Goal: Task Accomplishment & Management: Manage account settings

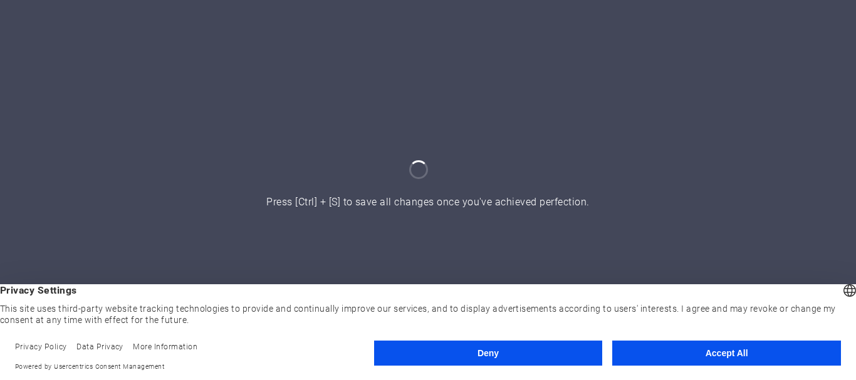
click at [711, 350] on button "Accept All" at bounding box center [726, 353] width 229 height 25
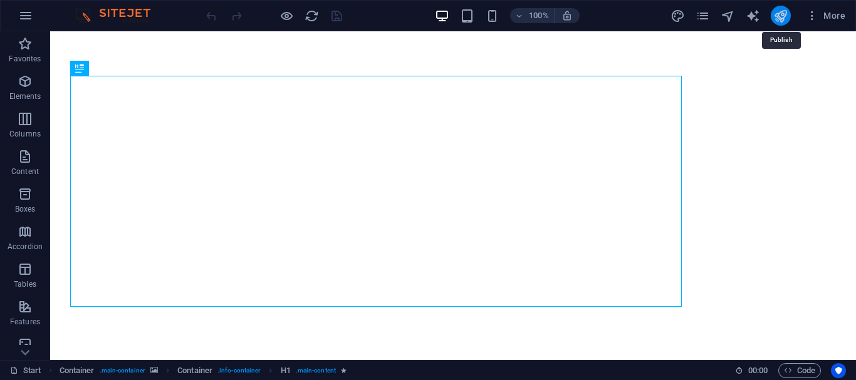
click at [781, 18] on icon "publish" at bounding box center [780, 16] width 14 height 14
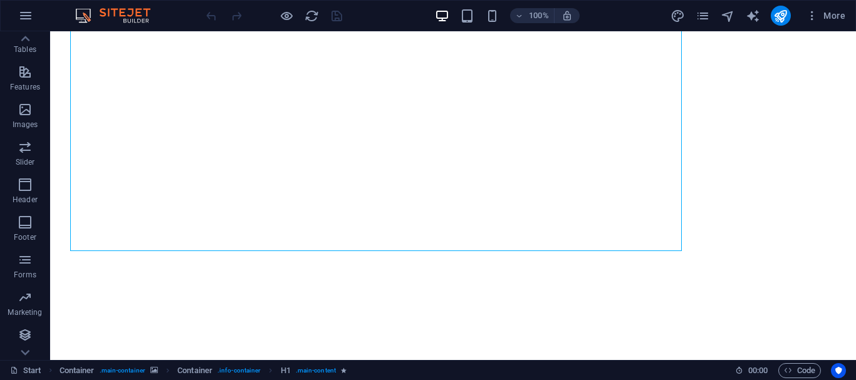
scroll to position [234, 0]
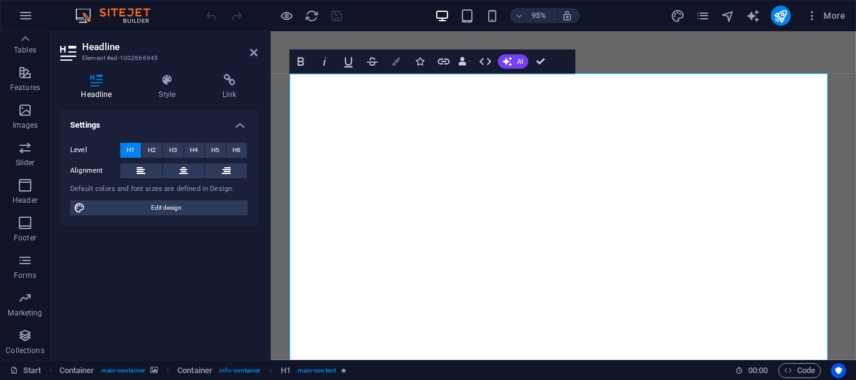
click at [394, 66] on button "Colors" at bounding box center [396, 62] width 23 height 24
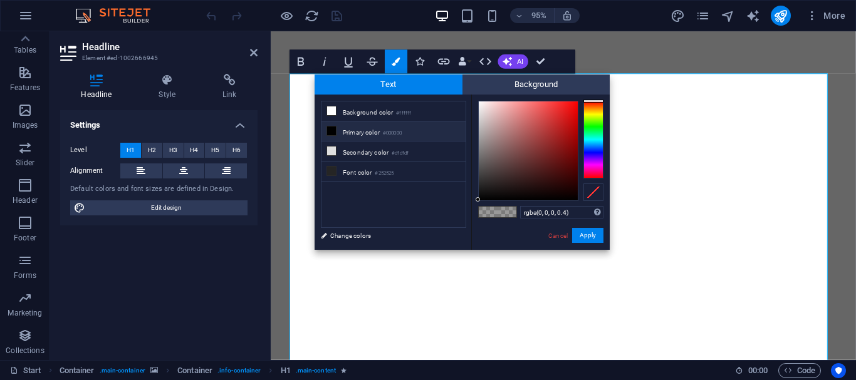
type input "#000000"
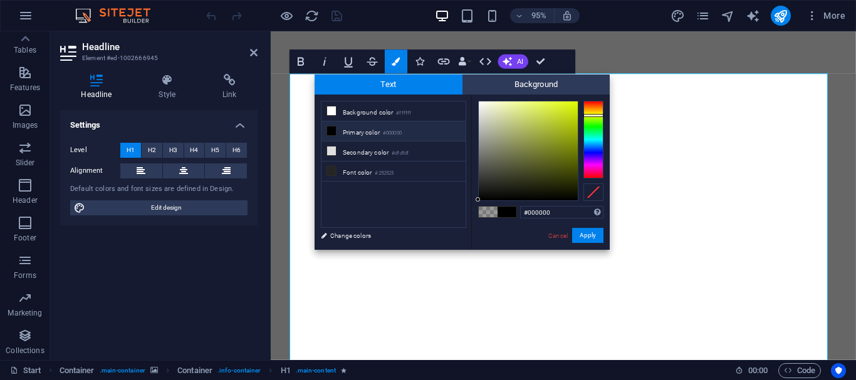
click at [598, 115] on div at bounding box center [593, 140] width 20 height 78
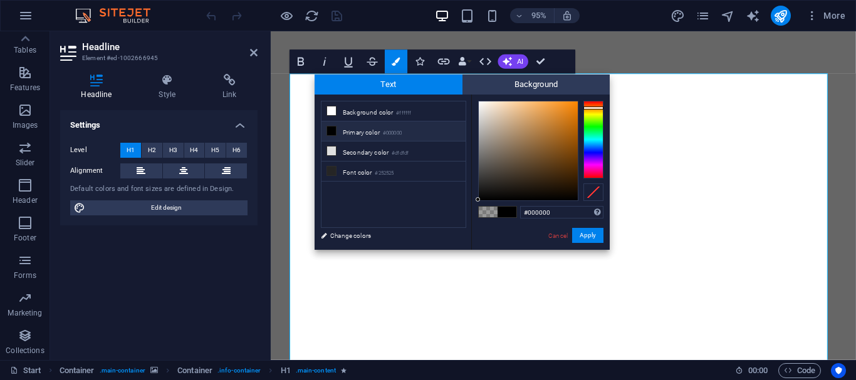
click at [593, 108] on div at bounding box center [593, 140] width 20 height 78
click at [595, 113] on div at bounding box center [593, 140] width 20 height 78
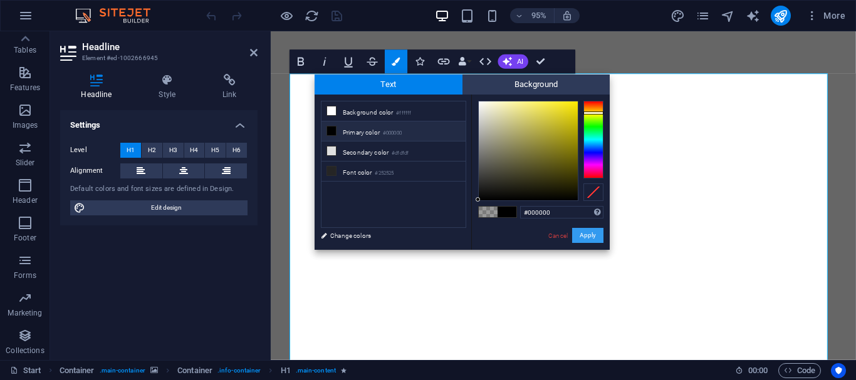
click at [592, 234] on button "Apply" at bounding box center [587, 235] width 31 height 15
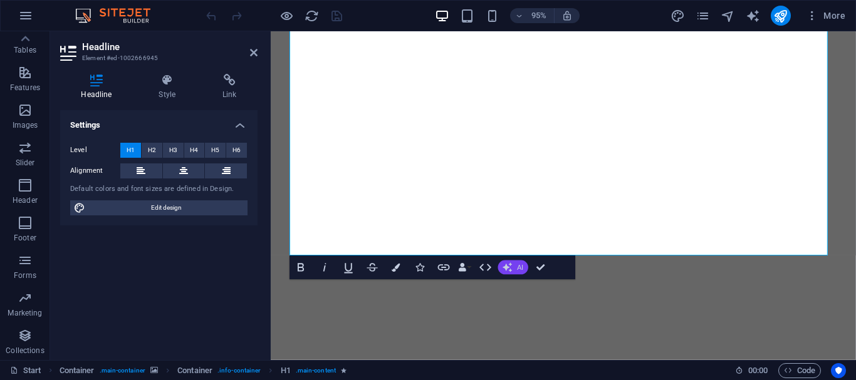
click at [514, 268] on button "AI" at bounding box center [513, 268] width 30 height 14
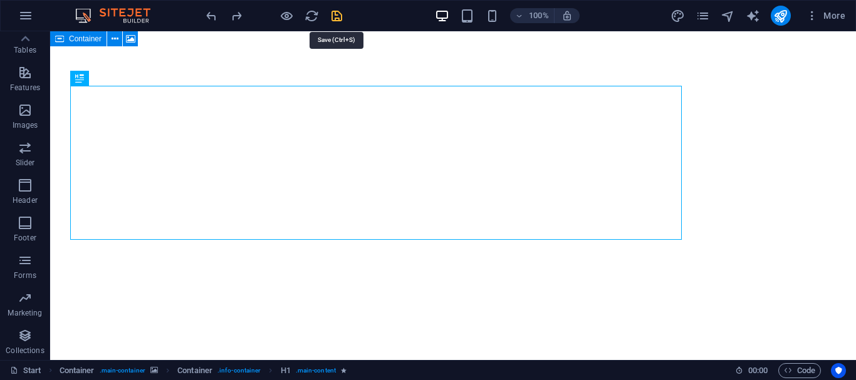
click at [338, 13] on icon "save" at bounding box center [337, 16] width 14 height 14
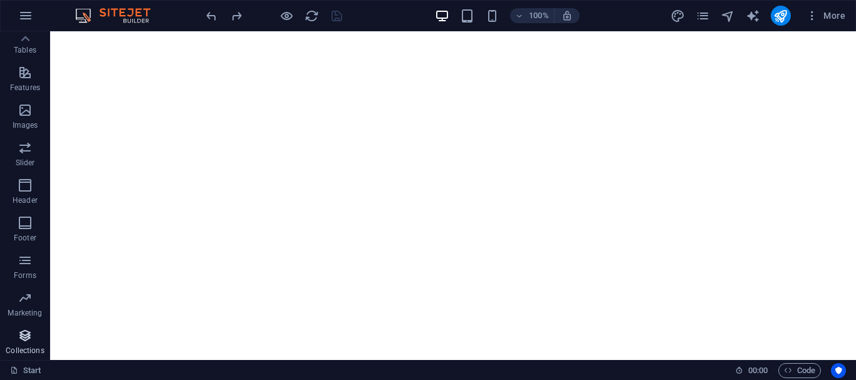
scroll to position [235, 0]
click at [26, 371] on link "Start" at bounding box center [25, 370] width 31 height 15
click at [29, 22] on icon "button" at bounding box center [25, 15] width 15 height 15
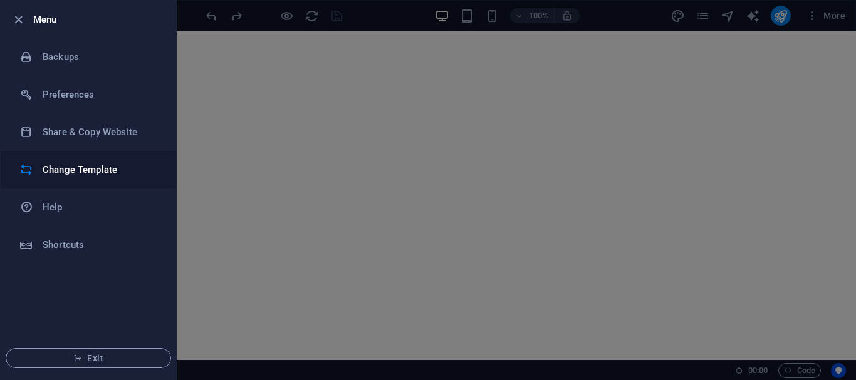
click at [70, 163] on h6 "Change Template" at bounding box center [101, 169] width 116 height 15
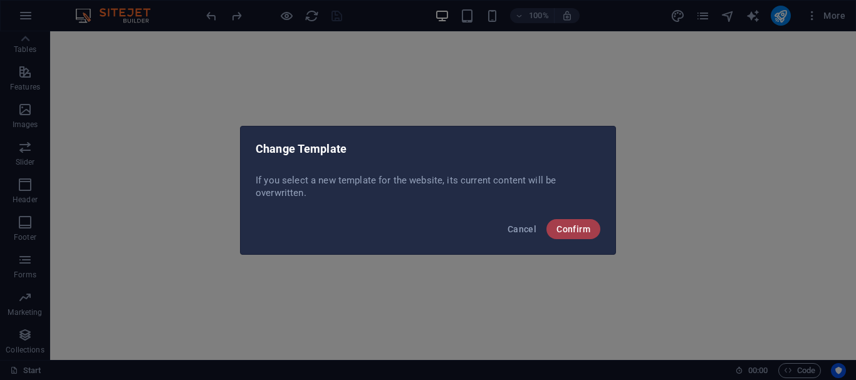
click at [580, 222] on button "Confirm" at bounding box center [573, 229] width 54 height 20
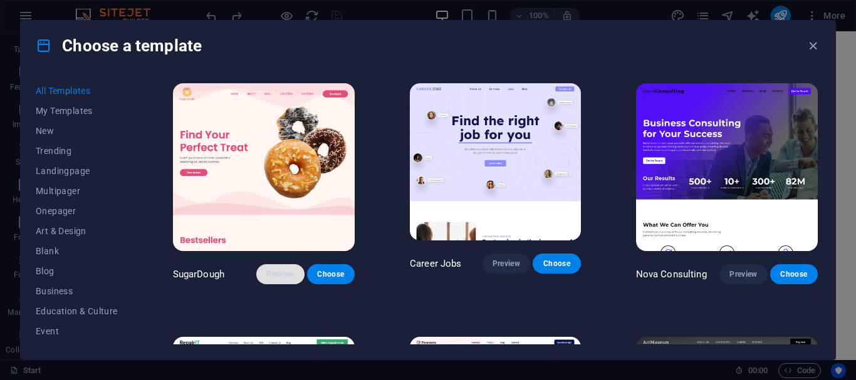
click at [280, 270] on span "Preview" at bounding box center [280, 274] width 28 height 10
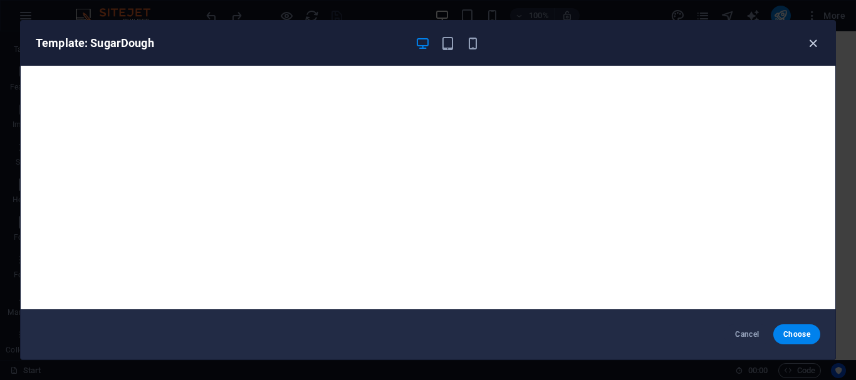
click at [813, 39] on icon "button" at bounding box center [813, 43] width 14 height 14
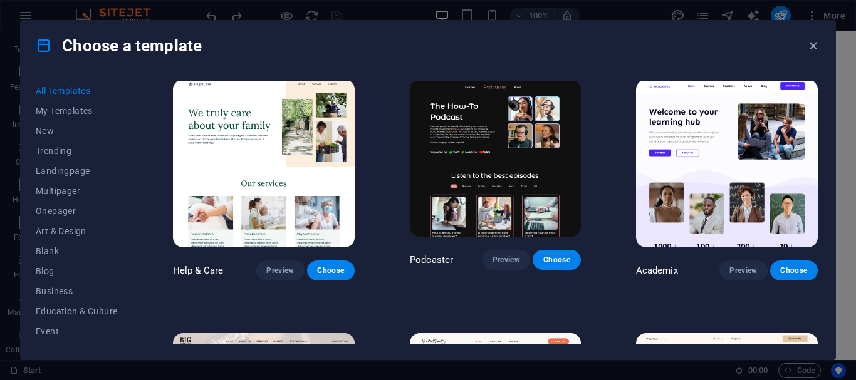
scroll to position [1019, 0]
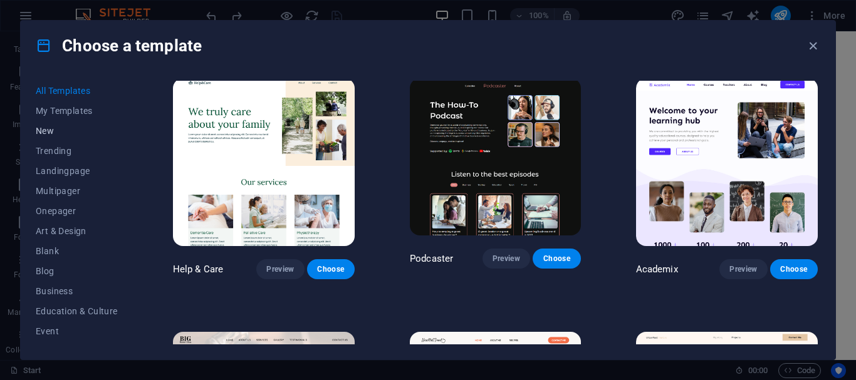
click at [47, 129] on span "New" at bounding box center [77, 131] width 82 height 10
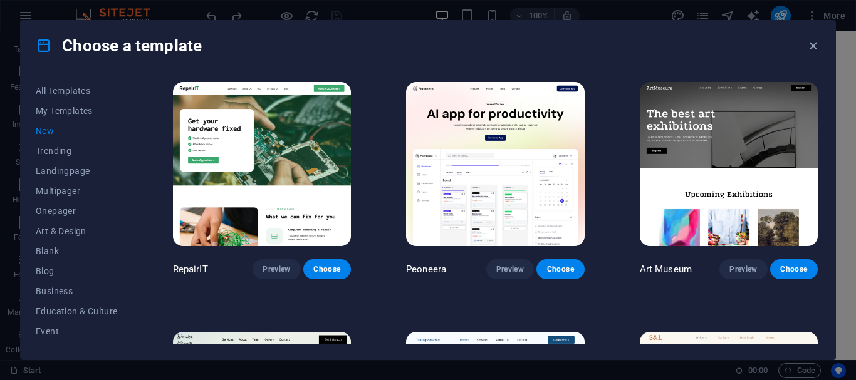
scroll to position [238, 0]
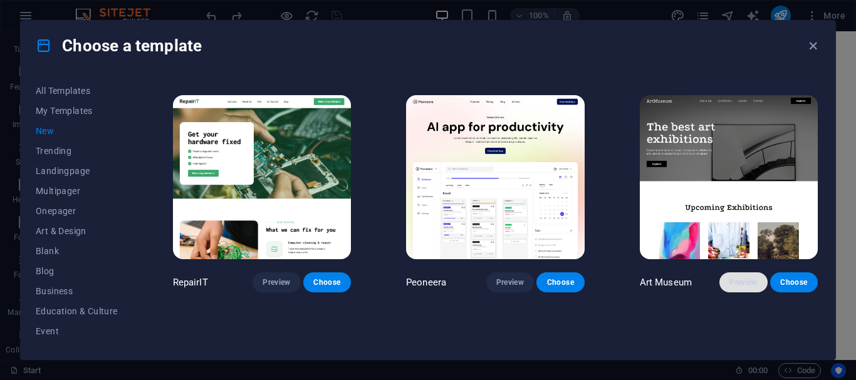
click at [733, 290] on button "Preview" at bounding box center [743, 283] width 48 height 20
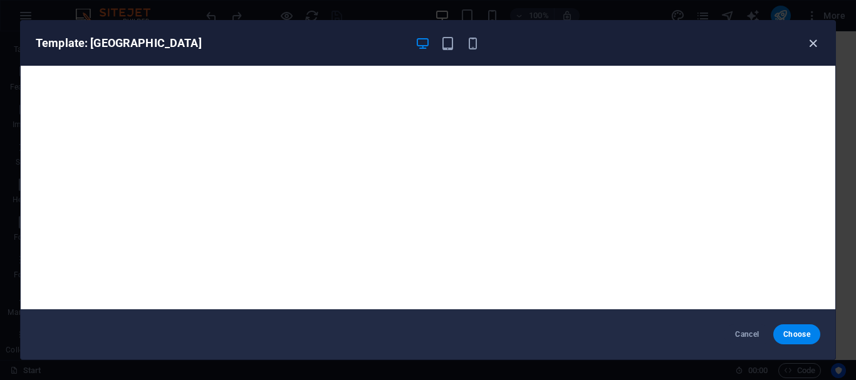
click at [815, 44] on icon "button" at bounding box center [813, 43] width 14 height 14
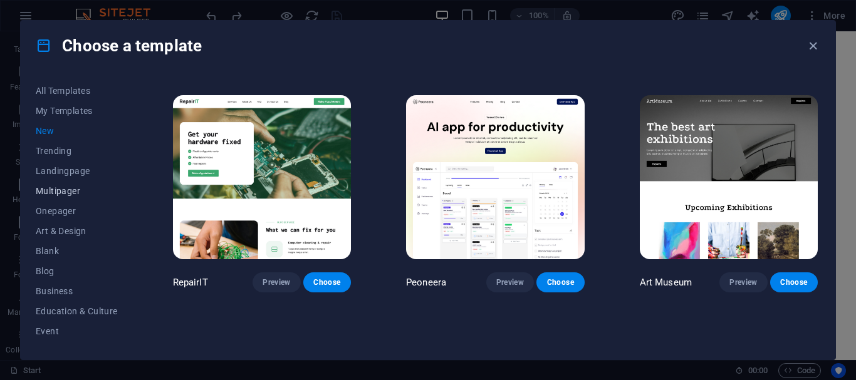
click at [68, 189] on span "Multipager" at bounding box center [77, 191] width 82 height 10
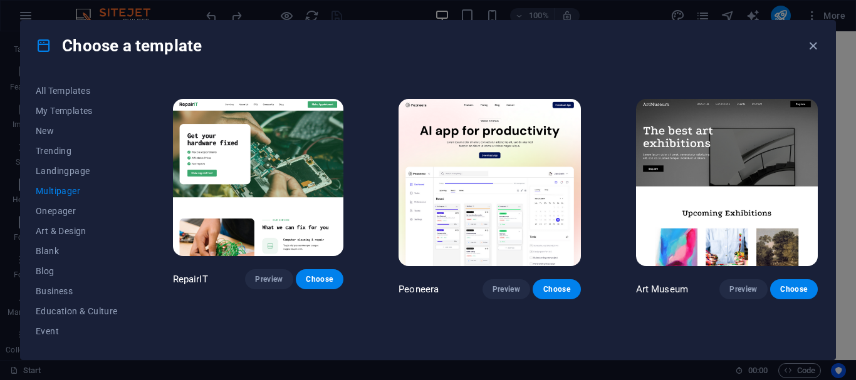
click at [489, 211] on img at bounding box center [490, 183] width 182 height 168
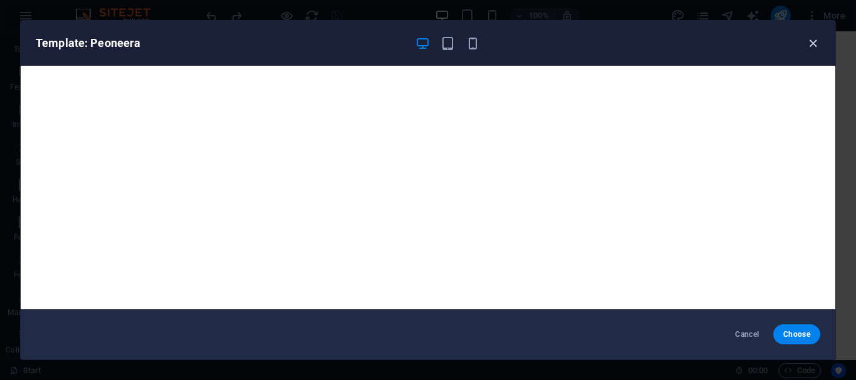
click at [815, 41] on icon "button" at bounding box center [813, 43] width 14 height 14
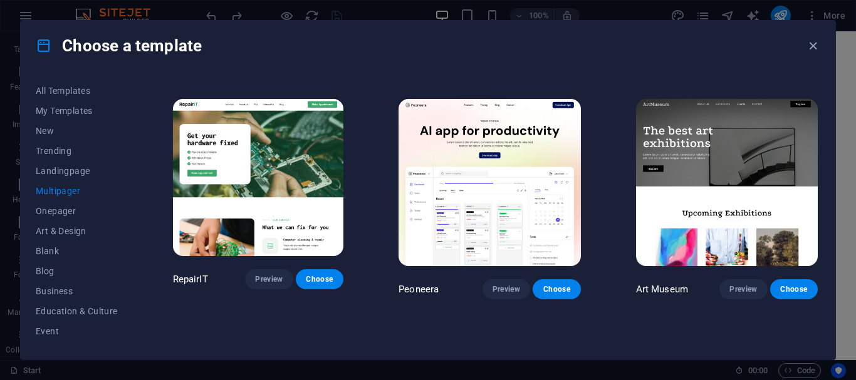
click at [311, 212] on img at bounding box center [258, 177] width 171 height 157
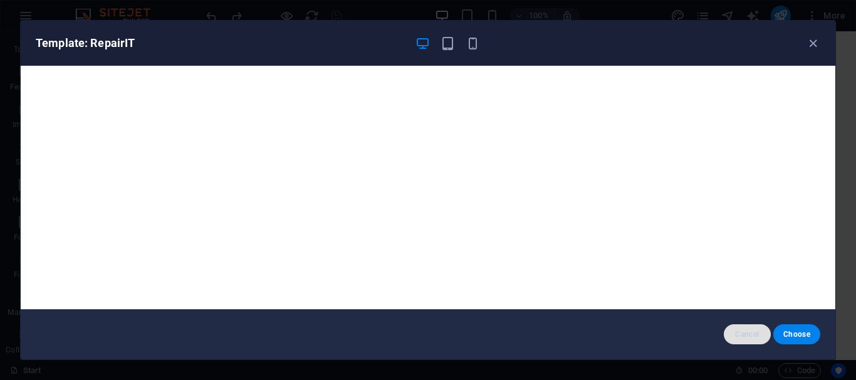
click at [741, 332] on span "Cancel" at bounding box center [747, 335] width 27 height 10
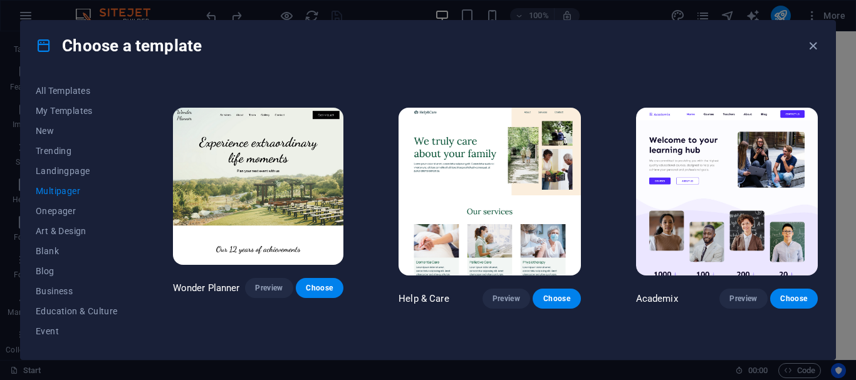
scroll to position [488, 0]
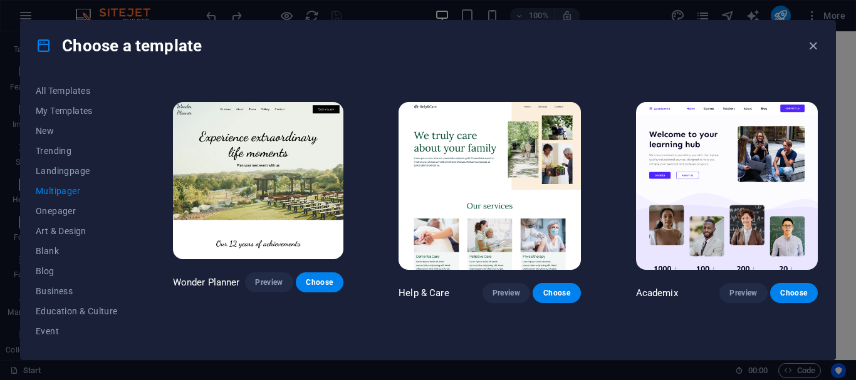
click at [740, 199] on img at bounding box center [727, 186] width 182 height 168
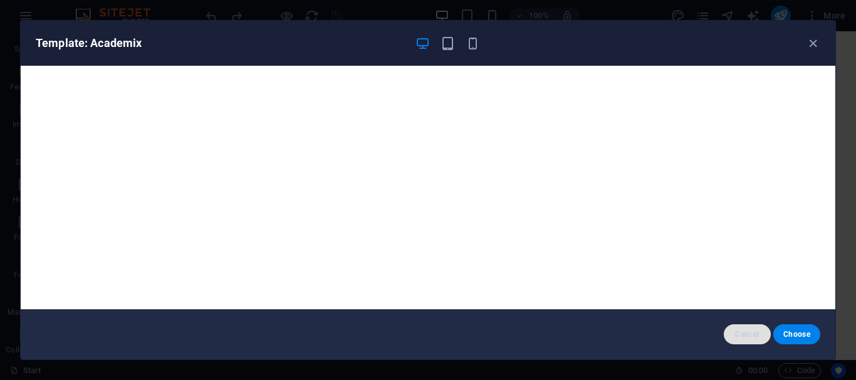
click at [753, 337] on span "Cancel" at bounding box center [747, 335] width 27 height 10
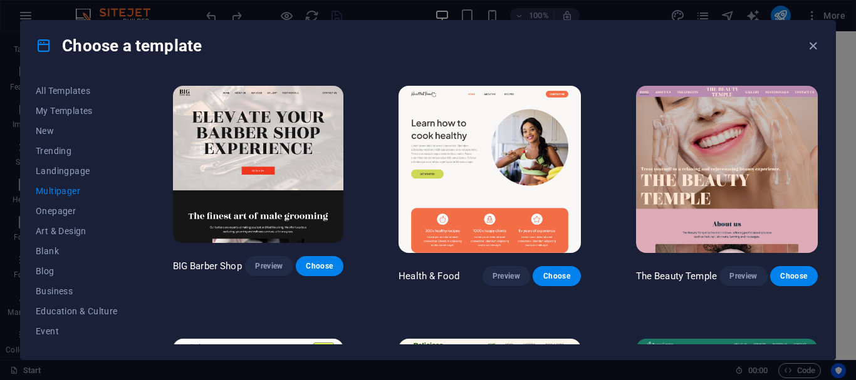
scroll to position [717, 0]
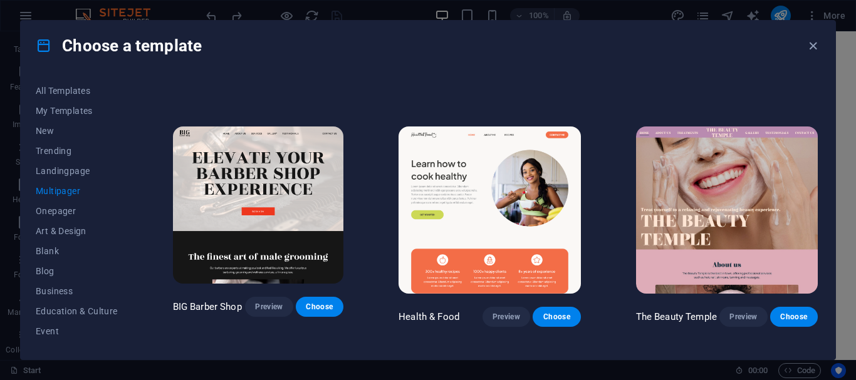
click at [288, 174] on img at bounding box center [258, 205] width 171 height 157
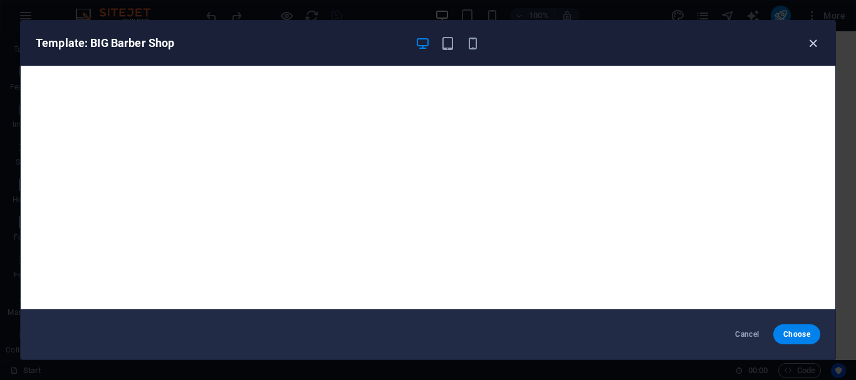
click at [807, 50] on icon "button" at bounding box center [813, 43] width 14 height 14
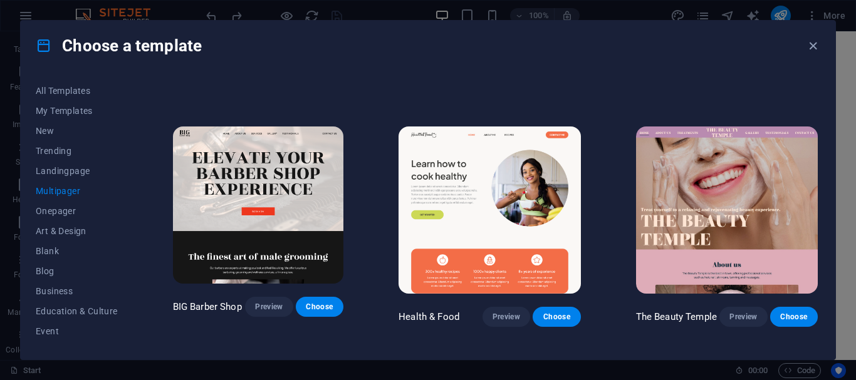
click at [479, 180] on img at bounding box center [490, 211] width 182 height 168
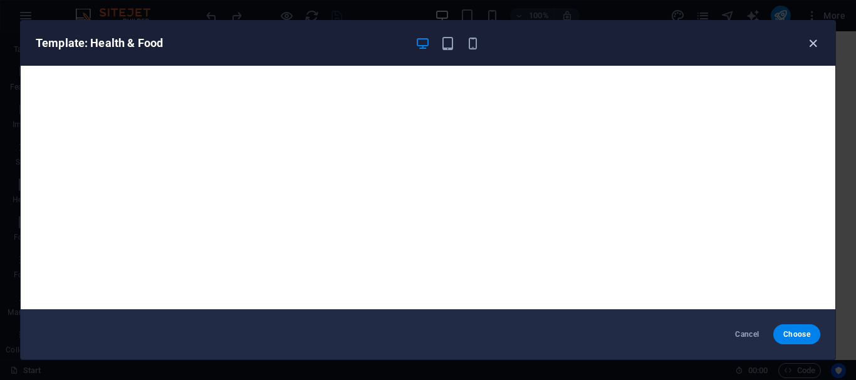
click at [813, 40] on icon "button" at bounding box center [813, 43] width 14 height 14
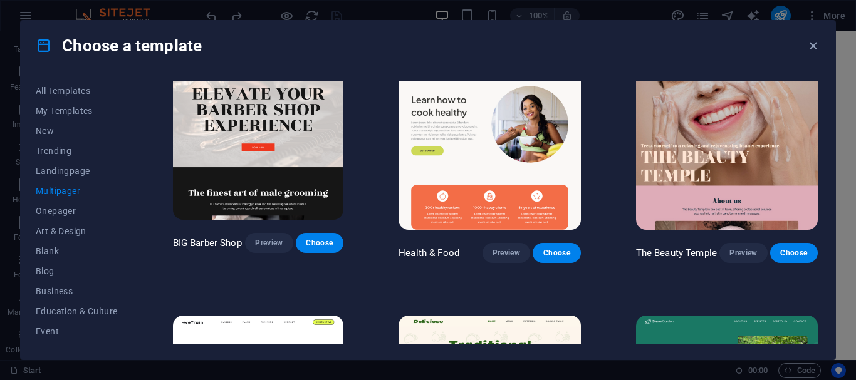
scroll to position [793, 0]
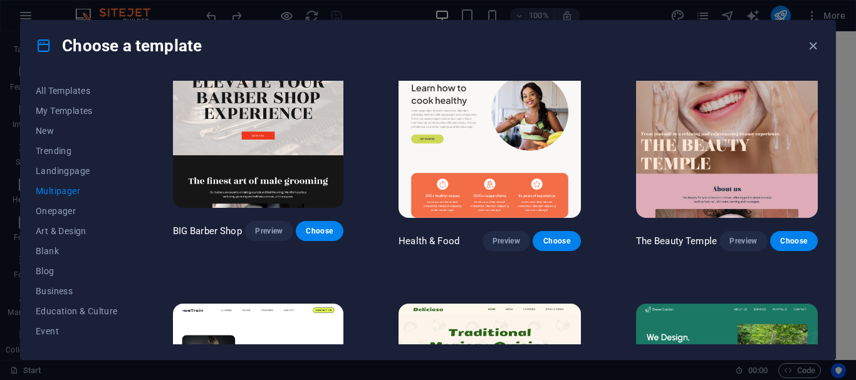
click at [709, 115] on img at bounding box center [727, 135] width 182 height 168
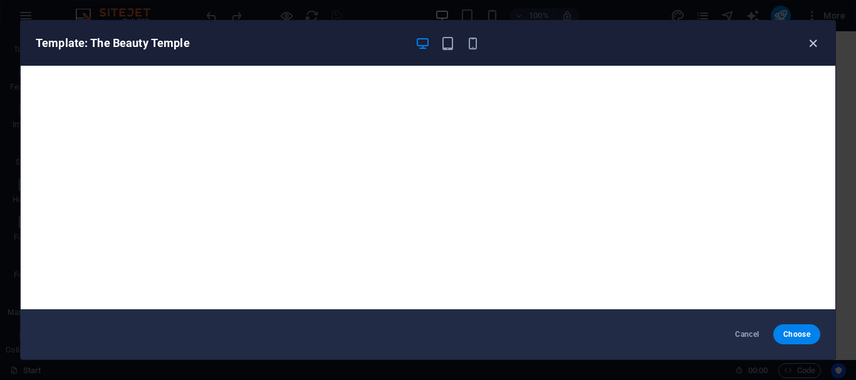
click at [813, 39] on icon "button" at bounding box center [813, 43] width 14 height 14
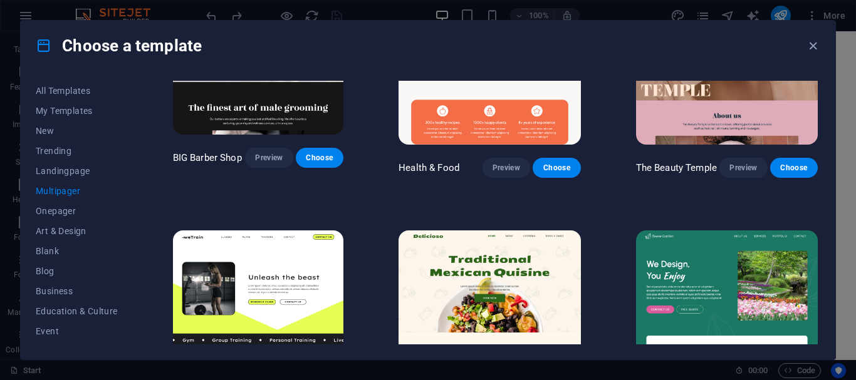
scroll to position [924, 0]
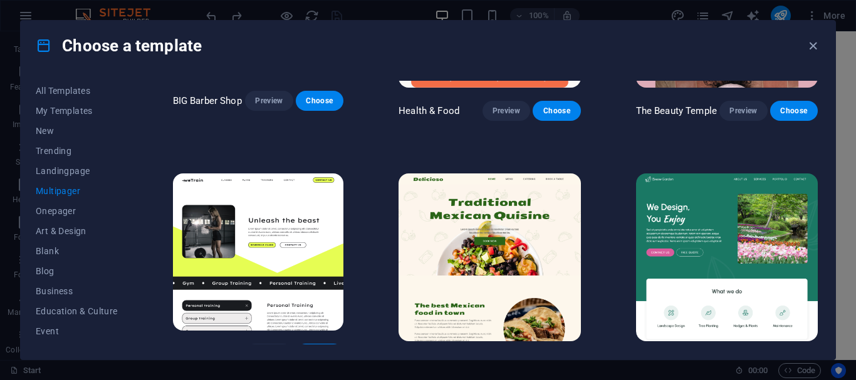
click at [270, 254] on img at bounding box center [258, 252] width 171 height 157
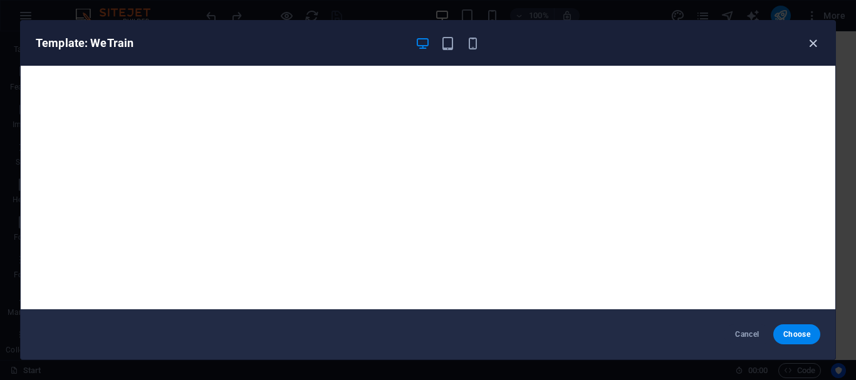
click at [812, 43] on icon "button" at bounding box center [813, 43] width 14 height 14
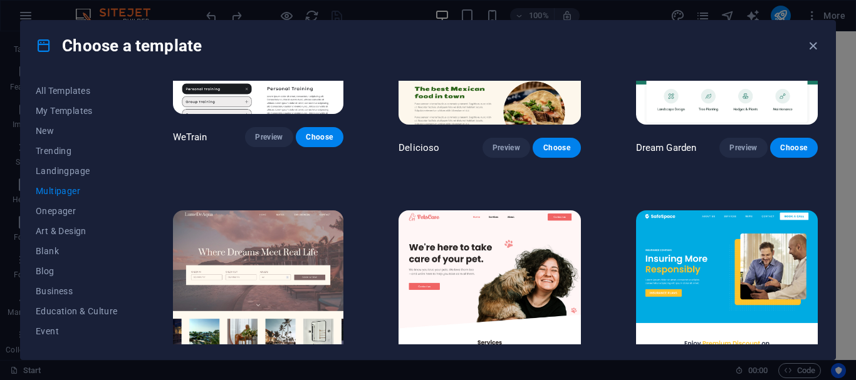
scroll to position [1159, 0]
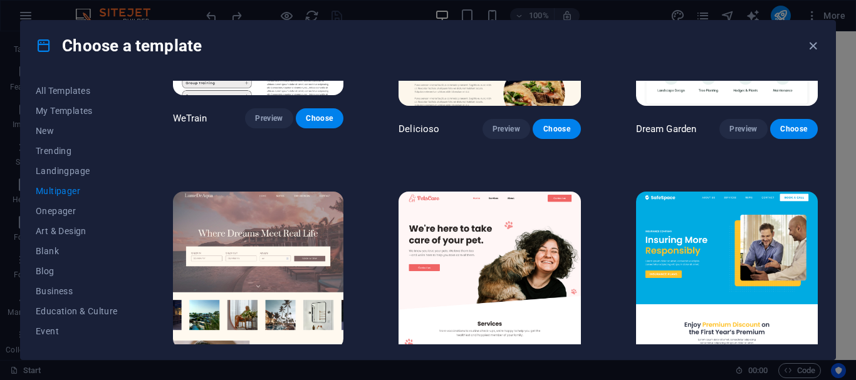
click at [256, 242] on img at bounding box center [258, 270] width 171 height 157
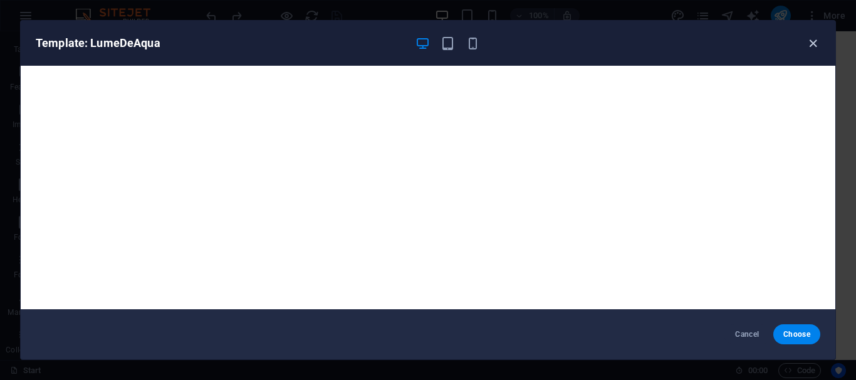
click at [814, 43] on icon "button" at bounding box center [813, 43] width 14 height 14
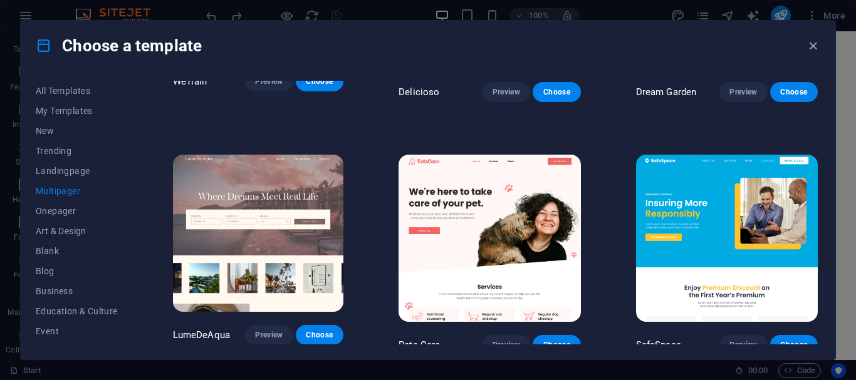
scroll to position [1208, 0]
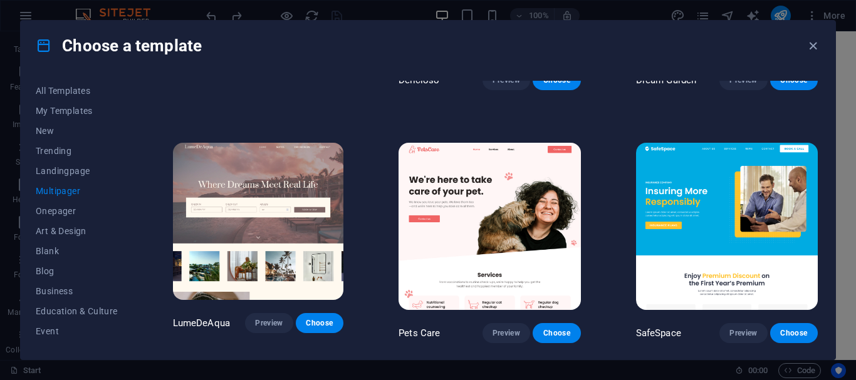
click at [704, 170] on img at bounding box center [727, 227] width 182 height 168
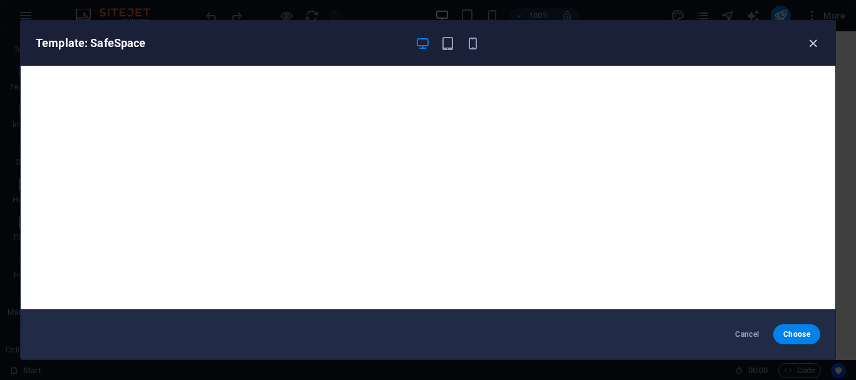
click at [815, 46] on icon "button" at bounding box center [813, 43] width 14 height 14
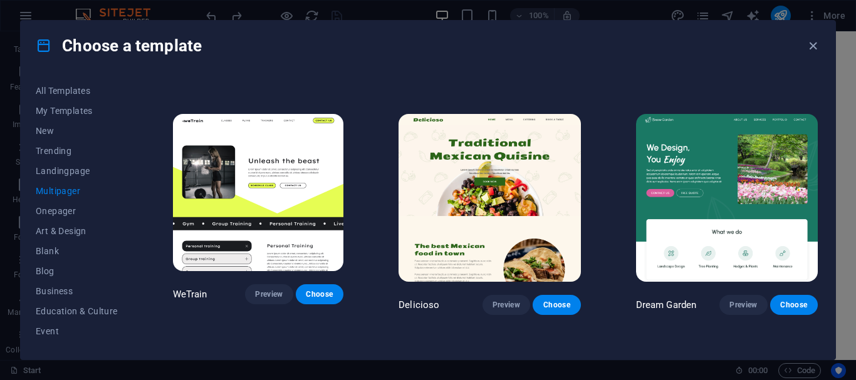
scroll to position [902, 0]
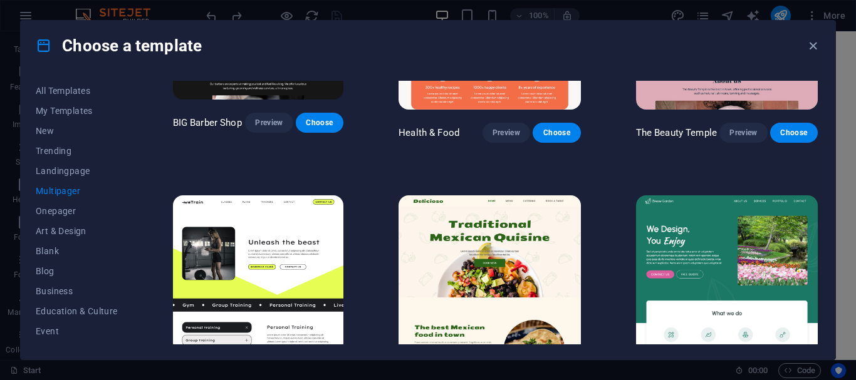
click at [441, 246] on img at bounding box center [490, 280] width 182 height 168
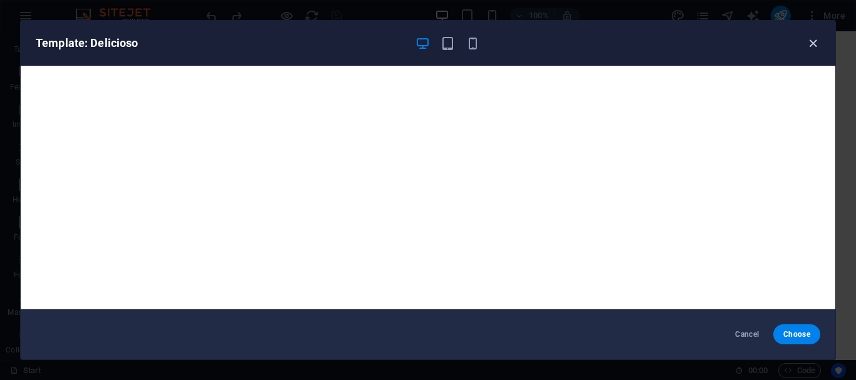
click at [809, 48] on icon "button" at bounding box center [813, 43] width 14 height 14
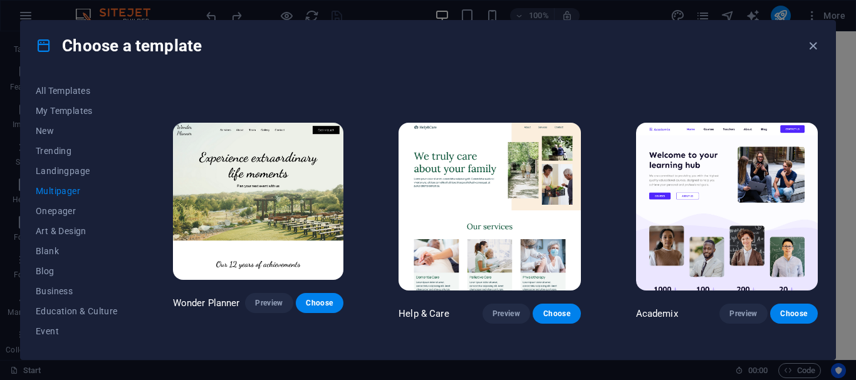
scroll to position [451, 0]
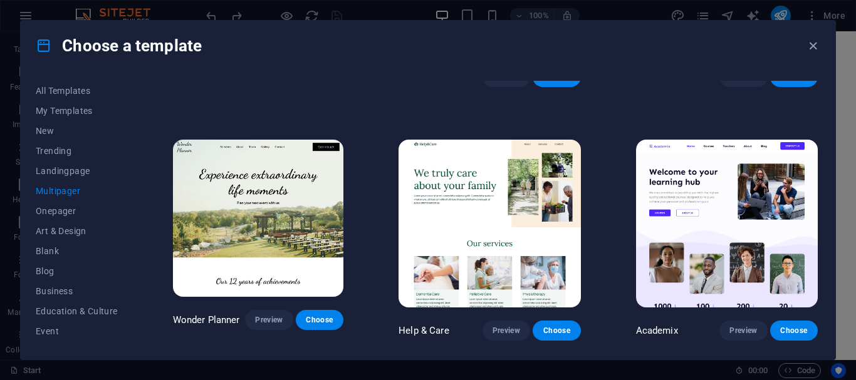
click at [501, 176] on img at bounding box center [490, 224] width 182 height 168
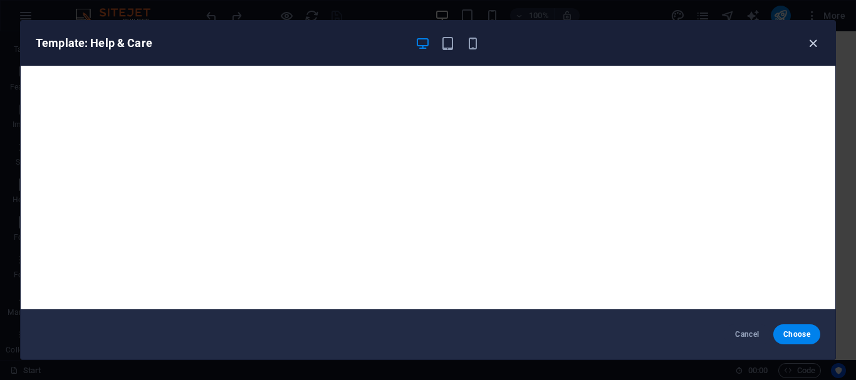
click at [809, 43] on icon "button" at bounding box center [813, 43] width 14 height 14
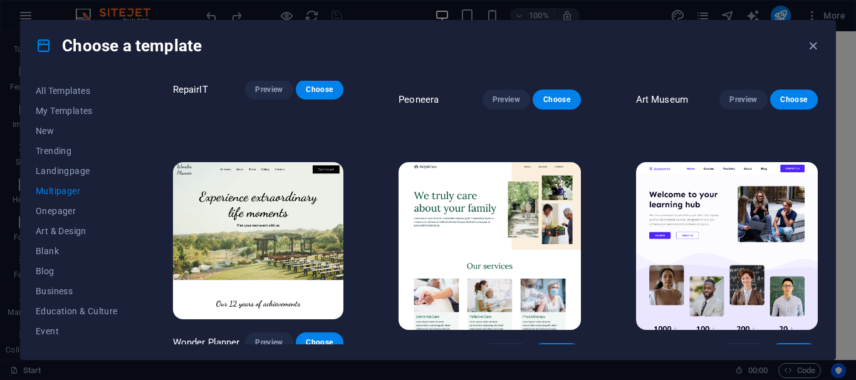
scroll to position [432, 0]
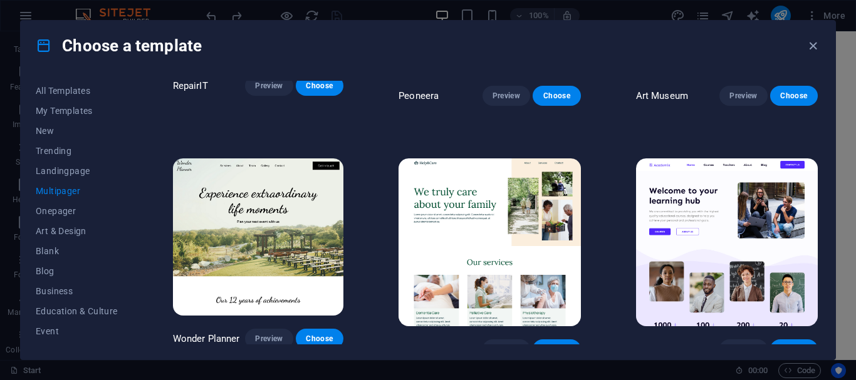
click at [689, 221] on img at bounding box center [727, 243] width 182 height 168
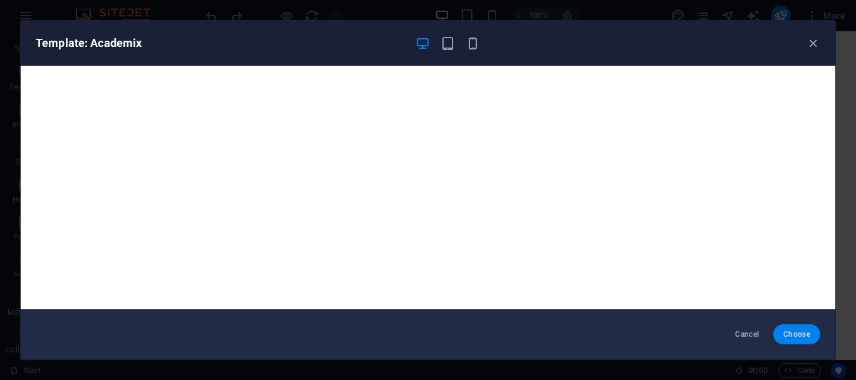
click at [798, 337] on span "Choose" at bounding box center [796, 335] width 27 height 10
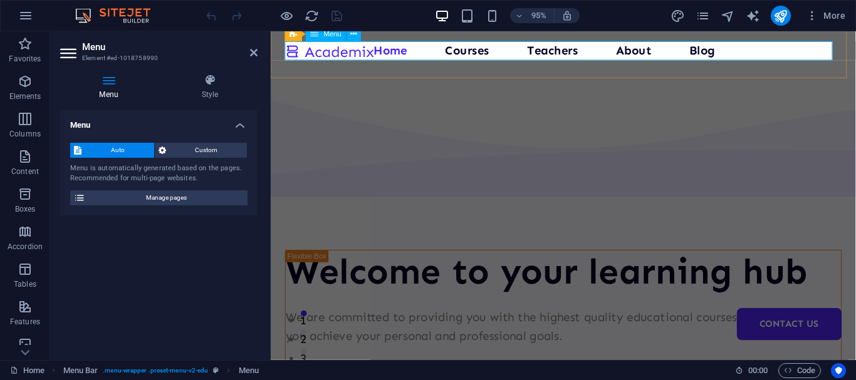
click at [477, 47] on nav "Home Courses Teachers About Blog Contact Us" at bounding box center [579, 52] width 586 height 20
click at [503, 67] on div "Menu Home Courses Teachers About Blog Contact Us" at bounding box center [579, 52] width 616 height 58
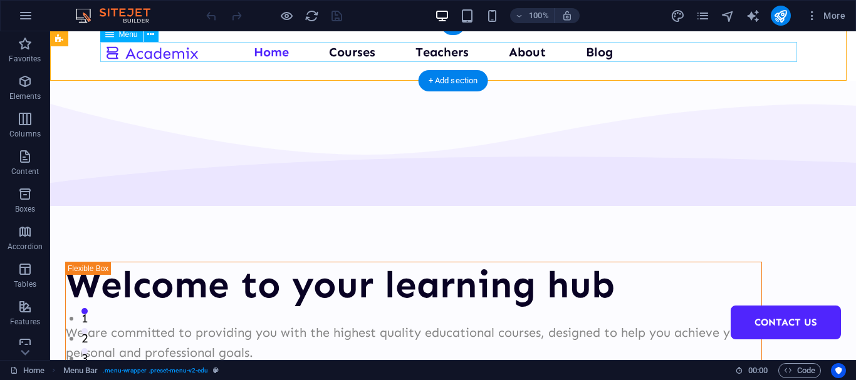
click at [348, 53] on nav "Home Courses Teachers About Blog Contact Us" at bounding box center [453, 52] width 697 height 20
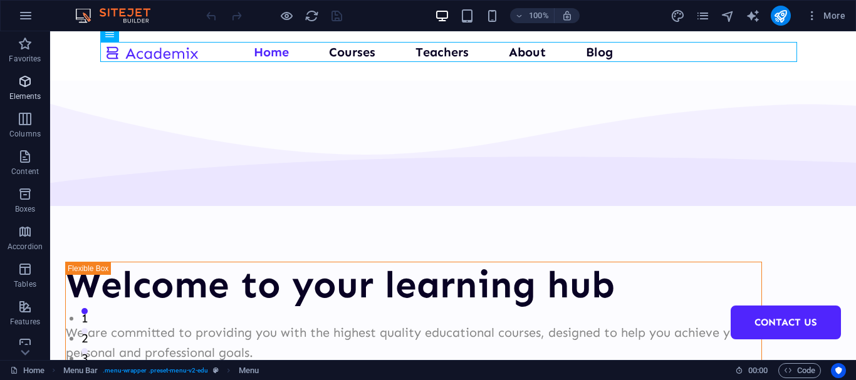
click at [27, 95] on p "Elements" at bounding box center [25, 96] width 32 height 10
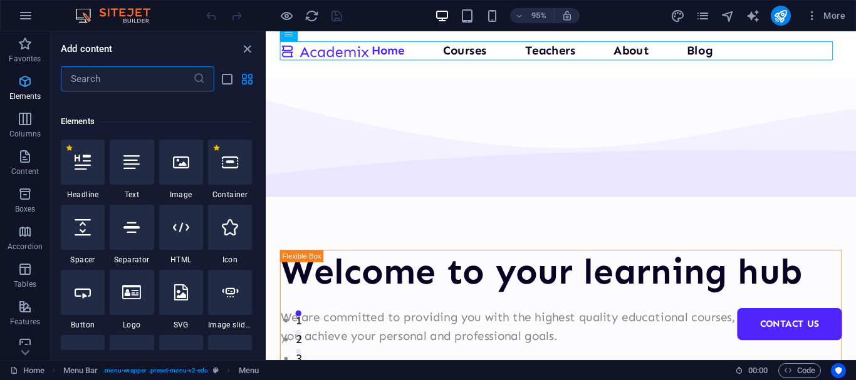
scroll to position [133, 0]
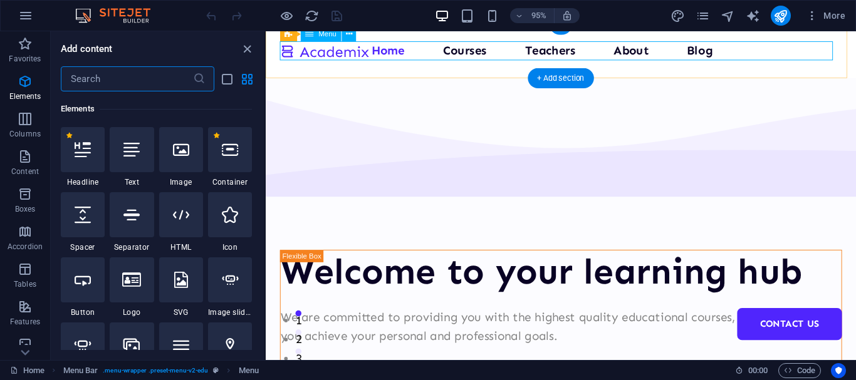
click at [456, 43] on nav "Home Courses Teachers About Blog Contact Us" at bounding box center [577, 52] width 592 height 20
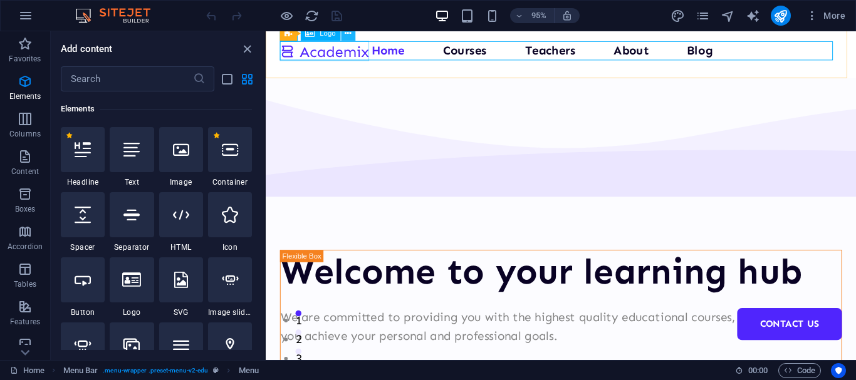
click at [350, 36] on icon at bounding box center [348, 34] width 6 height 13
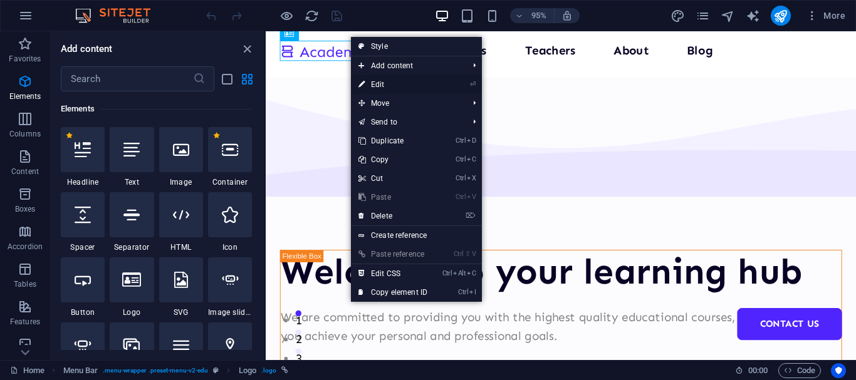
click at [368, 83] on link "⏎ Edit" at bounding box center [393, 84] width 84 height 19
select select "px"
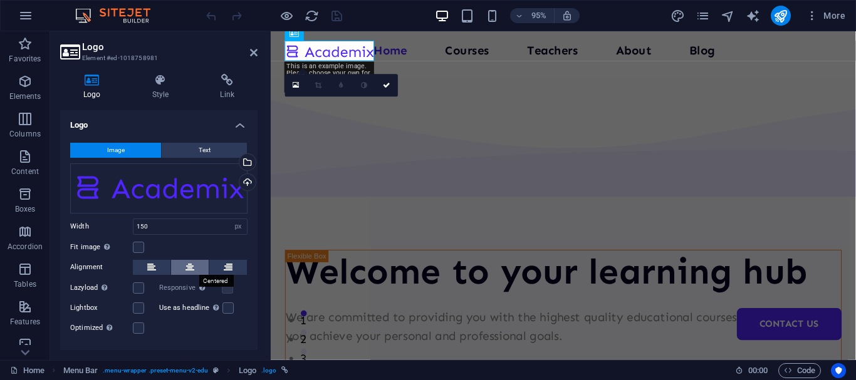
scroll to position [26, 0]
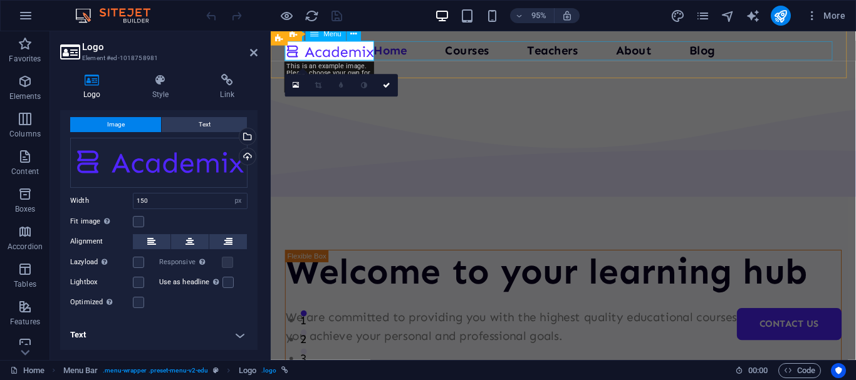
click at [427, 53] on nav "Home Courses Teachers About Blog Contact Us" at bounding box center [579, 52] width 586 height 20
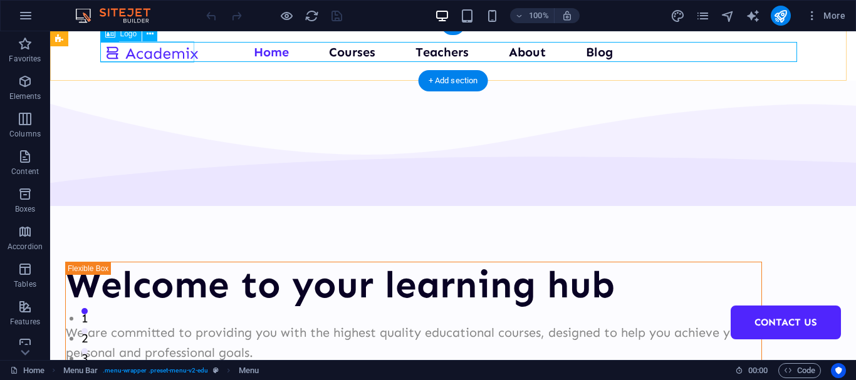
click at [184, 55] on div at bounding box center [152, 52] width 94 height 21
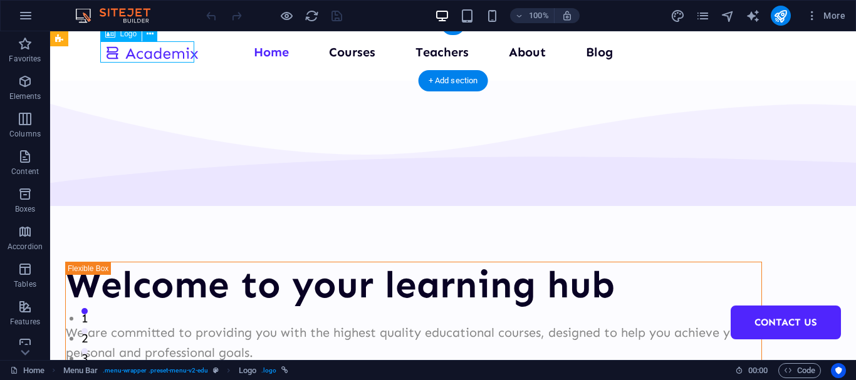
click at [184, 55] on div at bounding box center [152, 52] width 94 height 21
select select "px"
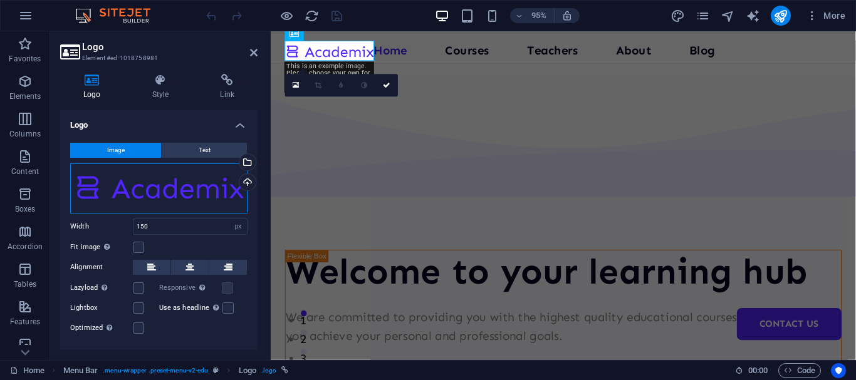
click at [189, 199] on div "Drag files here, click to choose files or select files from Files or our free s…" at bounding box center [158, 189] width 177 height 50
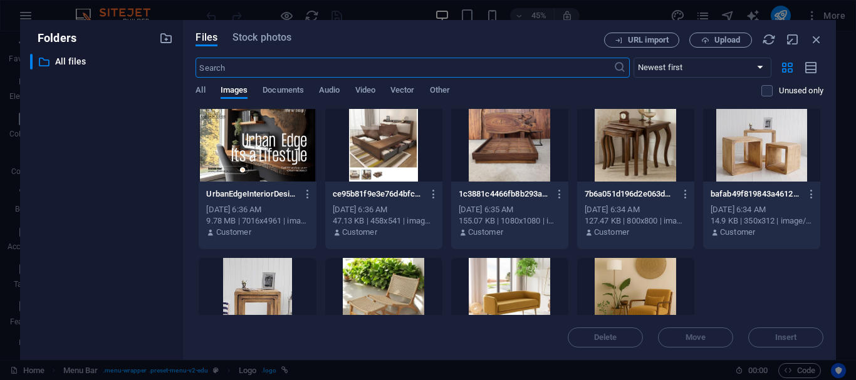
scroll to position [0, 0]
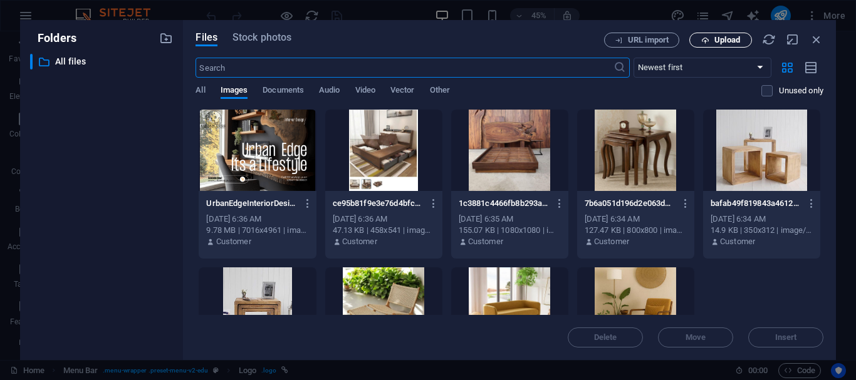
click at [714, 39] on span "Upload" at bounding box center [727, 40] width 26 height 8
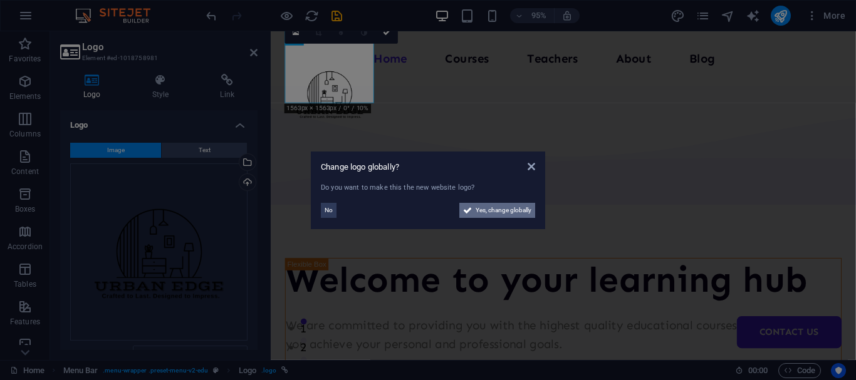
click at [501, 210] on span "Yes, change globally" at bounding box center [504, 210] width 56 height 15
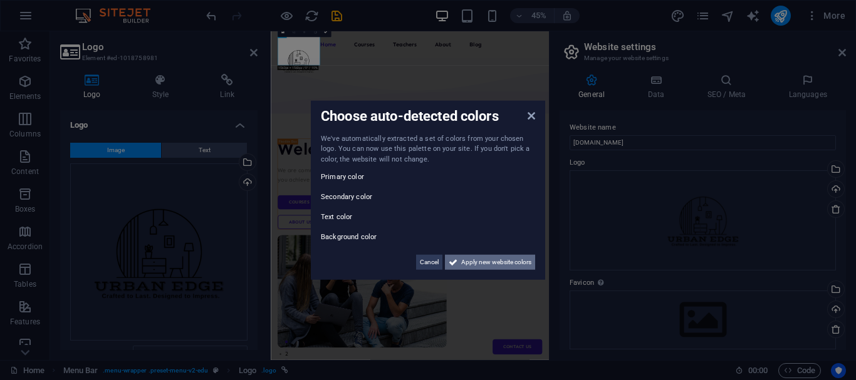
click at [496, 264] on span "Apply new website colors" at bounding box center [496, 262] width 70 height 15
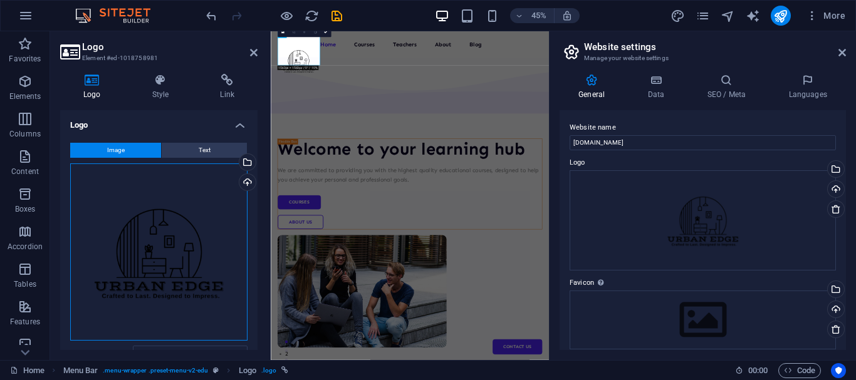
click at [132, 271] on div "Drag files here, click to choose files or select files from Files or our free s…" at bounding box center [158, 252] width 177 height 177
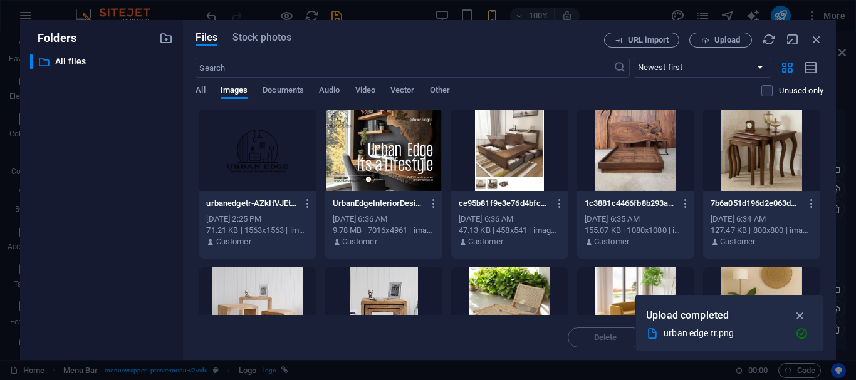
click at [270, 145] on div at bounding box center [257, 150] width 117 height 81
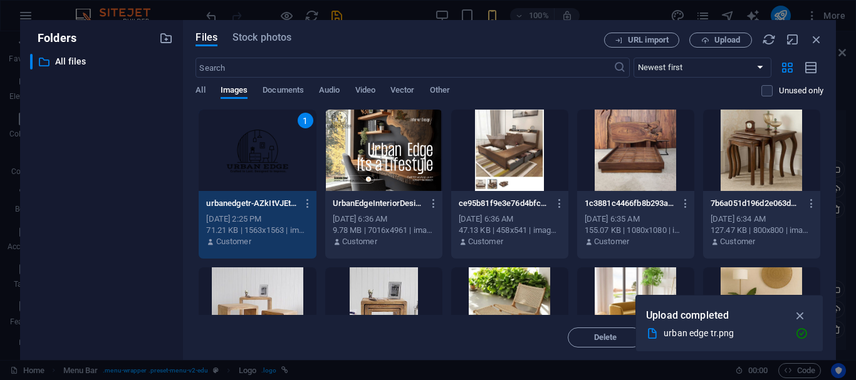
click at [270, 145] on div "1" at bounding box center [257, 150] width 117 height 81
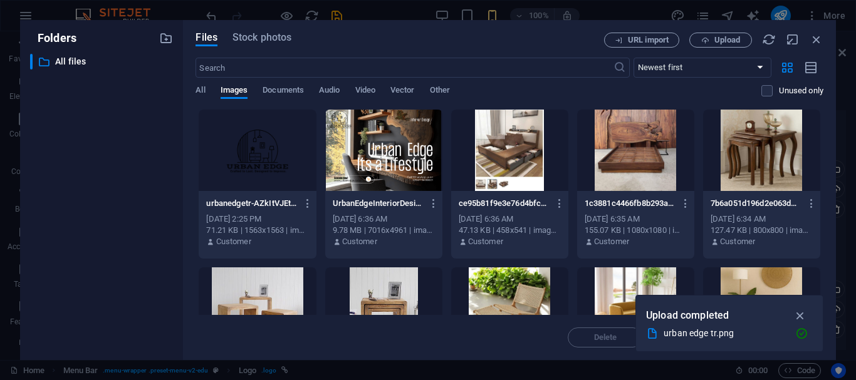
click at [270, 145] on div at bounding box center [257, 150] width 117 height 81
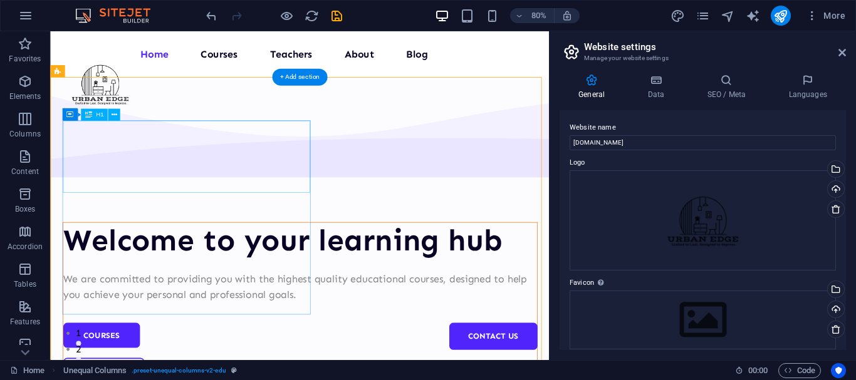
scroll to position [1, 0]
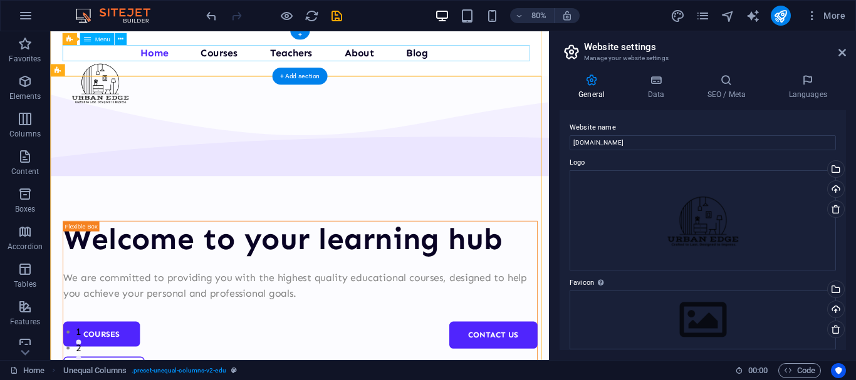
click at [268, 55] on nav "Home Courses Teachers About Blog Contact Us" at bounding box center [361, 59] width 593 height 20
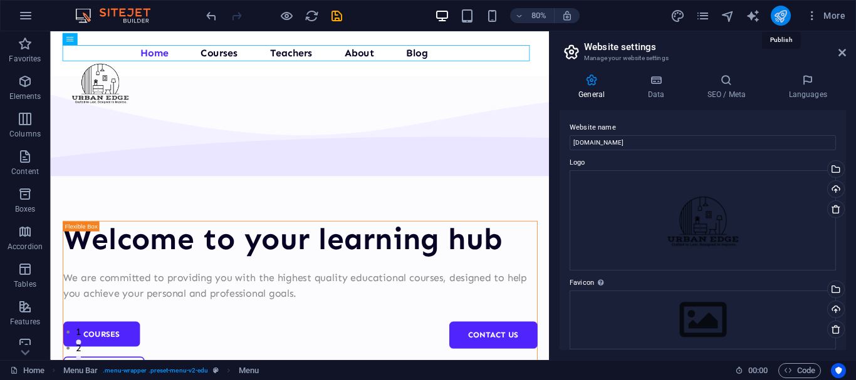
click at [781, 16] on icon "publish" at bounding box center [780, 16] width 14 height 14
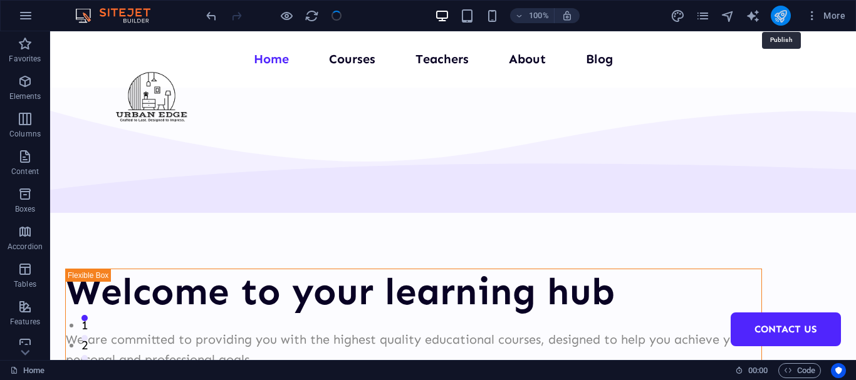
click at [781, 16] on icon "publish" at bounding box center [780, 16] width 14 height 14
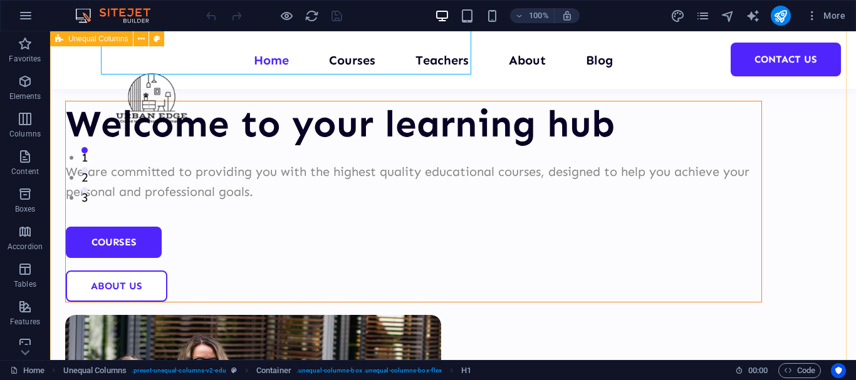
scroll to position [170, 0]
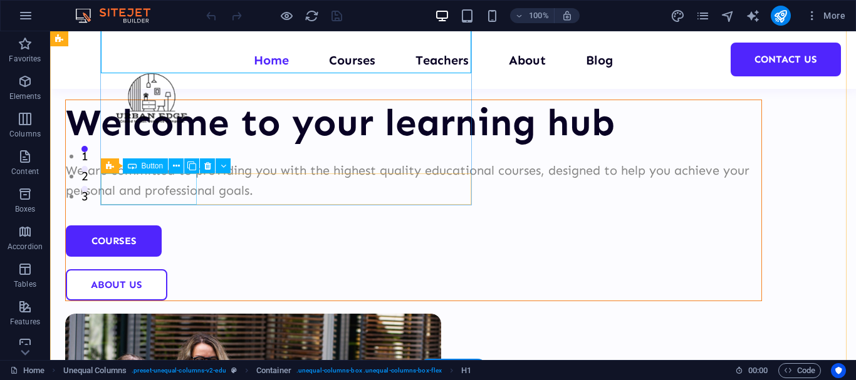
click at [155, 226] on div "Courses" at bounding box center [414, 241] width 696 height 31
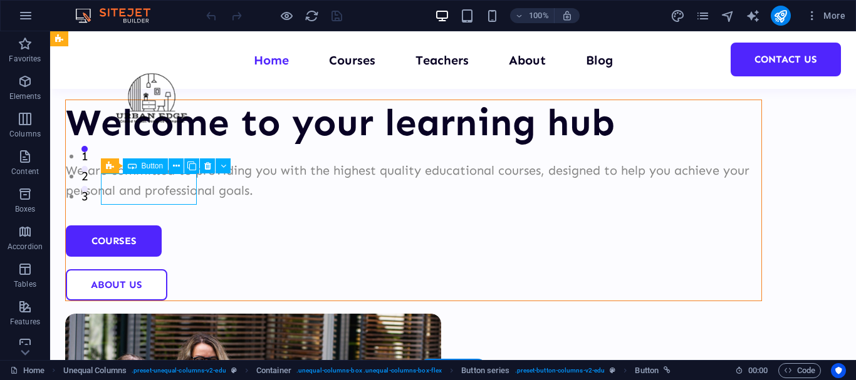
click at [155, 226] on div "Courses" at bounding box center [414, 241] width 696 height 31
select select "px"
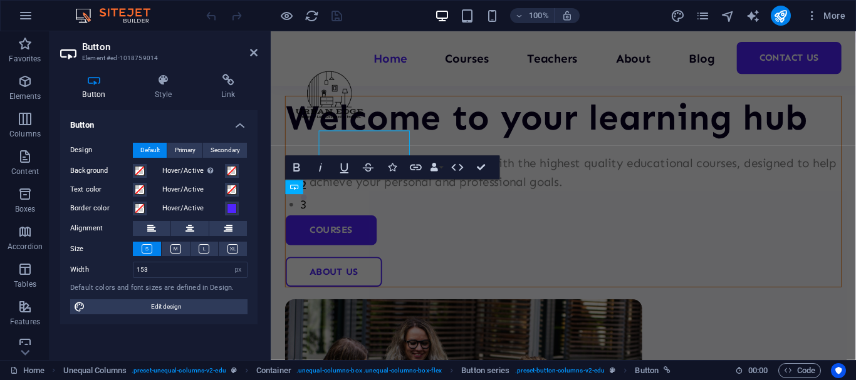
scroll to position [208, 0]
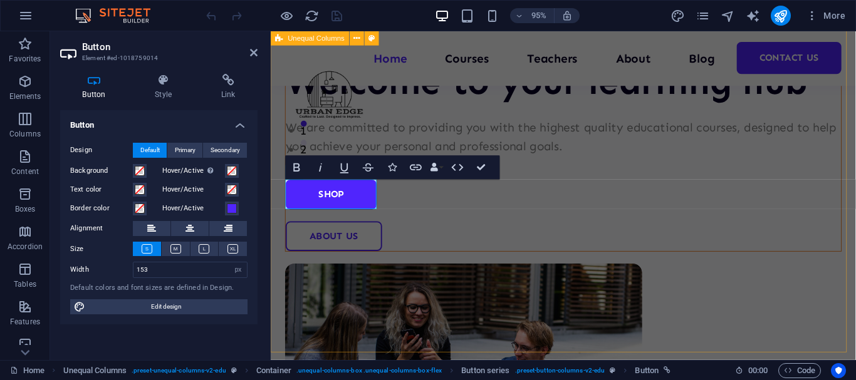
click at [479, 238] on div "Welcome to your learning hub We are committed to providing you with the highest…" at bounding box center [579, 250] width 616 height 854
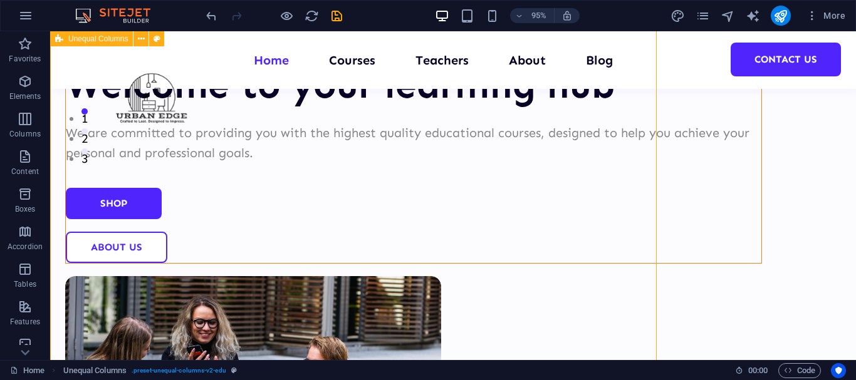
scroll to position [157, 0]
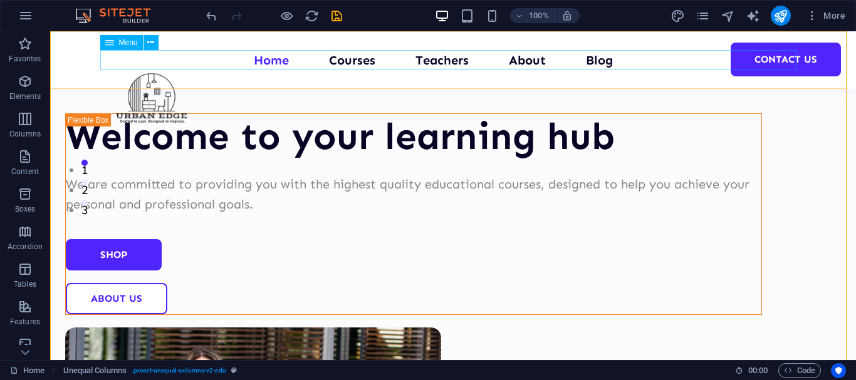
click at [346, 56] on nav "Home Courses Teachers About Blog Contact Us" at bounding box center [453, 60] width 697 height 20
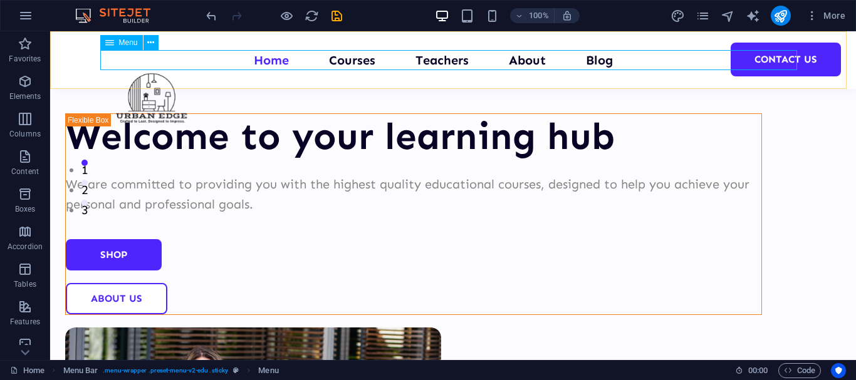
click at [236, 61] on nav "Home Courses Teachers About Blog Contact Us" at bounding box center [453, 60] width 697 height 20
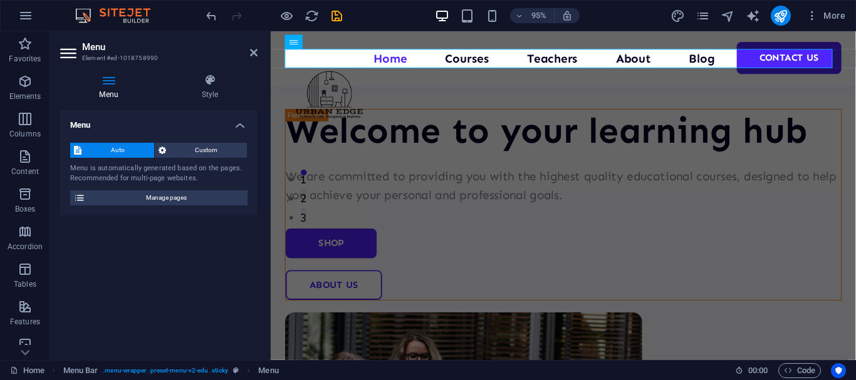
scroll to position [194, 0]
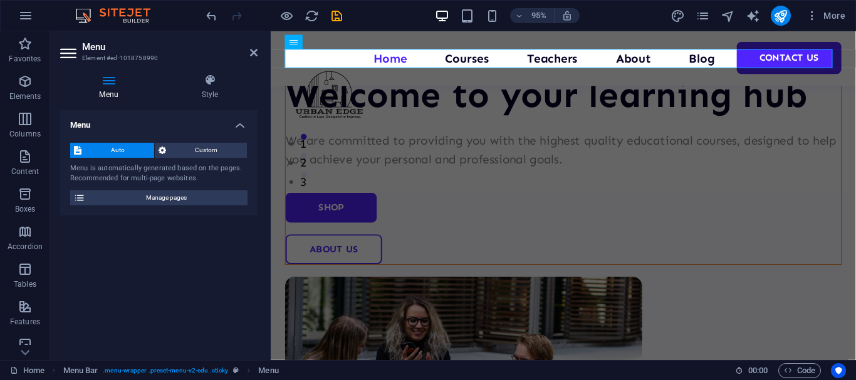
click at [111, 81] on icon at bounding box center [108, 80] width 97 height 13
click at [145, 195] on span "Manage pages" at bounding box center [166, 197] width 155 height 15
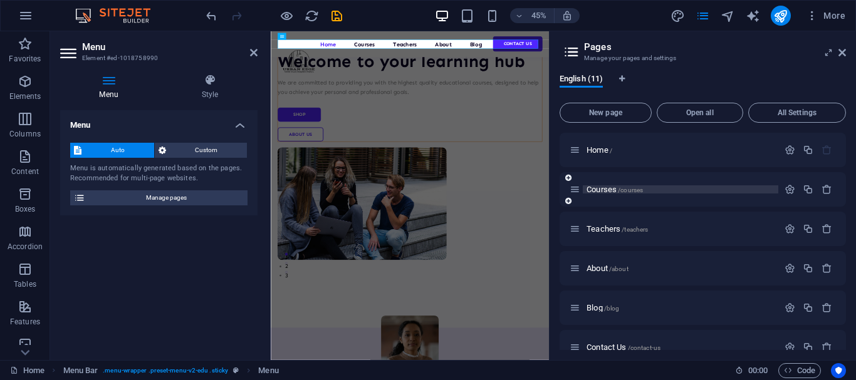
click at [665, 187] on p "Courses /courses" at bounding box center [681, 189] width 188 height 8
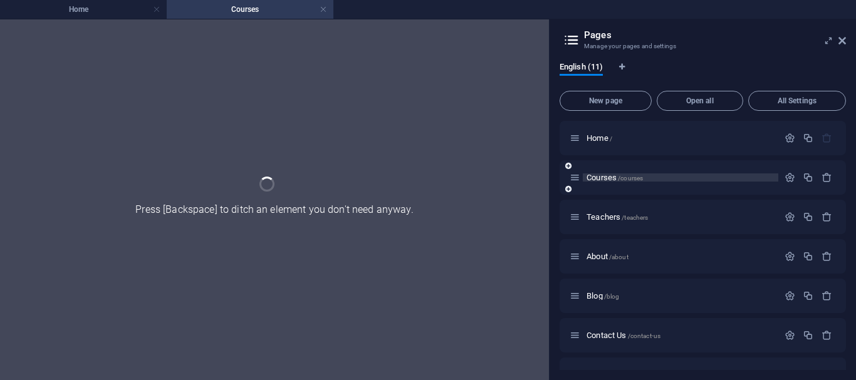
scroll to position [0, 0]
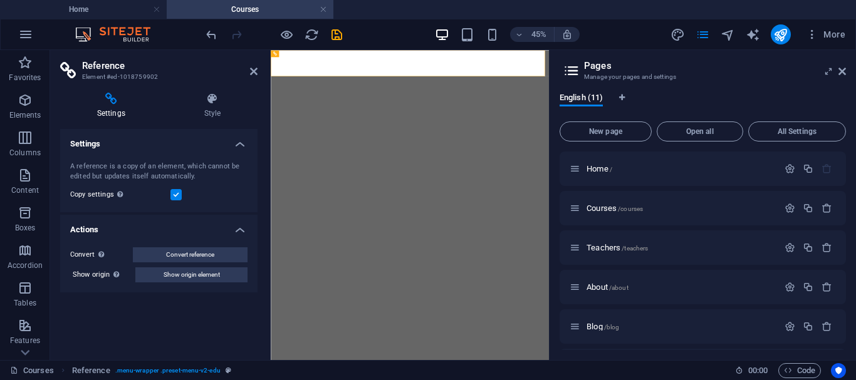
click at [243, 229] on h4 "Actions" at bounding box center [158, 226] width 197 height 23
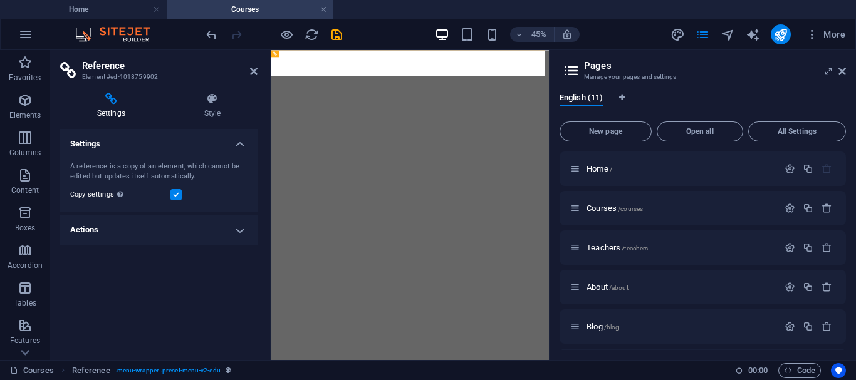
click at [242, 229] on h4 "Actions" at bounding box center [158, 230] width 197 height 30
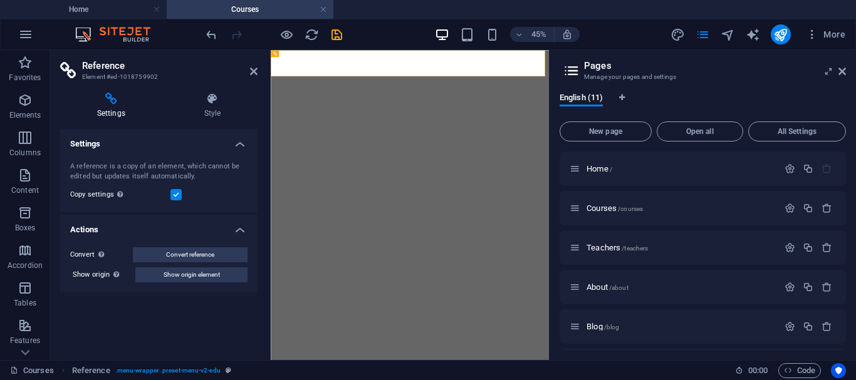
click at [242, 229] on h4 "Actions" at bounding box center [158, 226] width 197 height 23
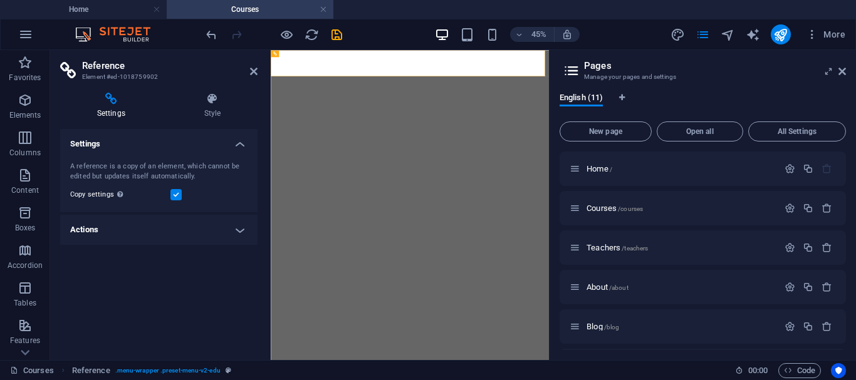
click at [244, 138] on h4 "Settings" at bounding box center [158, 140] width 197 height 23
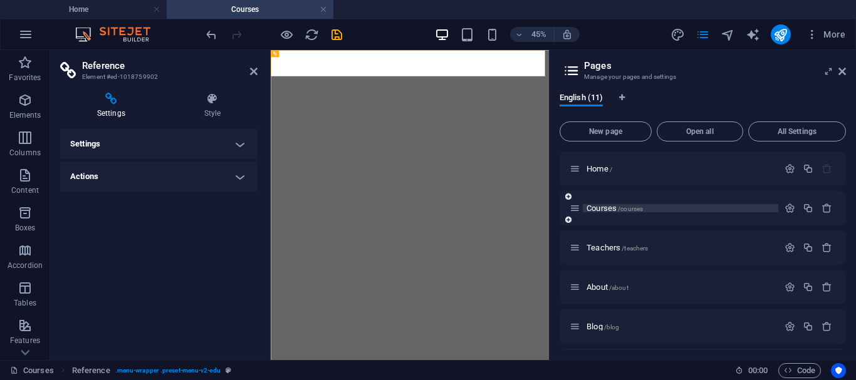
click at [660, 205] on p "Courses /courses" at bounding box center [681, 208] width 188 height 8
click at [616, 206] on span "Courses /courses" at bounding box center [615, 208] width 56 height 9
click at [602, 208] on span "Courses /courses" at bounding box center [615, 208] width 56 height 9
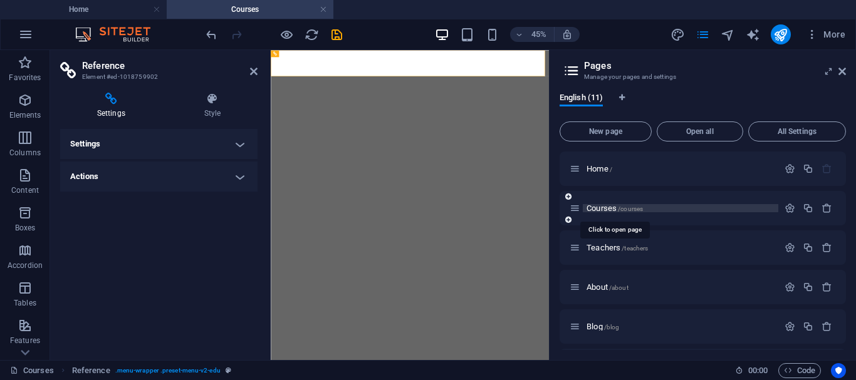
click at [602, 208] on span "Courses /courses" at bounding box center [615, 208] width 56 height 9
click at [603, 208] on span "Courses /courses" at bounding box center [615, 208] width 56 height 9
click at [253, 69] on icon at bounding box center [254, 71] width 8 height 10
click at [209, 70] on h2 "Reference" at bounding box center [169, 65] width 175 height 11
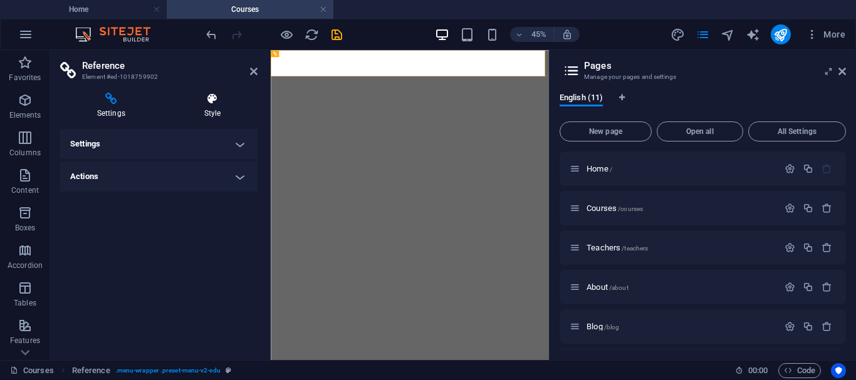
click at [214, 102] on icon at bounding box center [212, 99] width 90 height 13
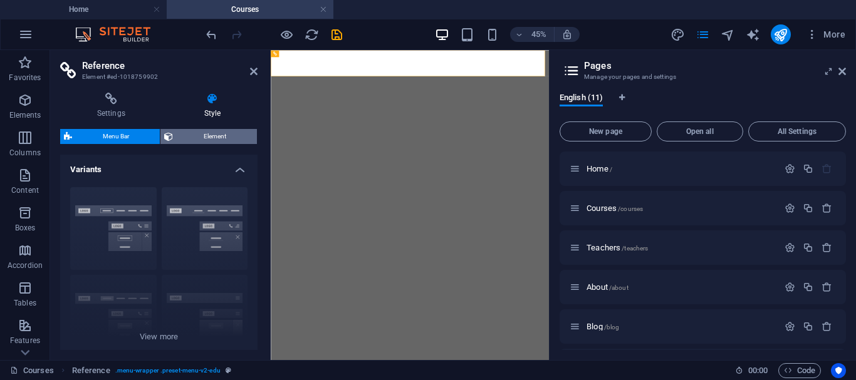
click at [206, 138] on span "Element" at bounding box center [215, 136] width 76 height 15
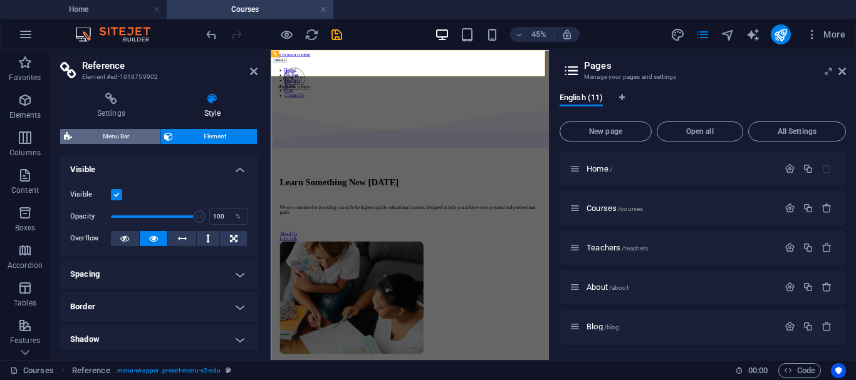
click at [122, 130] on span "Menu Bar" at bounding box center [116, 136] width 80 height 15
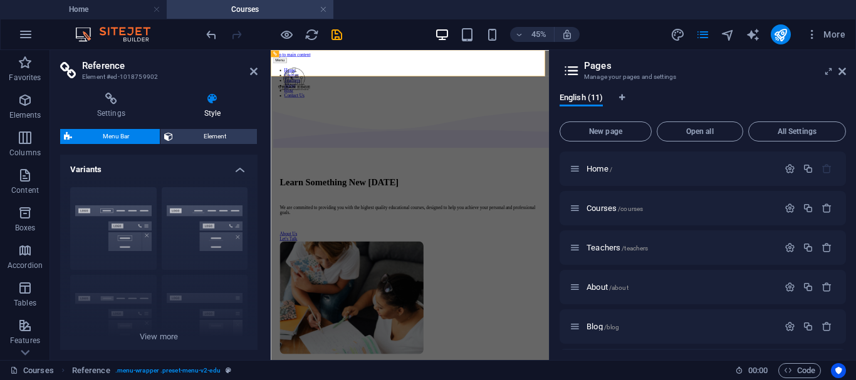
click at [254, 65] on h2 "Reference" at bounding box center [169, 65] width 175 height 11
click at [255, 63] on h2 "Reference" at bounding box center [169, 65] width 175 height 11
click at [254, 68] on icon at bounding box center [254, 71] width 8 height 10
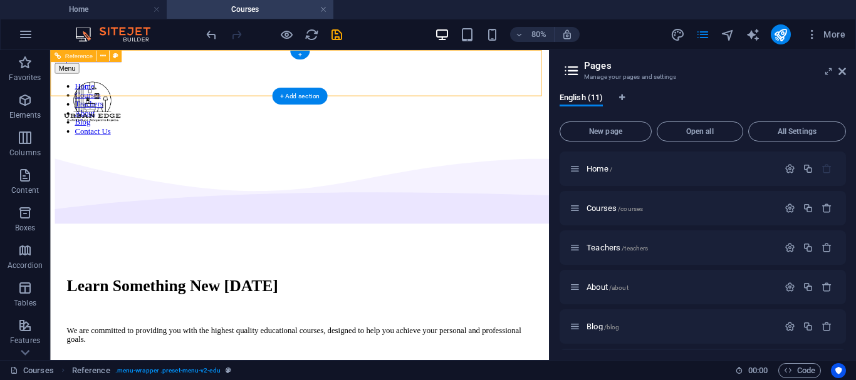
click at [246, 90] on nav "Home Courses Teachers About Blog Contact Us" at bounding box center [361, 124] width 613 height 68
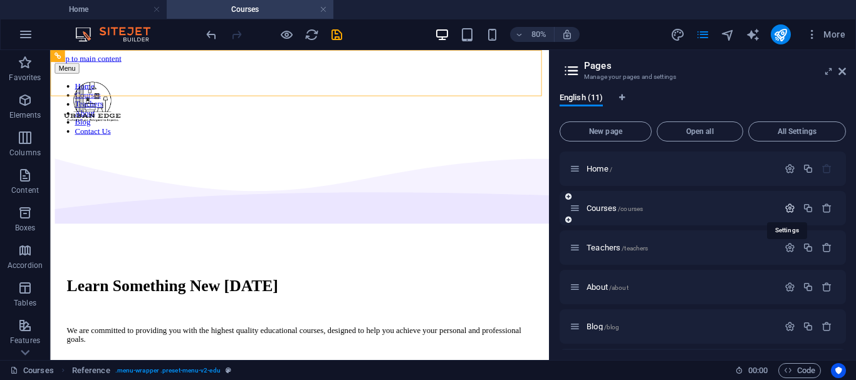
click at [786, 209] on icon "button" at bounding box center [790, 208] width 11 height 11
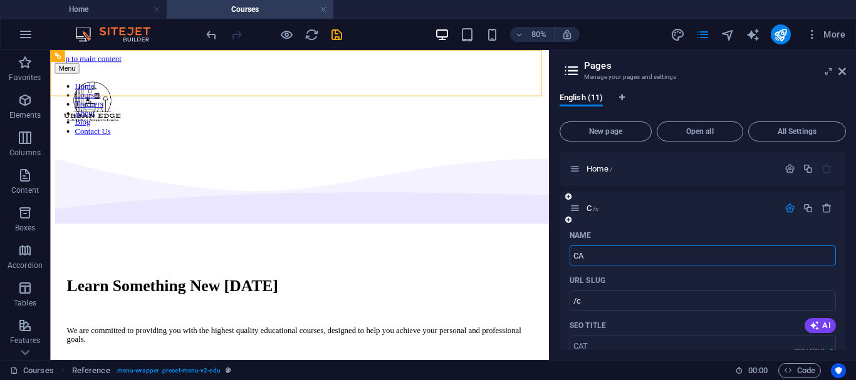
type input "CAT"
type input "/c"
type input "CATALOG"
type input "/cata"
type input "CATALOGUE"
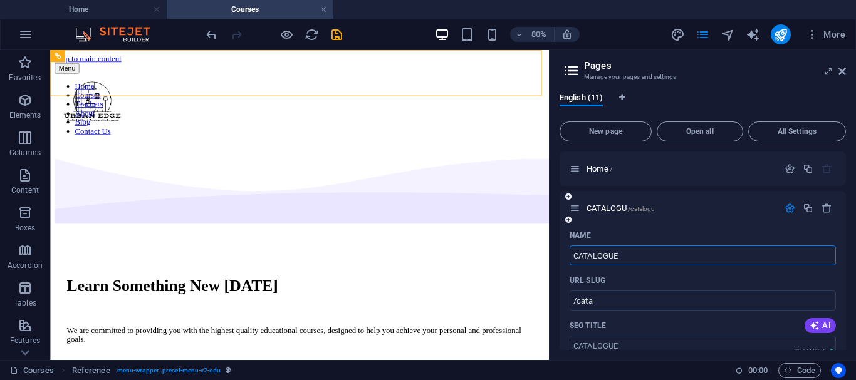
type input "/catalogu"
type input "CATALOGUE"
type input "/catalogue"
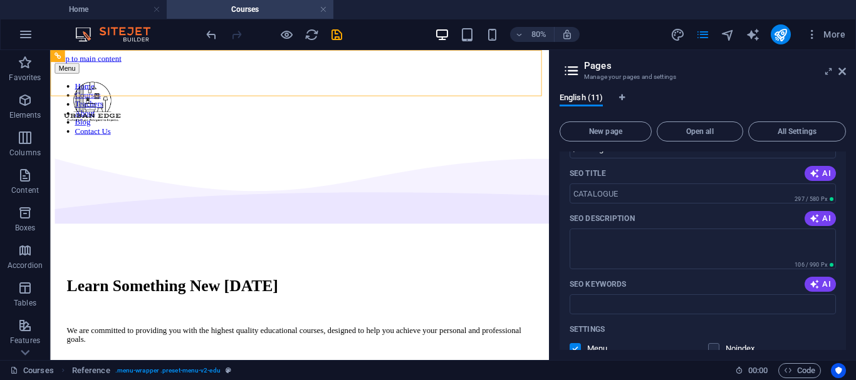
scroll to position [194, 0]
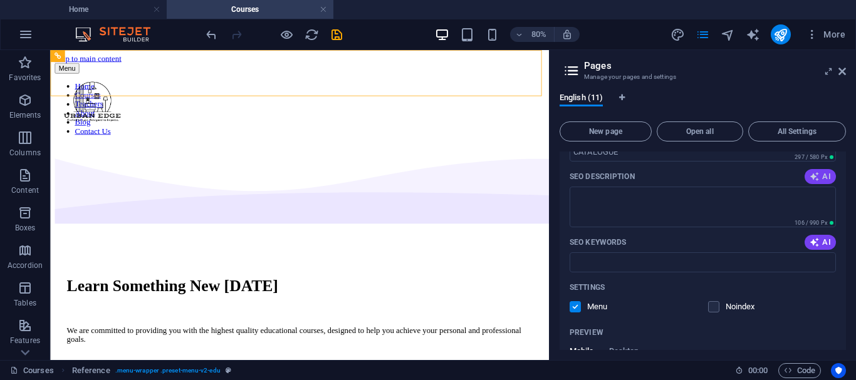
type input "CATALOGUE"
click at [812, 175] on icon "button" at bounding box center [815, 177] width 10 height 10
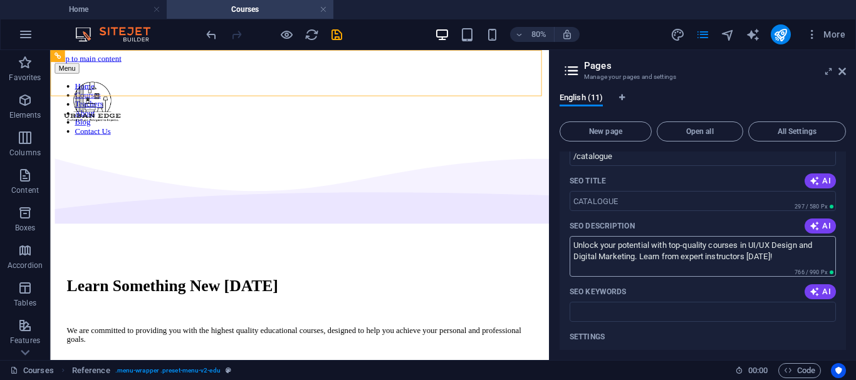
scroll to position [145, 0]
click at [662, 261] on textarea "Unlock your potential with top-quality courses in UI/UX Design and Digital Mark…" at bounding box center [703, 256] width 266 height 41
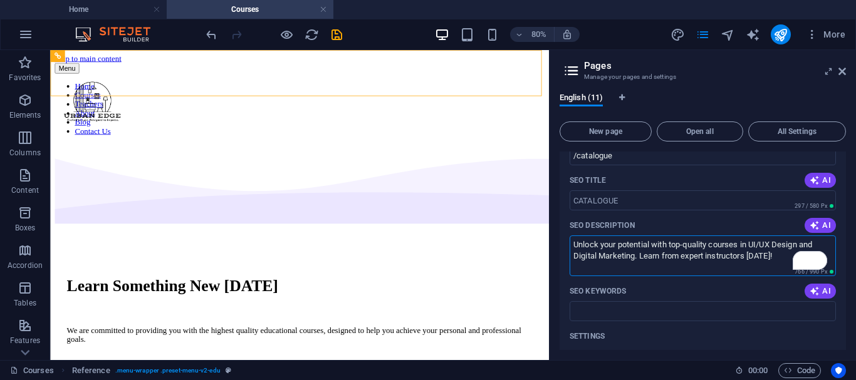
paste textarea "Discover premium home and office furniture by Urban Edge. Crafted from quality …"
type textarea "Discover premium home and office furniture by Urban Edge. Crafted from quality …"
click at [653, 311] on input "SEO Keywords" at bounding box center [703, 311] width 266 height 20
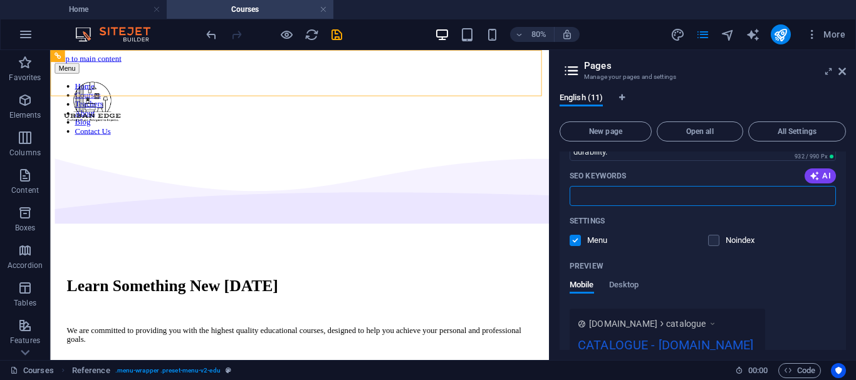
scroll to position [261, 0]
click at [606, 196] on input "SEO Keywords" at bounding box center [703, 195] width 266 height 20
paste input "Office desks and chairs Nairobi"
click at [801, 281] on div "Mobile Desktop" at bounding box center [703, 291] width 266 height 24
click at [736, 191] on input "Office desks and chairs Nairobi" at bounding box center [703, 195] width 266 height 20
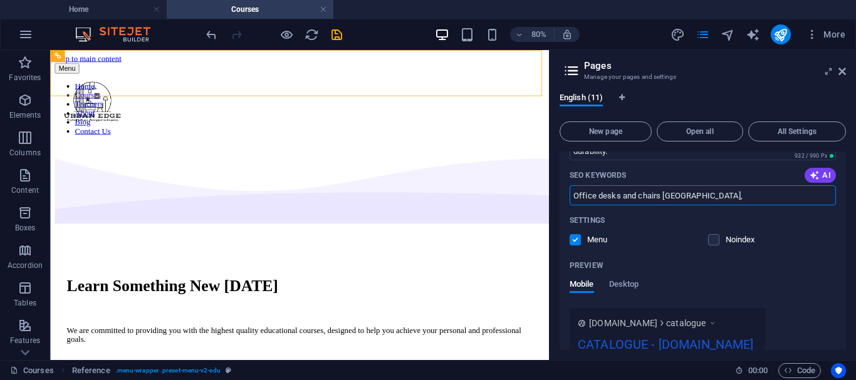
paste input "wooden furniture Kenya"
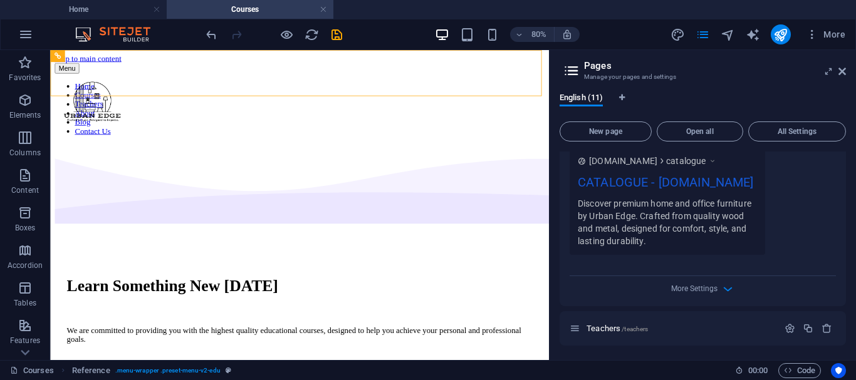
scroll to position [0, 0]
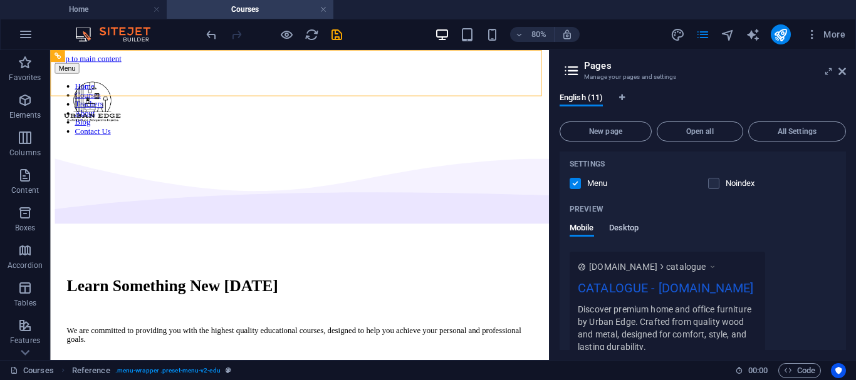
type input "Office desks and chairs [GEOGRAPHIC_DATA], wooden furniture [GEOGRAPHIC_DATA],"
click at [626, 232] on span "Desktop" at bounding box center [624, 230] width 30 height 18
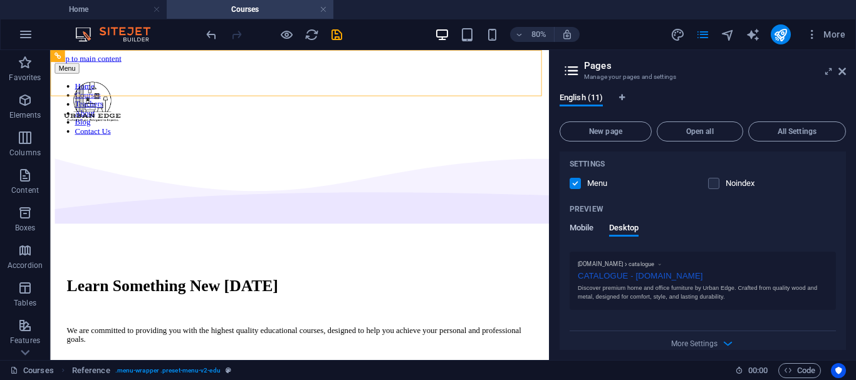
click at [584, 230] on span "Mobile" at bounding box center [582, 230] width 24 height 18
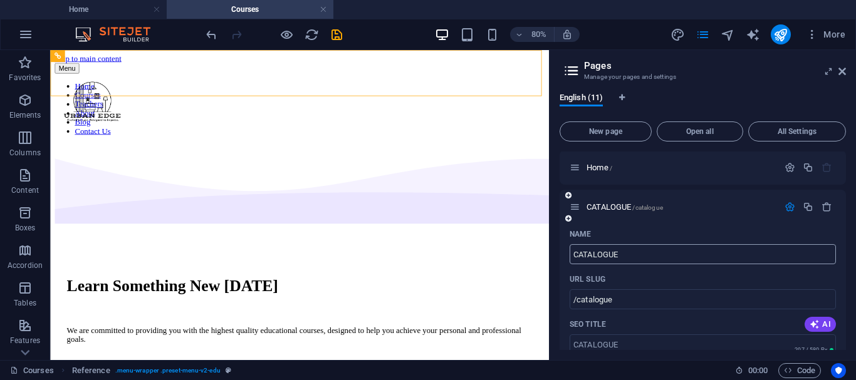
click at [636, 263] on input "CATALOGUE" at bounding box center [703, 254] width 266 height 20
type input "C"
type input "/c"
type input "Catalog"
type input "/cata"
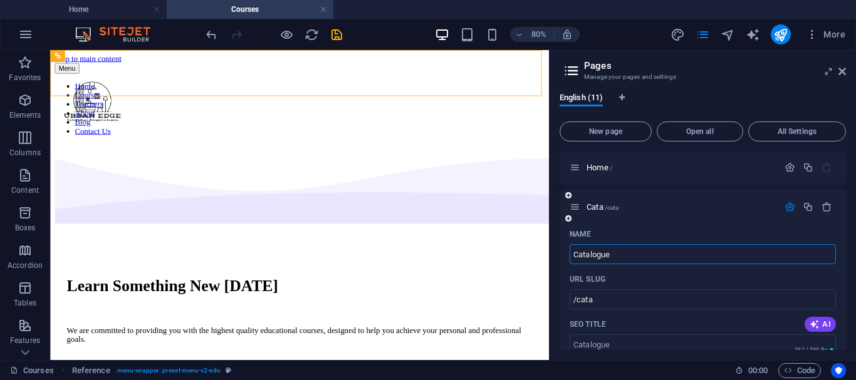
type input "Catalogue"
type input "/catalogue"
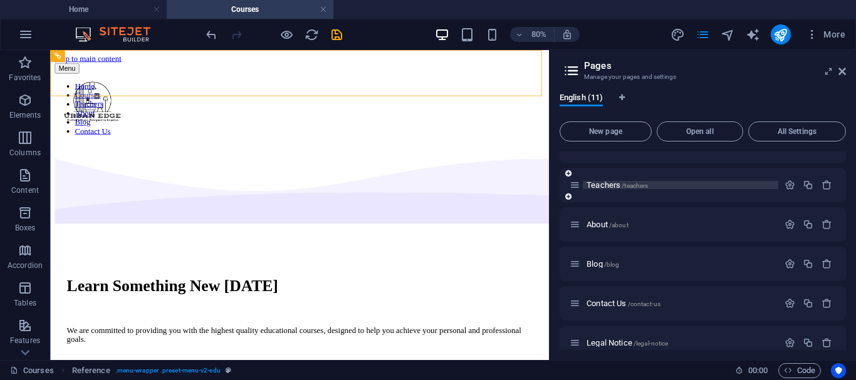
type input "Catalogue"
click at [647, 181] on span "Teachers /teachers" at bounding box center [617, 184] width 61 height 9
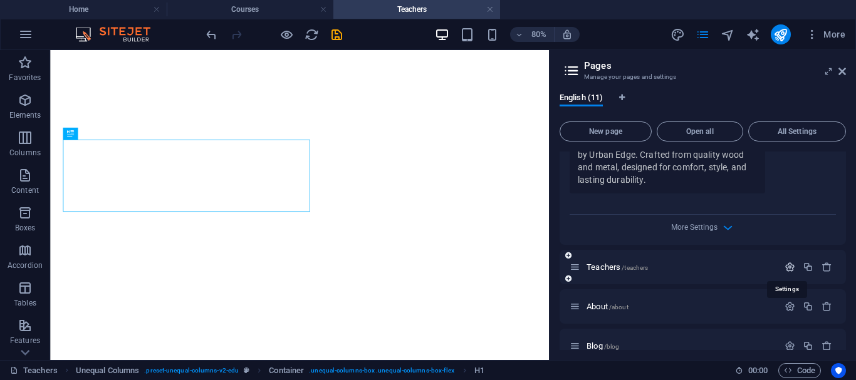
click at [788, 268] on icon "button" at bounding box center [790, 267] width 11 height 11
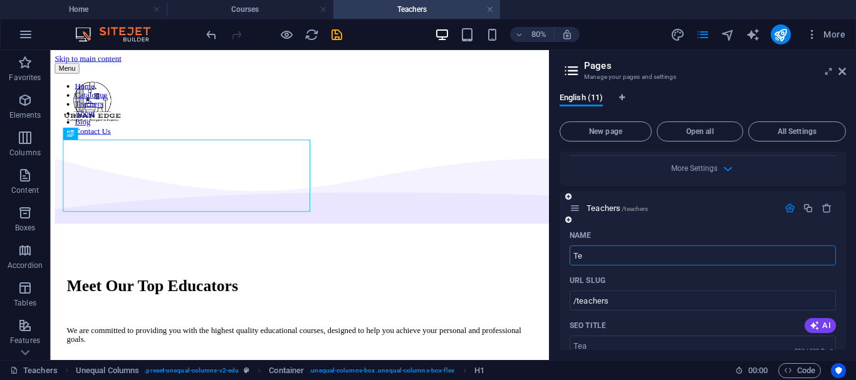
type input "T"
type input "Se"
type input "/"
type input "Services"
type input "/services"
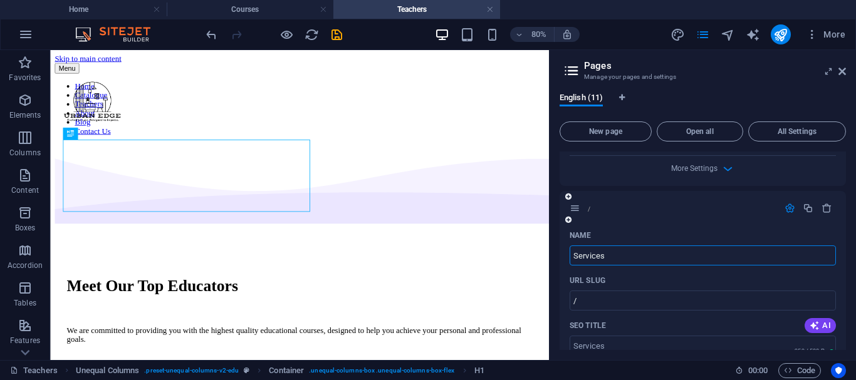
type input "Services"
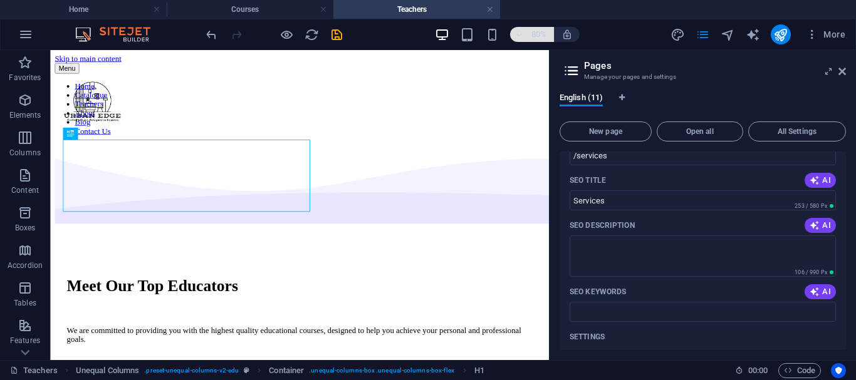
type input "Services"
click at [653, 246] on textarea "SEO Description" at bounding box center [703, 256] width 266 height 41
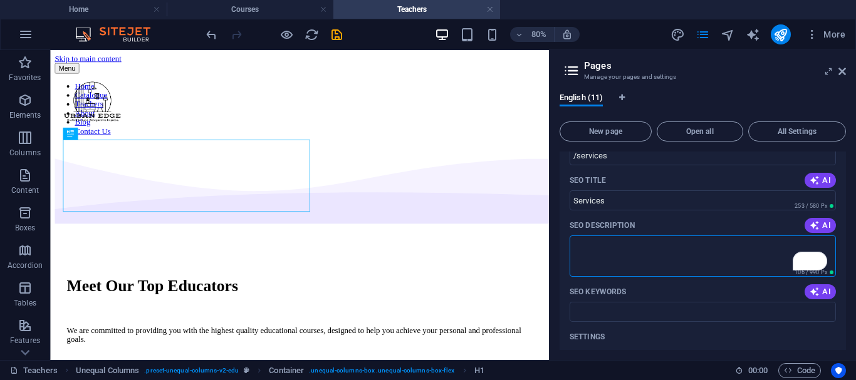
paste textarea "At Urban Edge Furniture, we specialize in custom-made wood and metal furniture …"
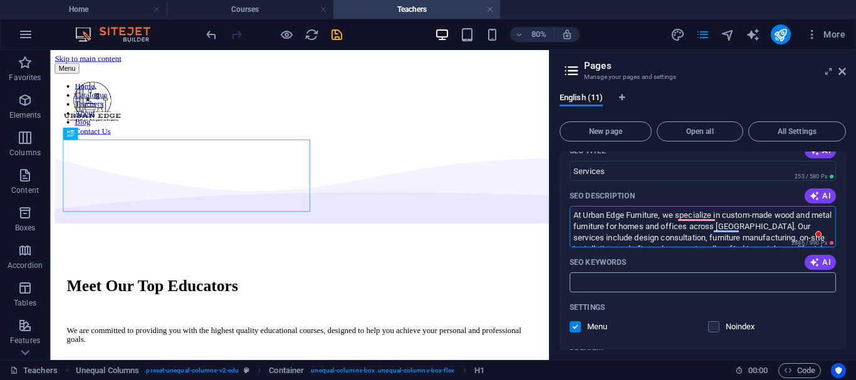
scroll to position [39, 0]
click at [624, 236] on textarea "At Urban Edge Furniture, we specialize in custom-made wood and metal furniture …" at bounding box center [703, 226] width 266 height 41
paste textarea "Urban Edge Furniture offers custom design, fabrication, and installation of pre…"
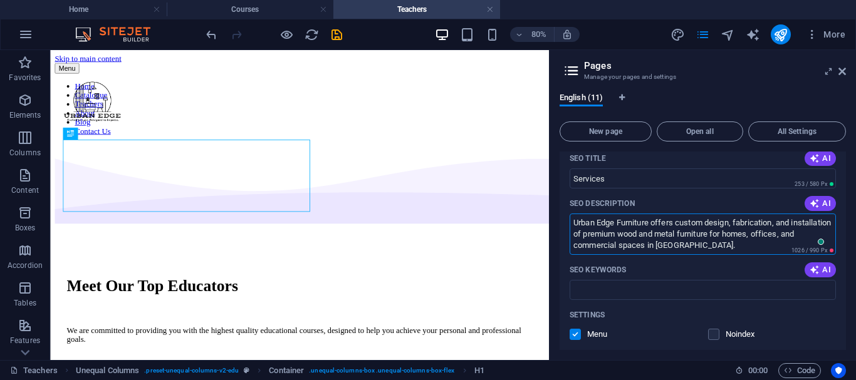
click at [652, 222] on textarea "Urban Edge Furniture offers custom design, fabrication, and installation of pre…" at bounding box center [703, 234] width 266 height 41
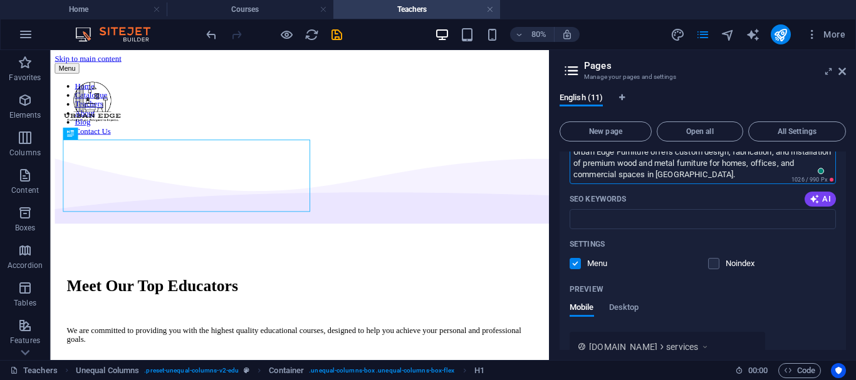
type textarea "Urban Edge Furniture offers custom design, fabrication, and installation of pre…"
click at [652, 222] on input "SEO Keywords" at bounding box center [703, 219] width 266 height 20
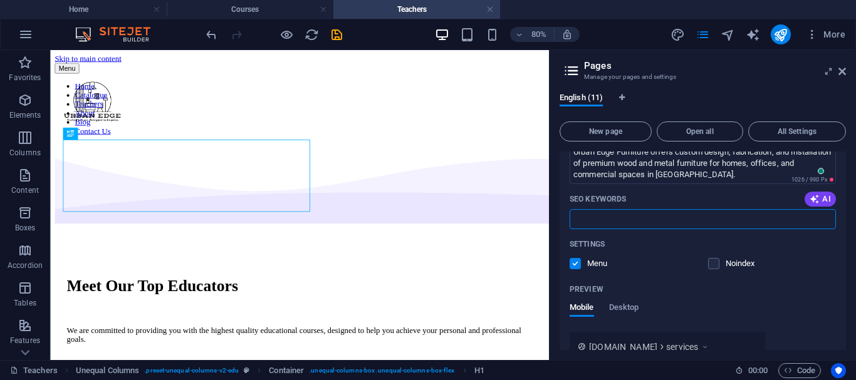
click at [652, 221] on input "SEO Keywords" at bounding box center [703, 219] width 266 height 20
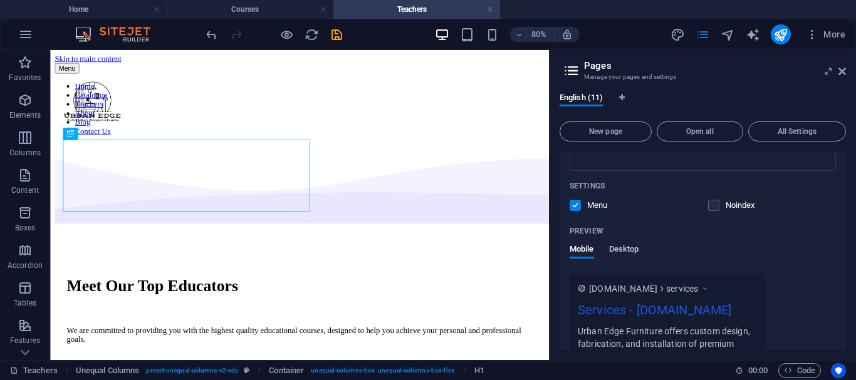
click at [630, 249] on span "Desktop" at bounding box center [624, 251] width 30 height 18
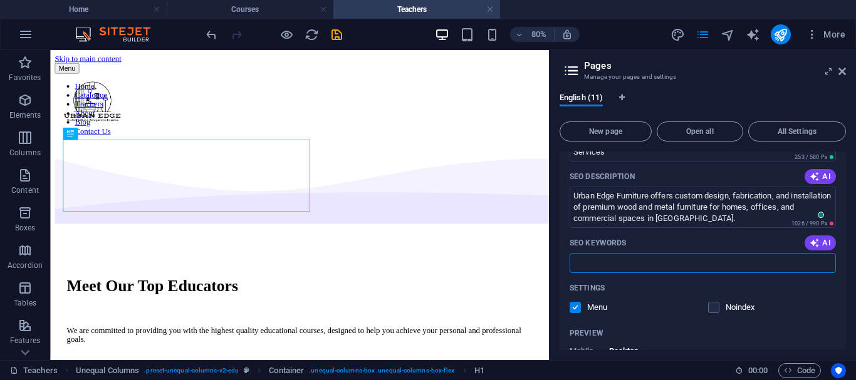
click at [669, 269] on input "SEO Keywords" at bounding box center [703, 263] width 266 height 20
click at [597, 264] on input "SEO Keywords" at bounding box center [703, 263] width 266 height 20
paste input "Furniture installation Nairobi"
paste input "Custom furniture design Kenya"
paste input "Furniture makers Nairobi Kenya"
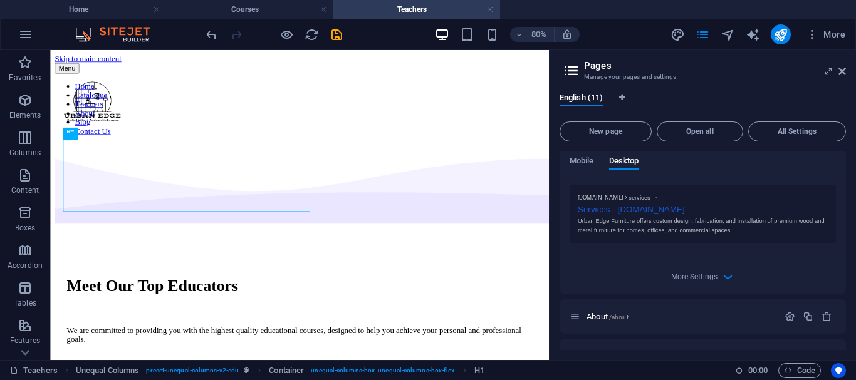
scroll to position [890, 0]
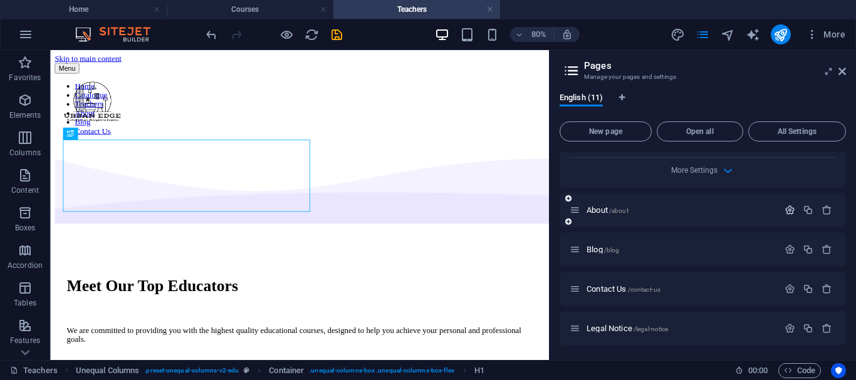
type input "Furniture installation Nairobi, Custom furniture design Kenya, Furniture makers…"
click at [790, 210] on icon "button" at bounding box center [790, 210] width 11 height 11
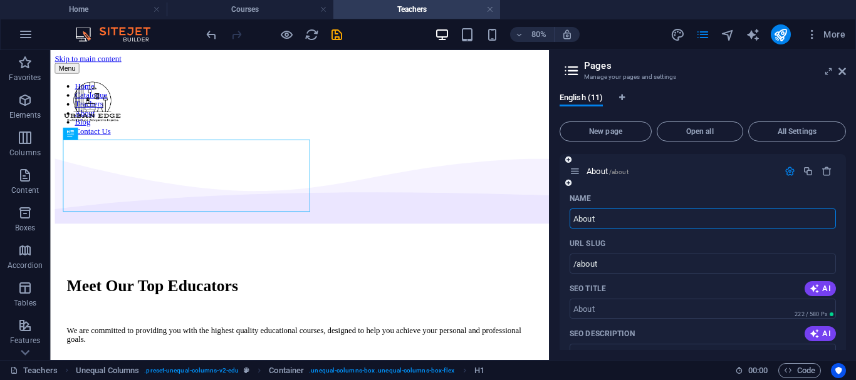
click at [742, 219] on input "About" at bounding box center [703, 219] width 266 height 20
type input "About US"
type input "/about-us"
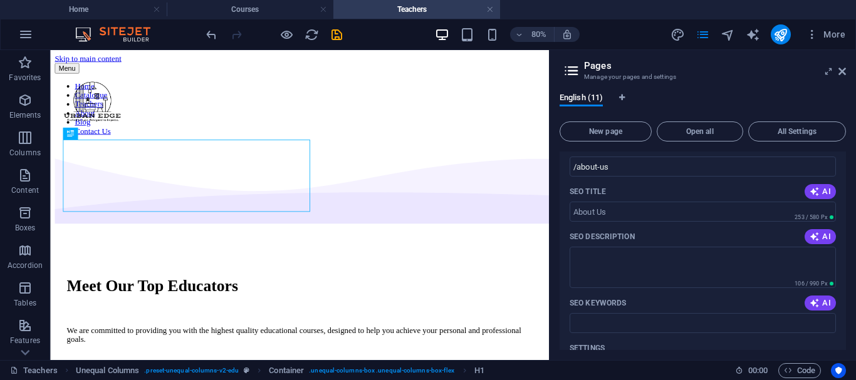
type input "About Us"
click at [626, 263] on textarea "SEO Description" at bounding box center [703, 267] width 266 height 41
paste textarea "Urban Edge Furniture is a proudly Kenyan furniture brand co-founded by two inno…"
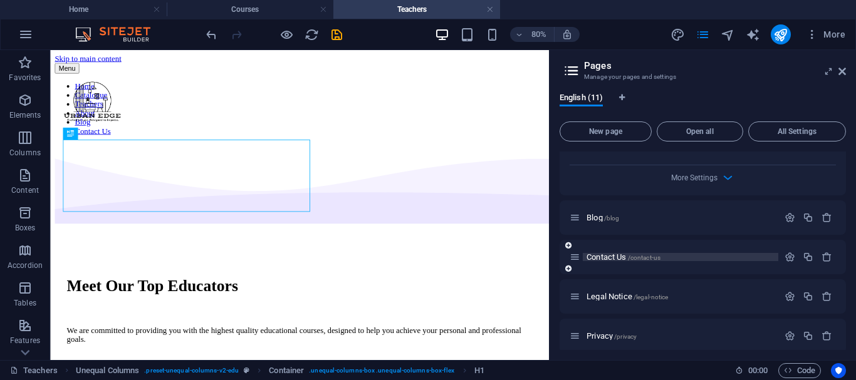
scroll to position [1585, 0]
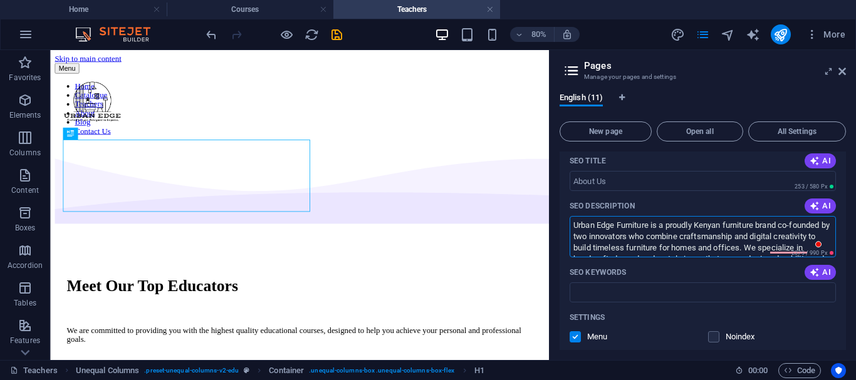
type textarea "Urban Edge Furniture is a proudly Kenyan furniture brand co-founded by two inno…"
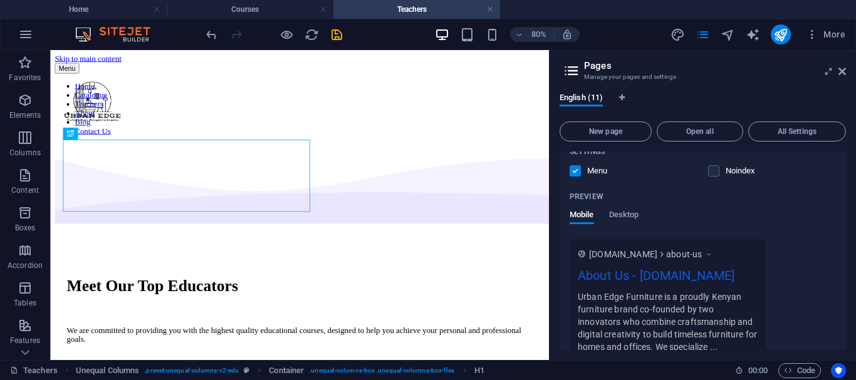
scroll to position [1399, 0]
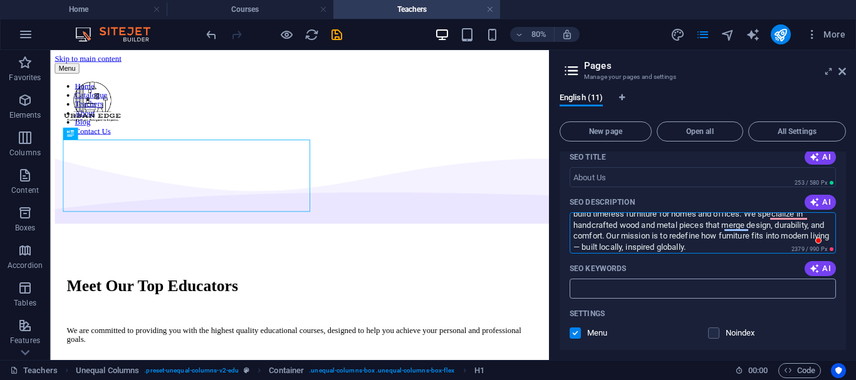
click at [598, 297] on input "SEO Keywords" at bounding box center [703, 289] width 266 height 20
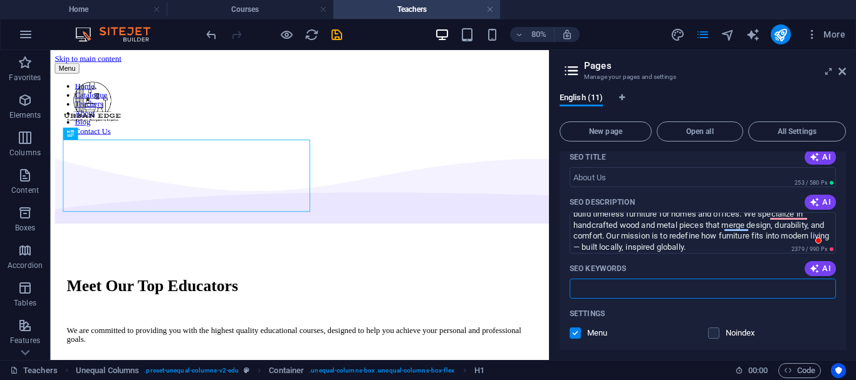
paste input "Modern furniture Kenya"
type input "Modern furniture Kenya,"
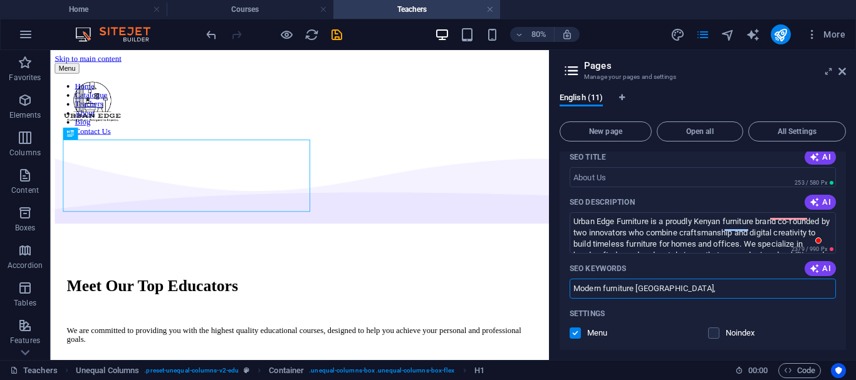
scroll to position [30, 0]
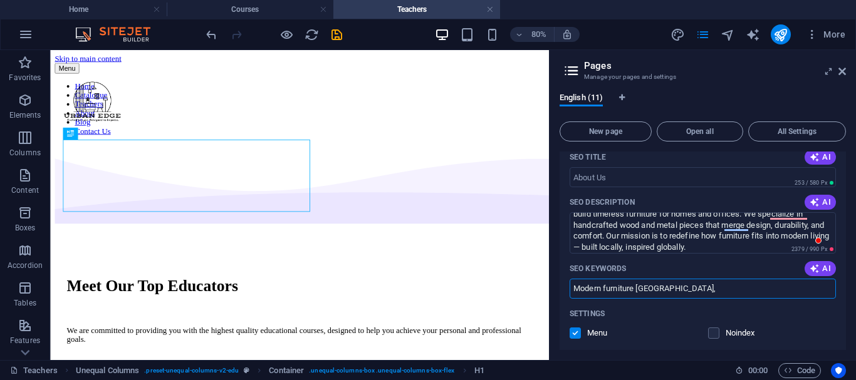
click at [691, 294] on input "Modern furniture [GEOGRAPHIC_DATA]," at bounding box center [703, 289] width 266 height 20
paste input "Home and office furniture [GEOGRAPHIC_DATA] Custom furniture [GEOGRAPHIC_DATA]"
click at [785, 285] on input "Modern furniture [GEOGRAPHIC_DATA], Home and office furniture [GEOGRAPHIC_DATA]…" at bounding box center [703, 289] width 266 height 20
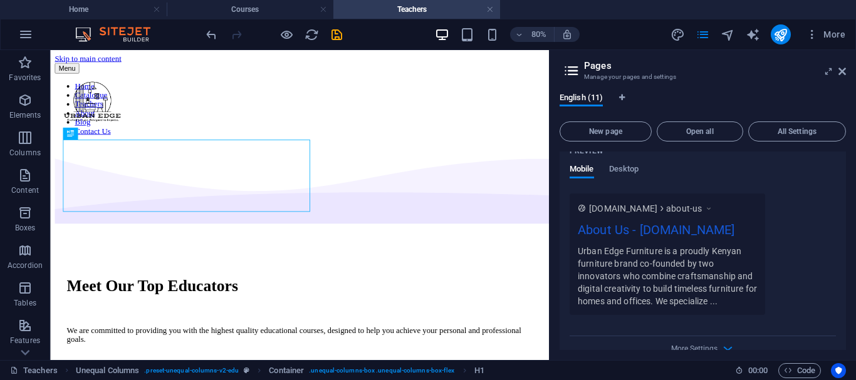
scroll to position [1392, 0]
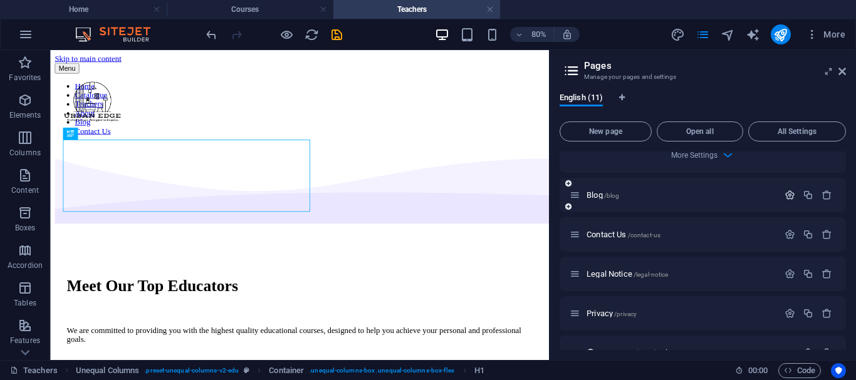
type input "Modern furniture [GEOGRAPHIC_DATA], Home and office furniture [GEOGRAPHIC_DATA]…"
click at [790, 194] on icon "button" at bounding box center [790, 195] width 11 height 11
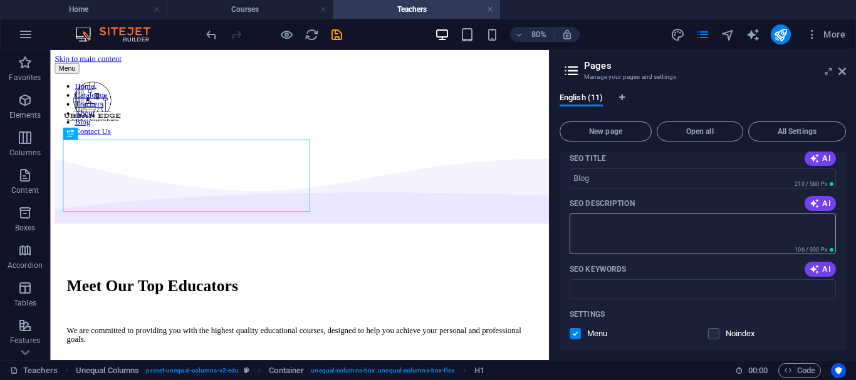
click at [615, 240] on textarea "SEO Description" at bounding box center [703, 234] width 266 height 41
paste textarea "Stay inspired with Urban Edge Furniture’s blog — your go-to space for expert in…"
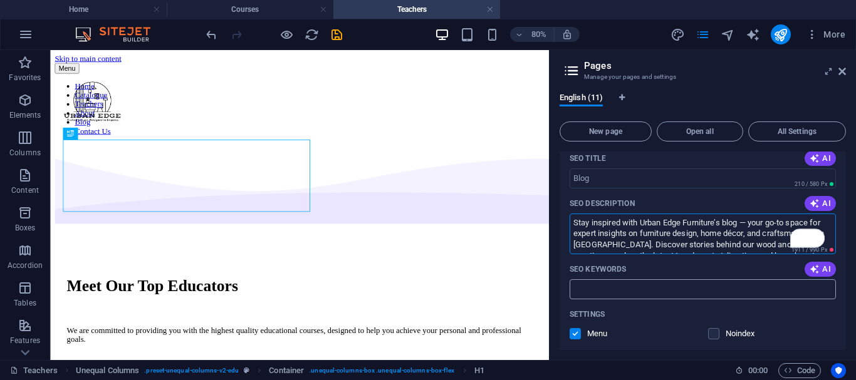
scroll to position [1761, 0]
type textarea "Stay inspired with Urban Edge Furniture’s blog — your go-to space for expert in…"
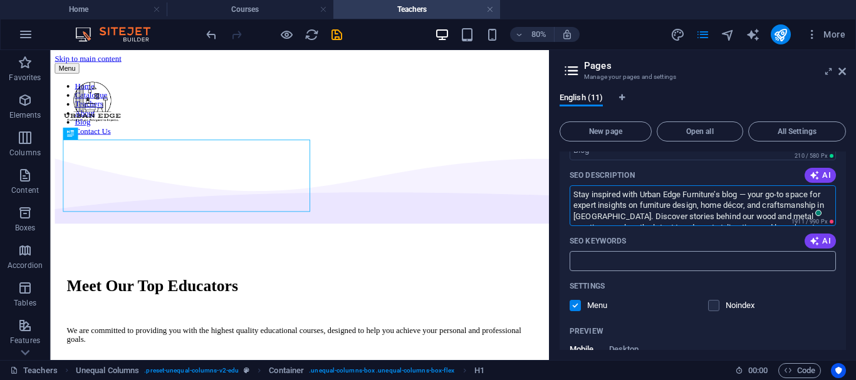
scroll to position [1792, 0]
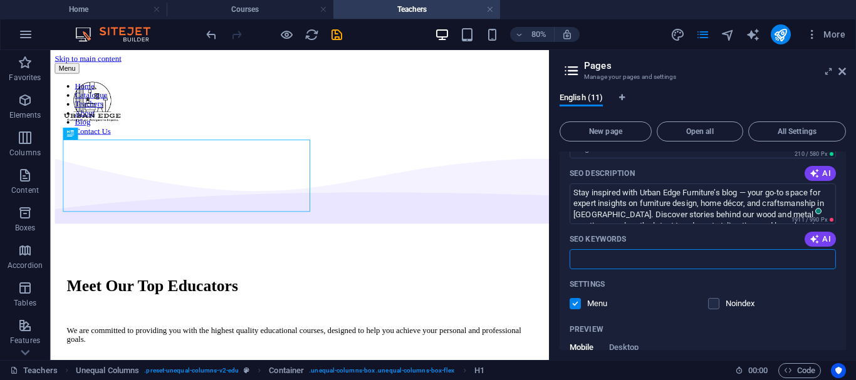
click at [628, 263] on input "SEO Keywords" at bounding box center [703, 259] width 266 height 20
paste input "furniture design trends [GEOGRAPHIC_DATA], modern furniture inspiration, wood a…"
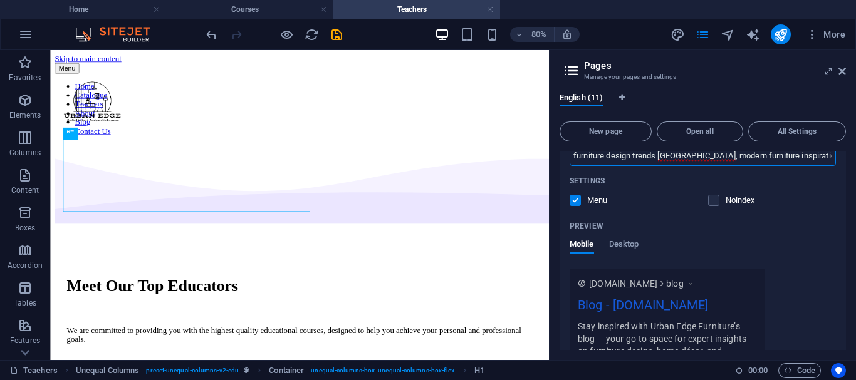
scroll to position [1945, 0]
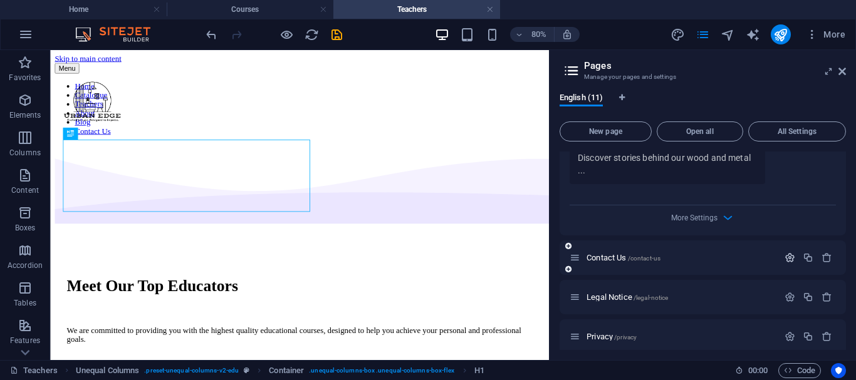
type input "furniture design trends [GEOGRAPHIC_DATA], modern furniture inspiration, wood a…"
click at [788, 253] on icon "button" at bounding box center [790, 258] width 11 height 11
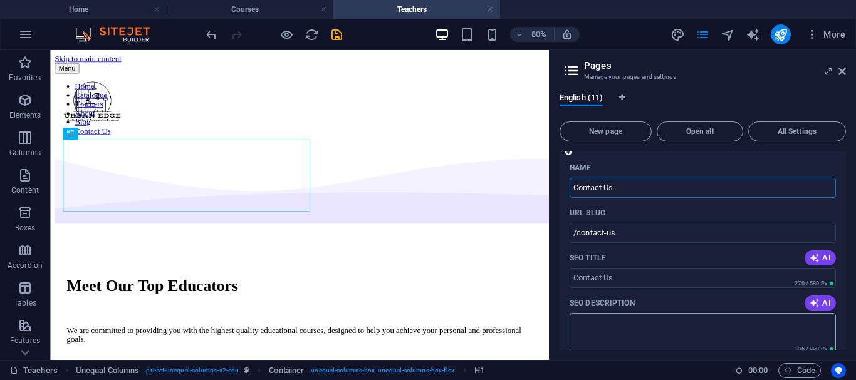
click at [633, 315] on textarea "SEO Description" at bounding box center [703, 333] width 266 height 41
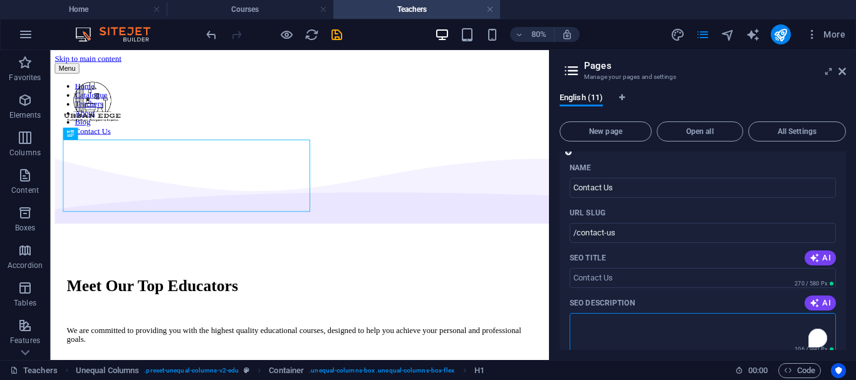
paste textarea "Contact Urban Edge Furniture [DATE] for inquiries, quotations, or custom-made f…"
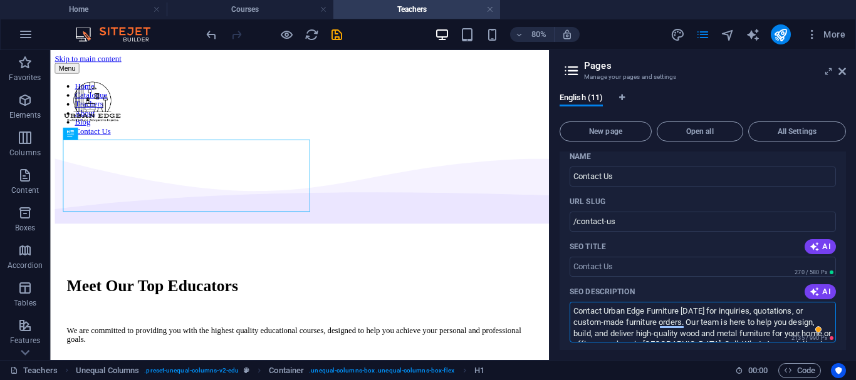
scroll to position [2382, 0]
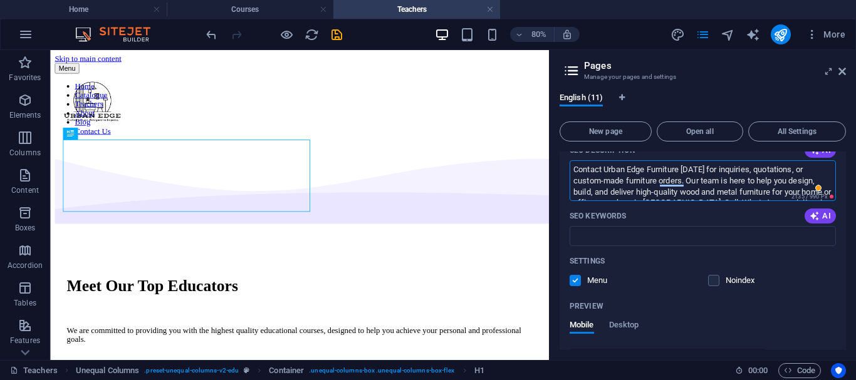
type textarea "Contact Urban Edge Furniture today for inquiries, quotations, or custom-made fu…"
click at [620, 226] on input "SEO Keywords" at bounding box center [703, 236] width 266 height 20
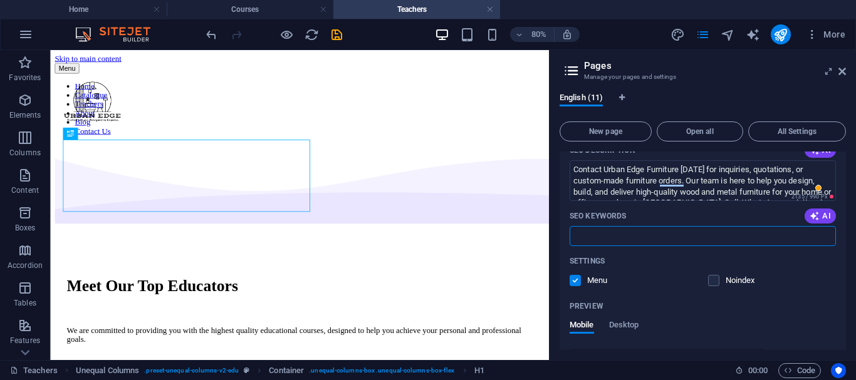
paste input "contact urban edge furniture, furniture kenya, custom furniture kenya, office f…"
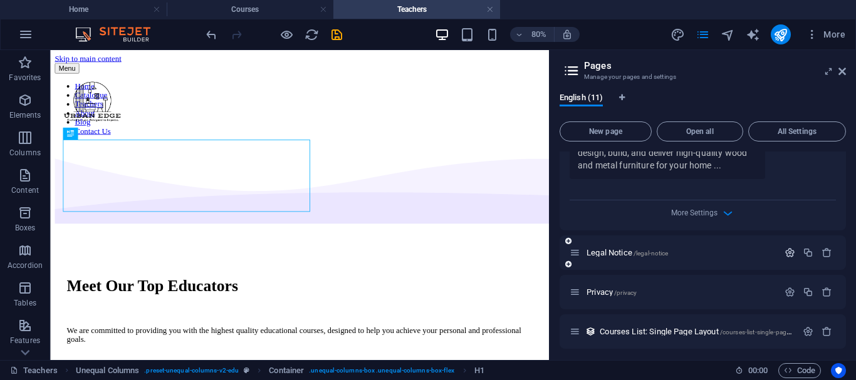
type input "contact urban edge furniture, furniture kenya, custom furniture kenya, office f…"
click at [787, 248] on icon "button" at bounding box center [790, 253] width 11 height 11
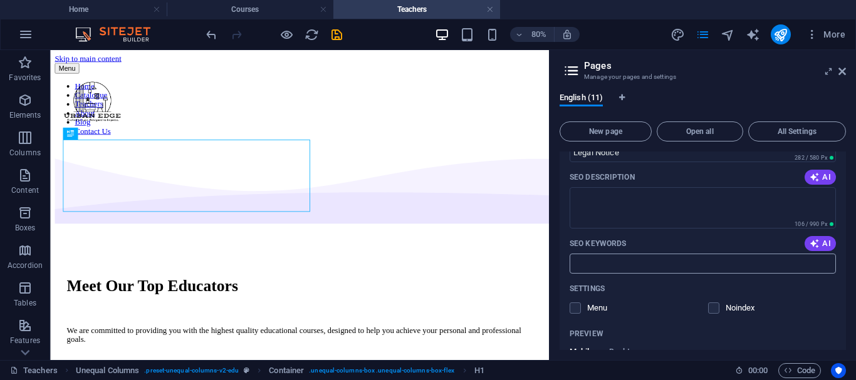
click at [640, 254] on input "SEO Keywords" at bounding box center [703, 264] width 266 height 20
paste input "contact urban edge furniture, furniture kenya, custom furniture kenya, office f…"
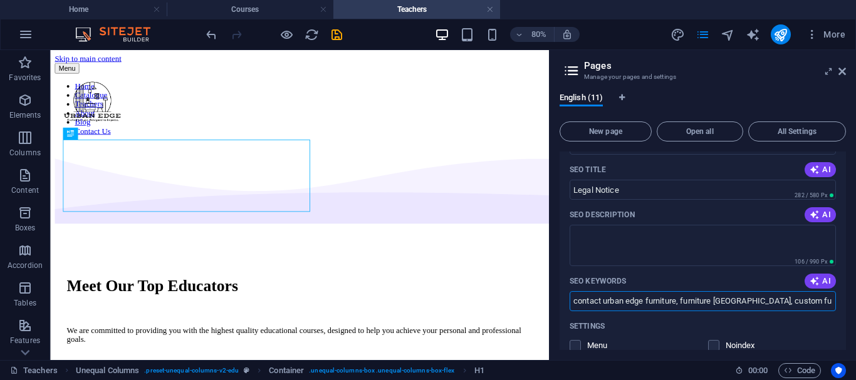
type input "contact urban edge furniture, furniture kenya, custom furniture kenya, office f…"
click at [617, 237] on textarea "SEO Description" at bounding box center [703, 245] width 266 height 41
paste textarea "This Legal Notice explains Urban Edge Furniture’s website terms of use, privacy…"
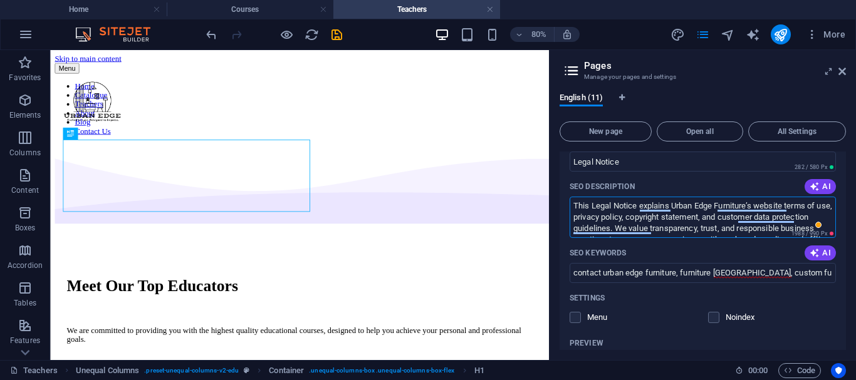
scroll to position [2954, 0]
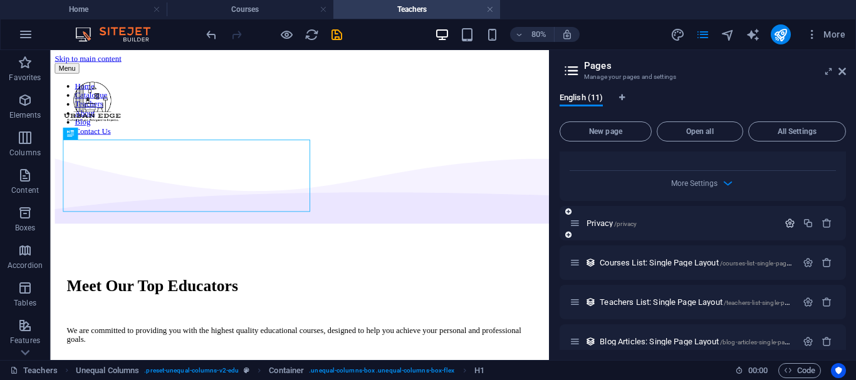
type textarea "This Legal Notice explains Urban Edge Furniture’s website terms of use, privacy…"
click at [788, 218] on icon "button" at bounding box center [790, 223] width 11 height 11
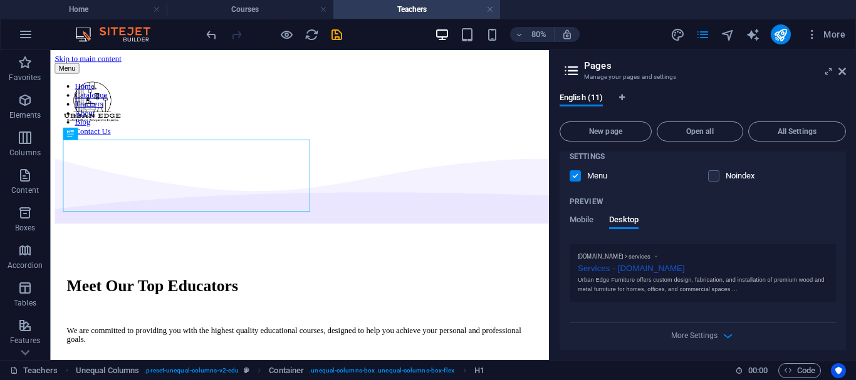
scroll to position [989, 0]
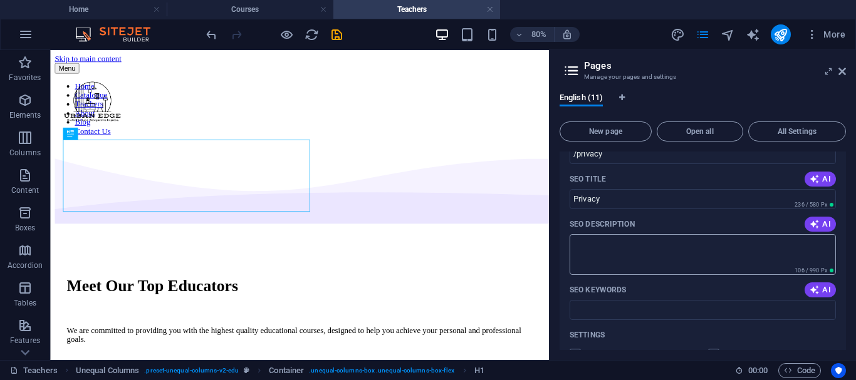
click at [664, 249] on textarea "SEO Description" at bounding box center [703, 254] width 266 height 41
paste textarea "At Urban Edge Furniture, your privacy matters. This Privacy Policy explains how…"
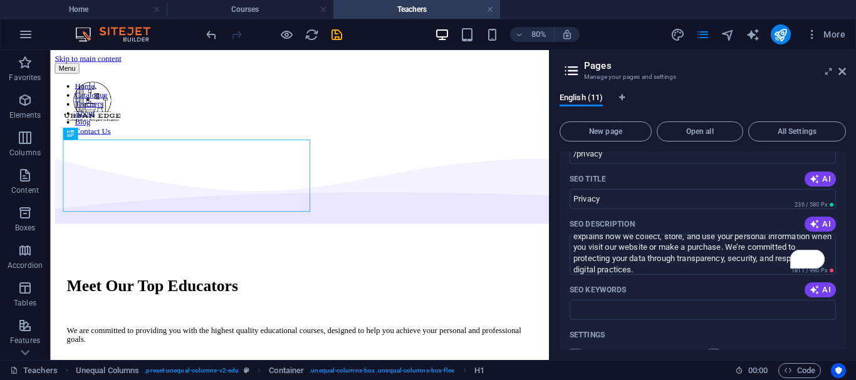
type textarea "At Urban Edge Furniture, your privacy matters. This Privacy Policy explains how…"
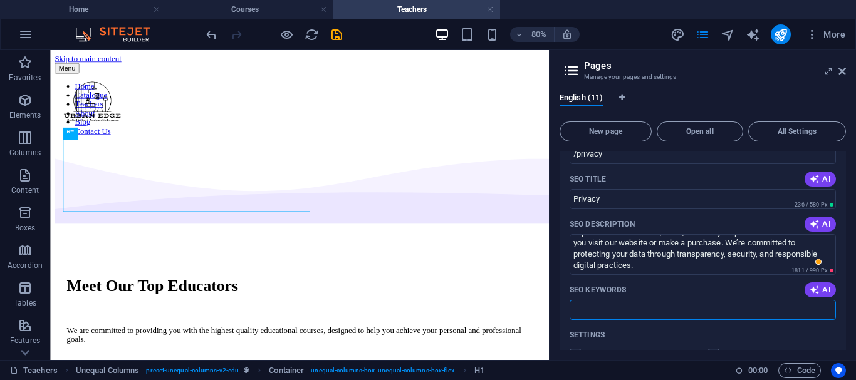
click at [637, 300] on input "SEO Keywords" at bounding box center [703, 310] width 266 height 20
paste input "urban edge furniture privacy policy, urban edge [GEOGRAPHIC_DATA] privacy, furn…"
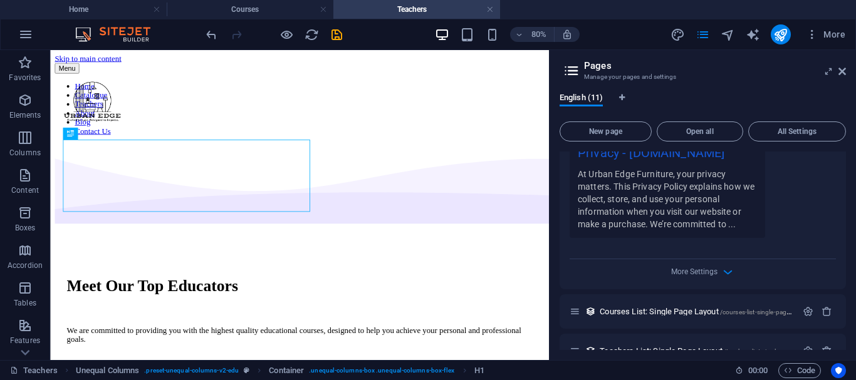
scroll to position [3759, 0]
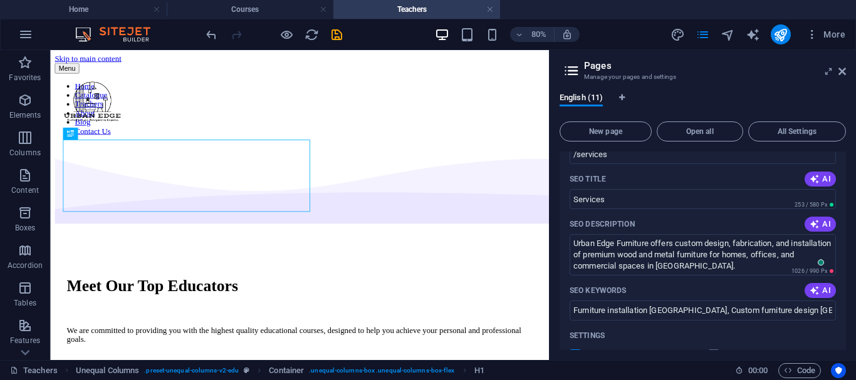
type input "urban edge furniture privacy policy, urban edge [GEOGRAPHIC_DATA] privacy, furn…"
click at [633, 255] on textarea "Urban Edge Furniture offers custom design, fabrication, and installation of pre…" at bounding box center [703, 254] width 266 height 41
paste textarea "At Urban Edge Furniture, we specialize in custom-made wood and metal furniture …"
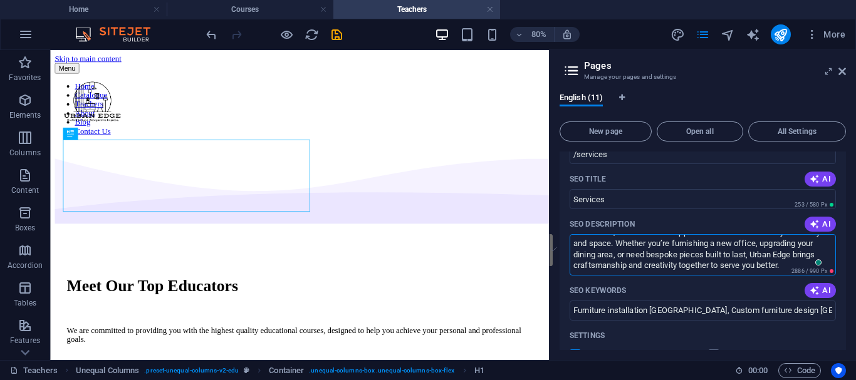
scroll to position [51, 0]
type textarea "At Urban Edge Furniture, we specialize in custom-made wood and metal furniture …"
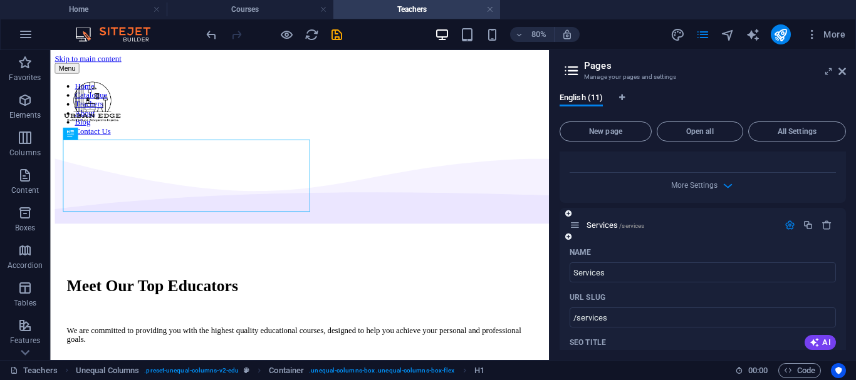
scroll to position [520, 0]
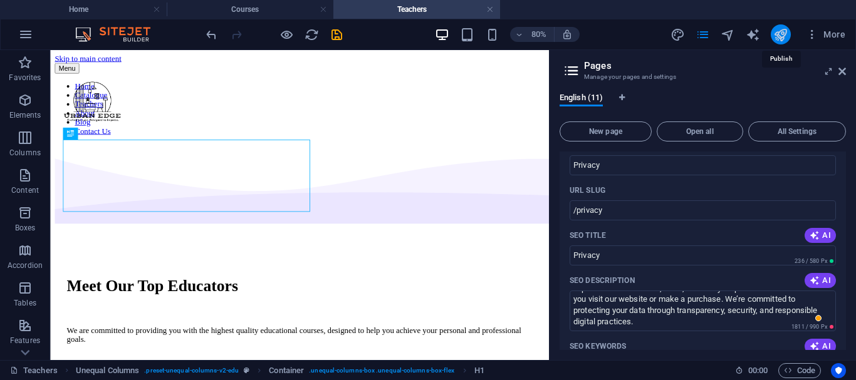
click at [780, 36] on icon "publish" at bounding box center [780, 35] width 14 height 14
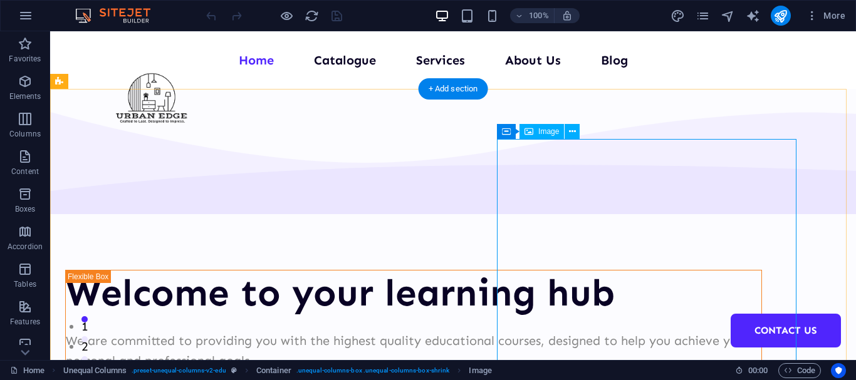
select select "px"
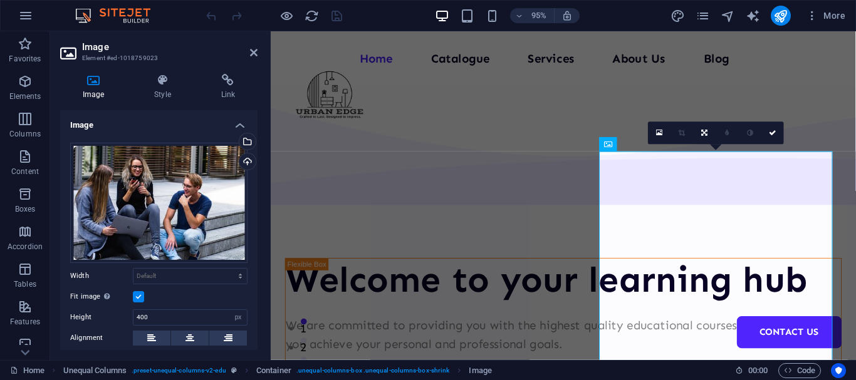
click at [98, 88] on h4 "Image" at bounding box center [95, 87] width 71 height 26
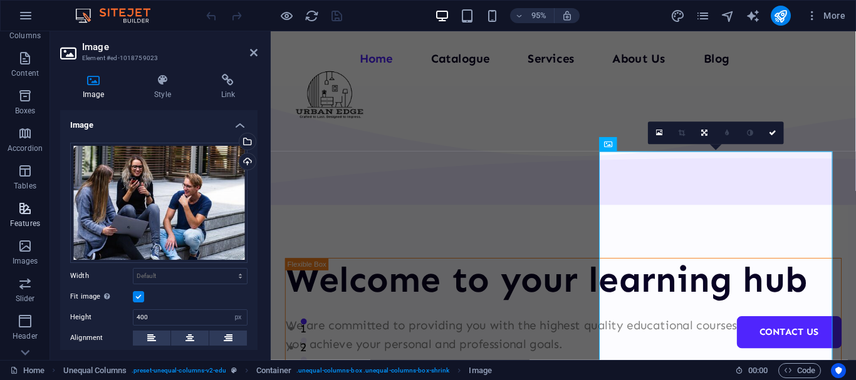
scroll to position [123, 0]
click at [24, 226] on icon "button" at bounding box center [25, 221] width 15 height 15
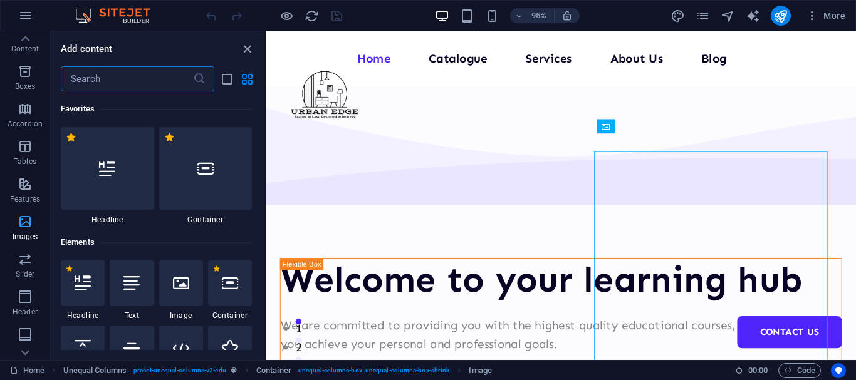
click at [25, 226] on icon "button" at bounding box center [25, 221] width 15 height 15
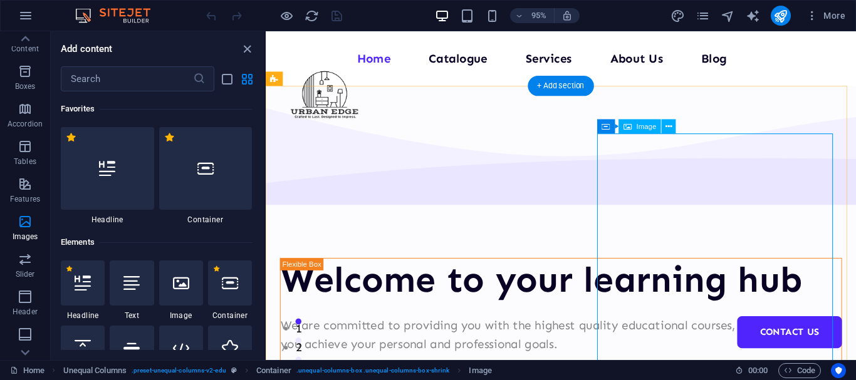
select select "px"
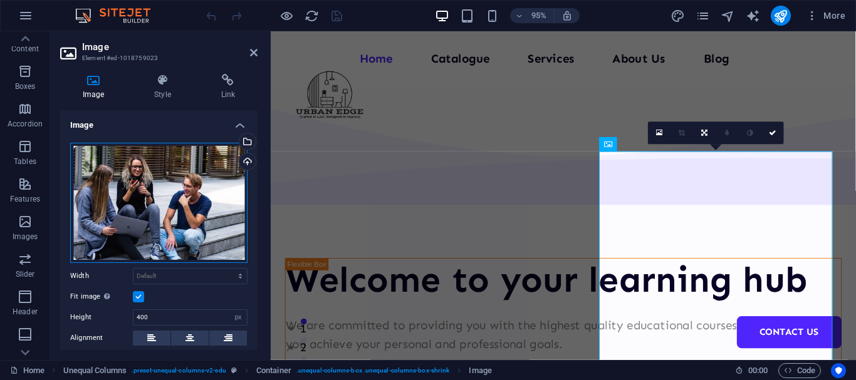
drag, startPoint x: 145, startPoint y: 176, endPoint x: 120, endPoint y: 182, distance: 25.8
click at [120, 182] on div "Drag files here, click to choose files or select files from Files or our free s…" at bounding box center [158, 203] width 177 height 120
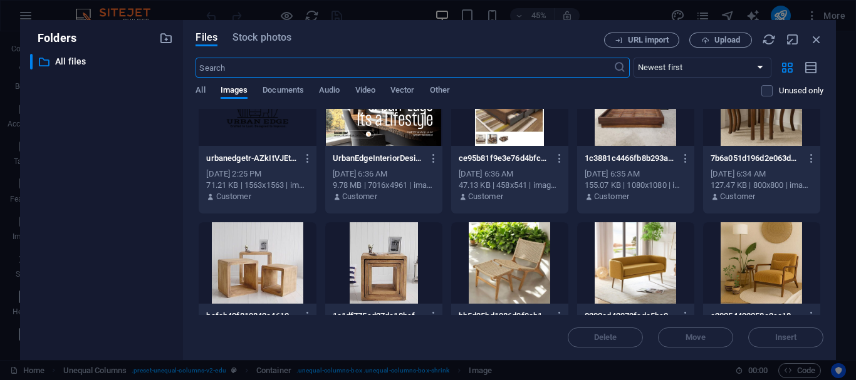
scroll to position [0, 0]
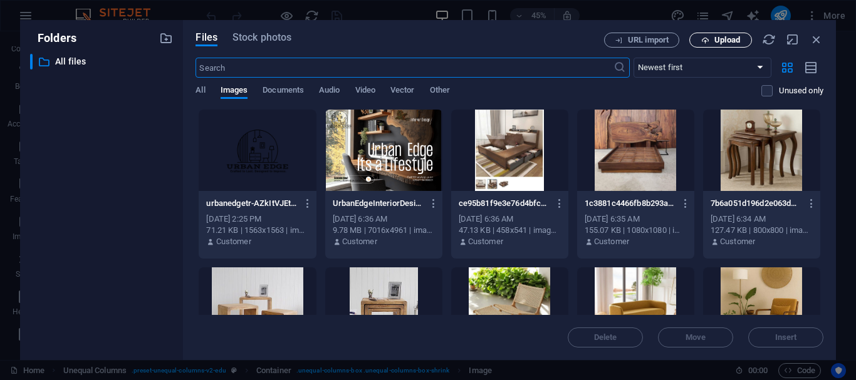
click at [721, 39] on span "Upload" at bounding box center [727, 40] width 26 height 8
click at [709, 38] on span "Upload" at bounding box center [720, 40] width 51 height 8
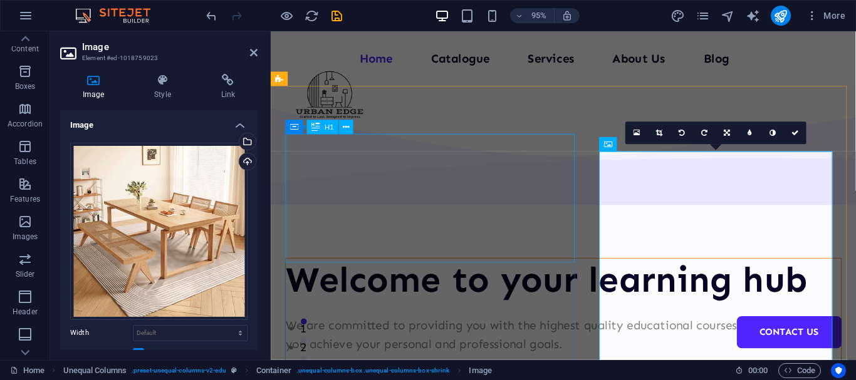
click at [489, 271] on div "Welcome to your learning hub" at bounding box center [578, 293] width 585 height 45
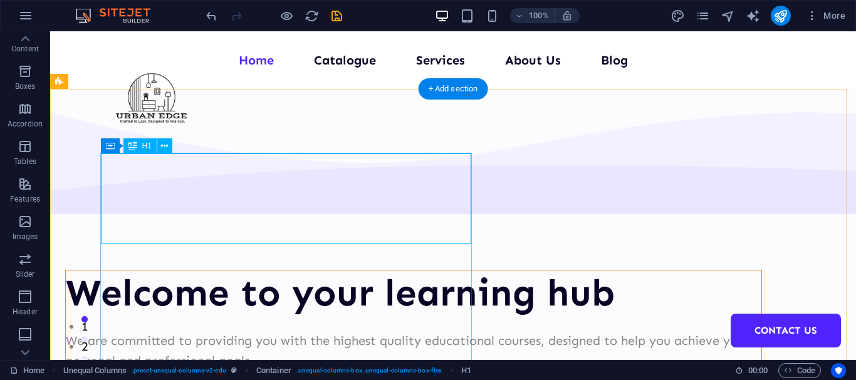
click at [331, 271] on div "Welcome to your learning hub" at bounding box center [414, 293] width 696 height 45
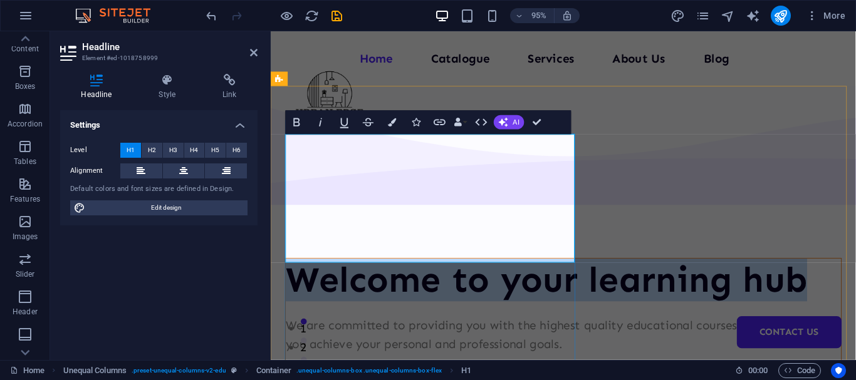
click at [388, 271] on h1 "Welcome to your learning hub" at bounding box center [578, 293] width 585 height 45
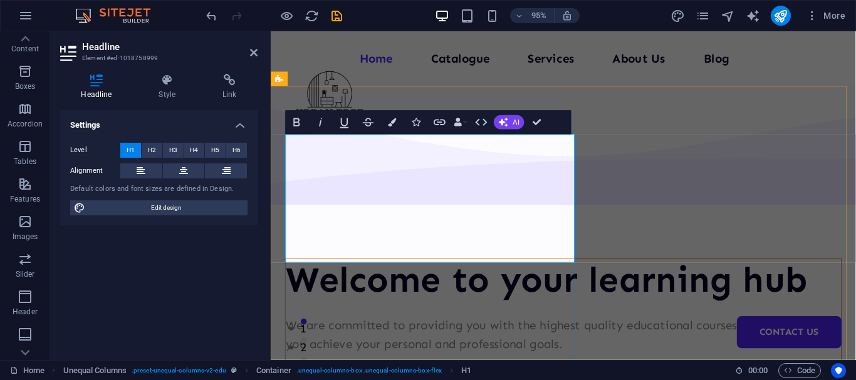
click at [382, 271] on h1 "Welcome to your learning hub" at bounding box center [578, 293] width 585 height 45
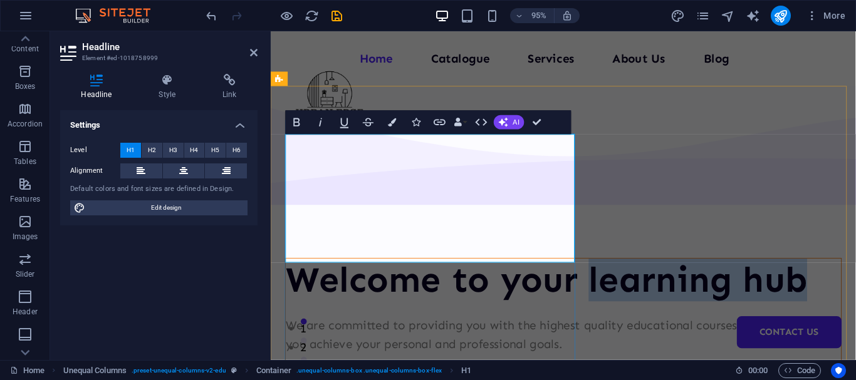
drag, startPoint x: 382, startPoint y: 199, endPoint x: 417, endPoint y: 238, distance: 52.8
click at [417, 271] on h1 "Welcome to your learning hub" at bounding box center [578, 293] width 585 height 45
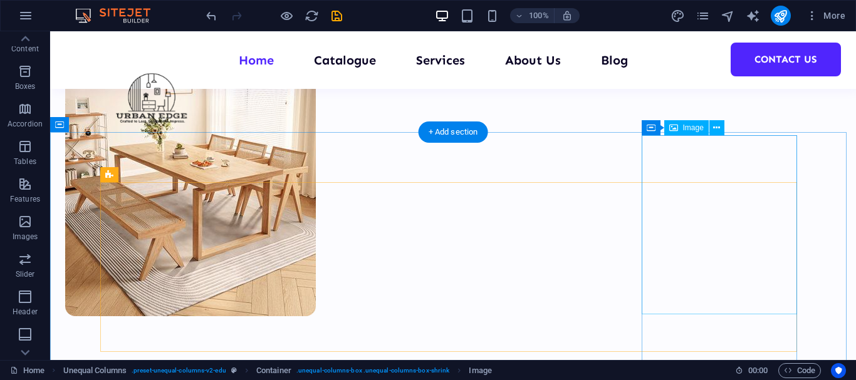
scroll to position [420, 0]
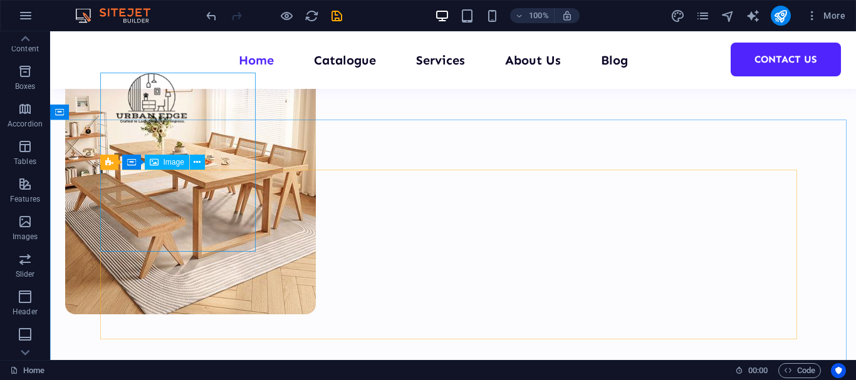
click at [172, 163] on span "Image" at bounding box center [174, 163] width 21 height 8
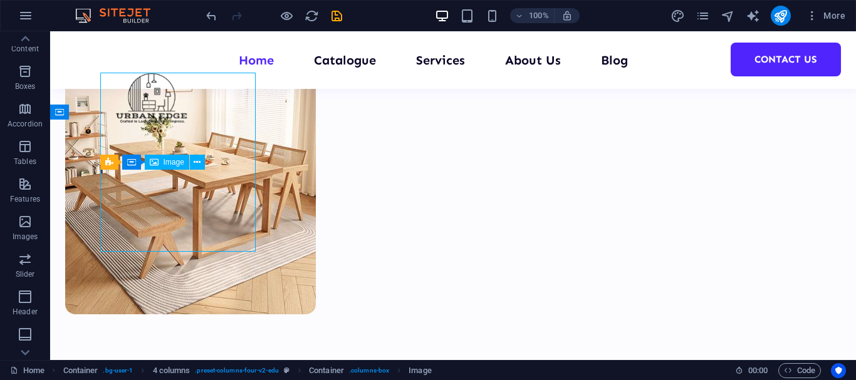
click at [172, 163] on span "Image" at bounding box center [174, 163] width 21 height 8
select select "%"
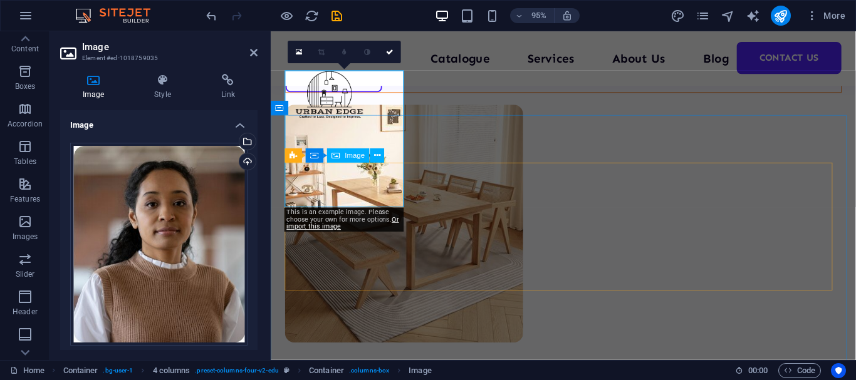
scroll to position [458, 0]
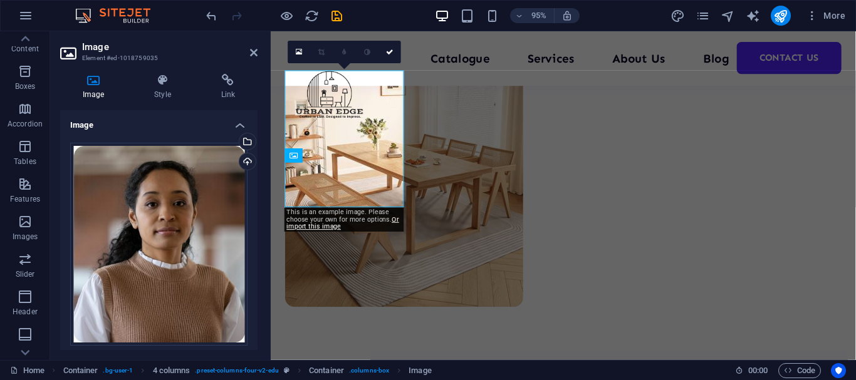
click at [89, 86] on icon at bounding box center [93, 80] width 66 height 13
click at [246, 163] on div "Upload" at bounding box center [246, 163] width 19 height 19
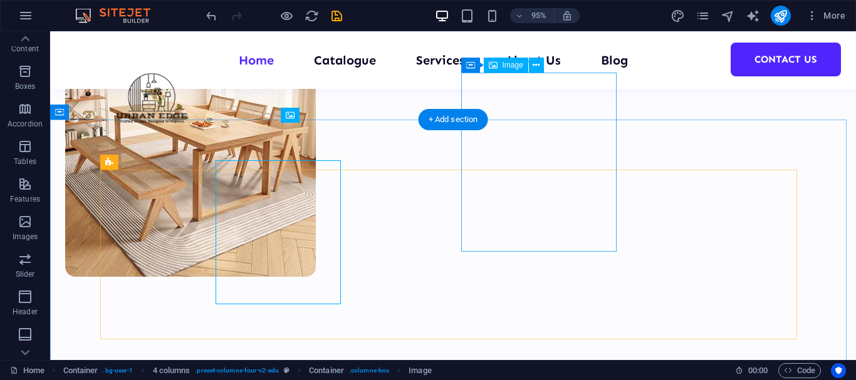
scroll to position [420, 0]
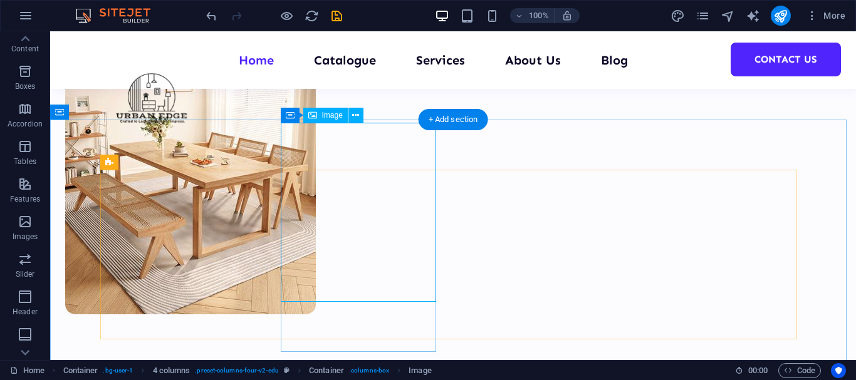
select select "%"
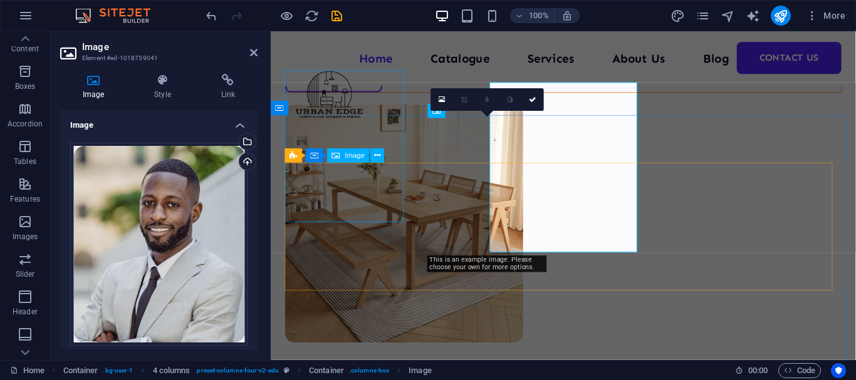
scroll to position [458, 0]
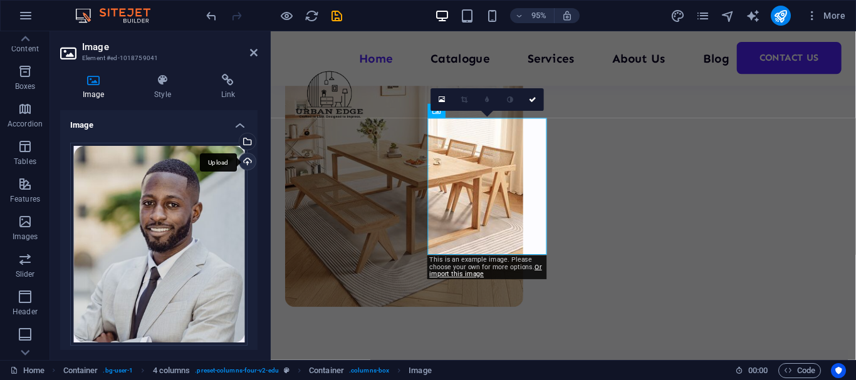
click at [244, 163] on div "Upload" at bounding box center [246, 163] width 19 height 19
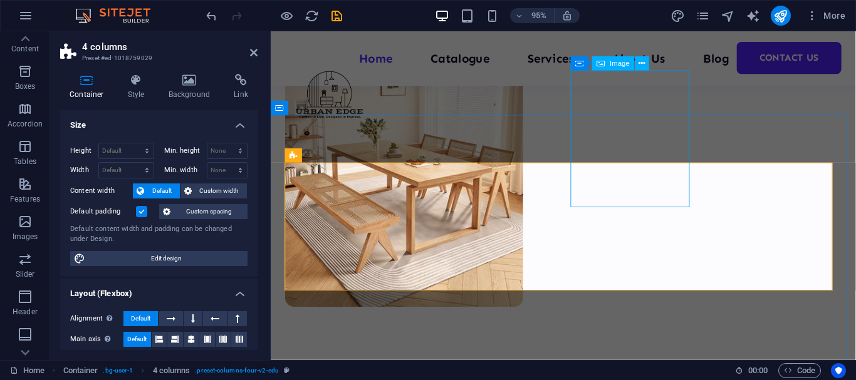
select select "%"
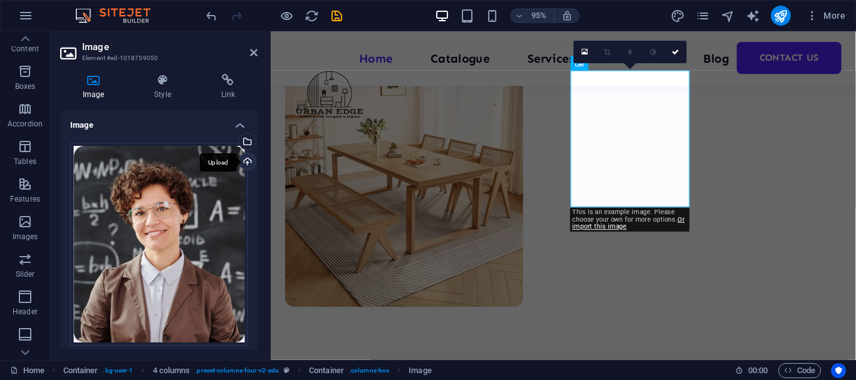
click at [244, 162] on div "Upload" at bounding box center [246, 163] width 19 height 19
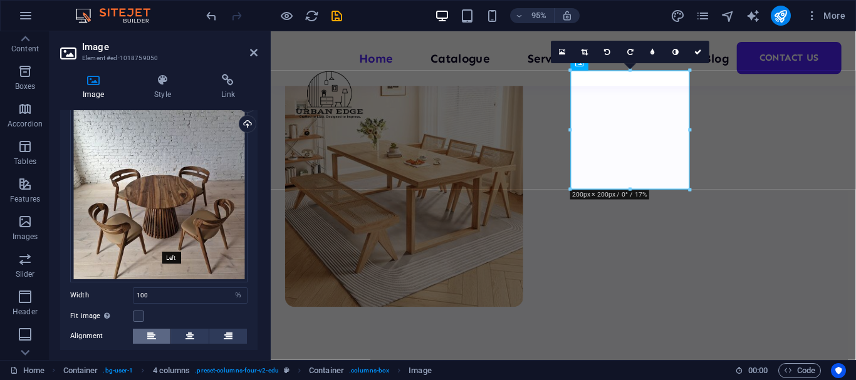
scroll to position [0, 0]
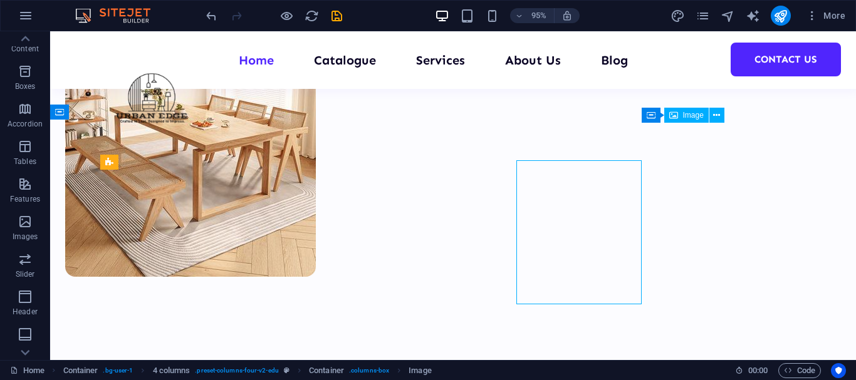
scroll to position [420, 0]
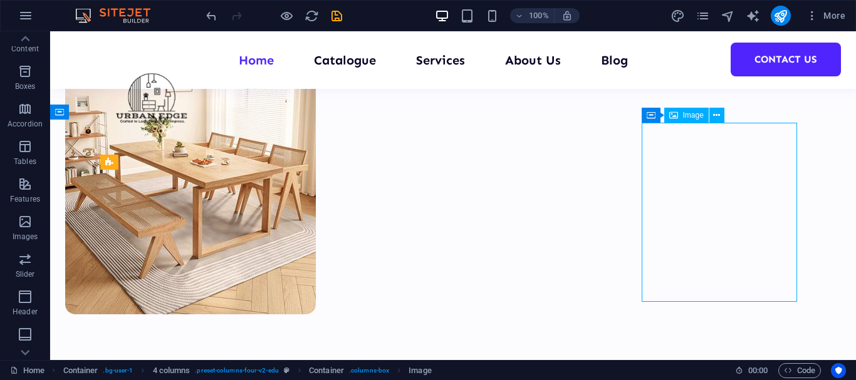
select select "%"
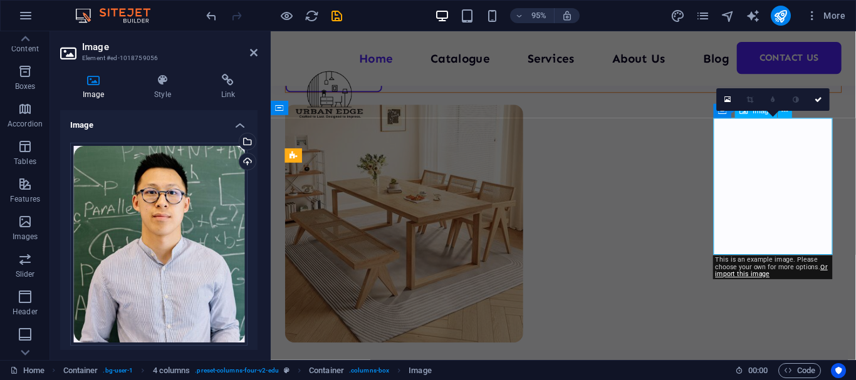
scroll to position [458, 0]
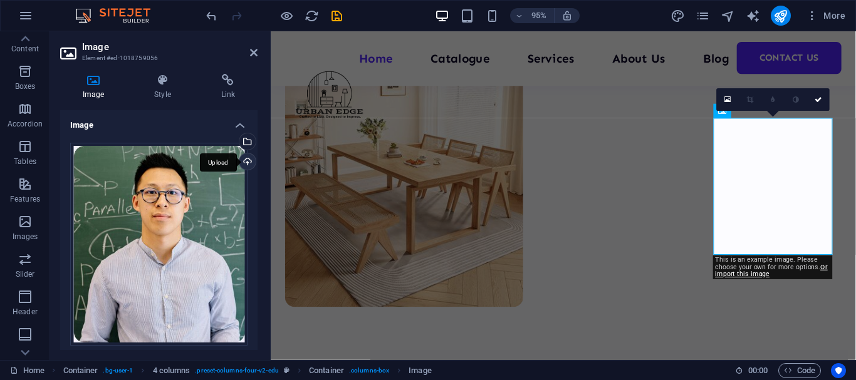
click at [243, 160] on div "Upload" at bounding box center [246, 163] width 19 height 19
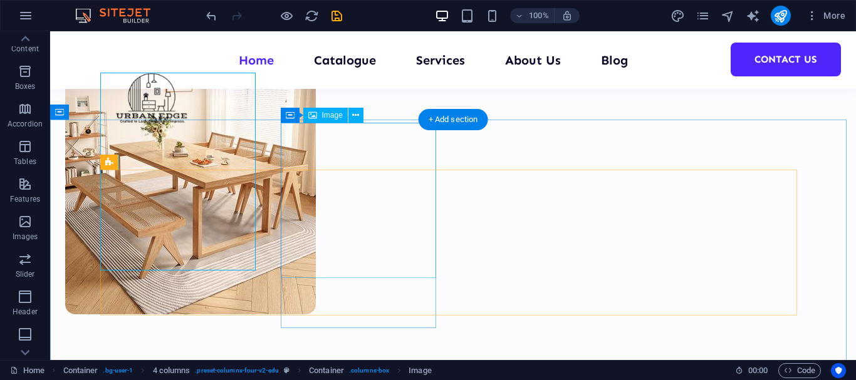
select select "%"
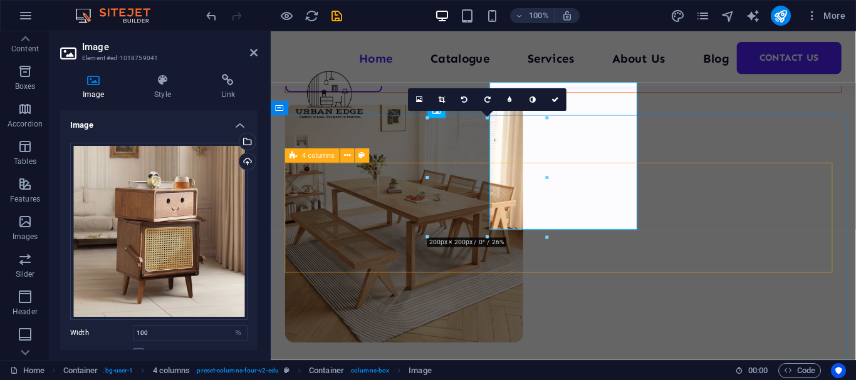
scroll to position [458, 0]
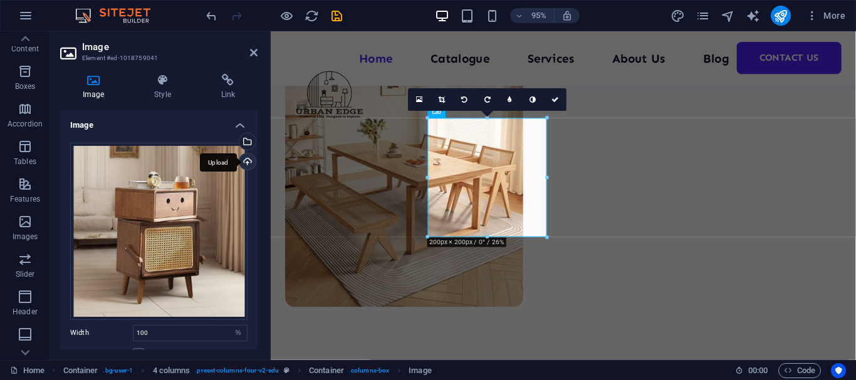
click at [245, 160] on div "Upload" at bounding box center [246, 163] width 19 height 19
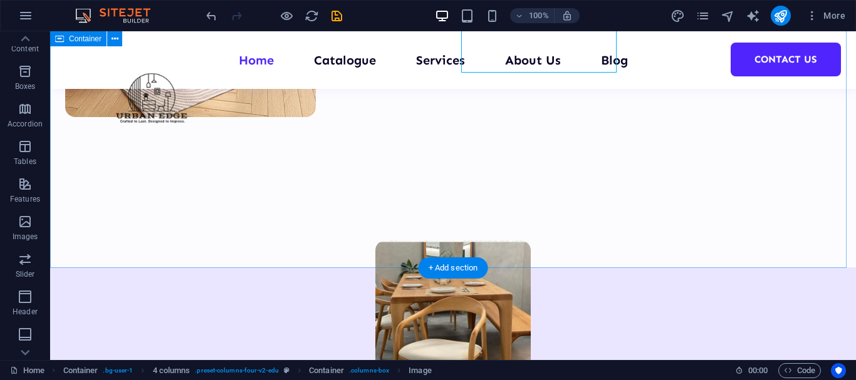
scroll to position [637, 0]
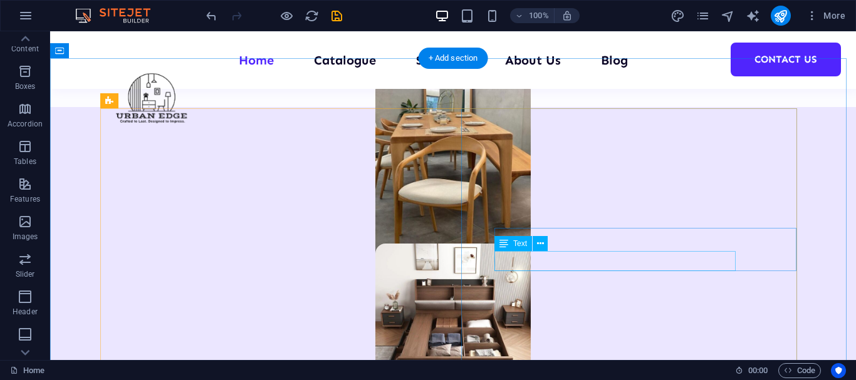
scroll to position [773, 0]
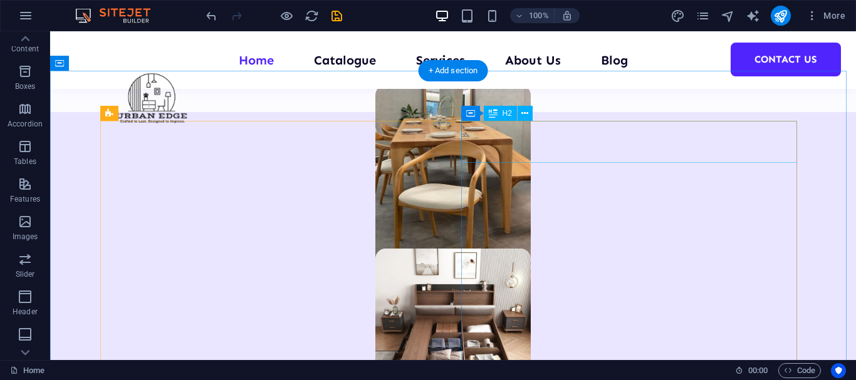
drag, startPoint x: 659, startPoint y: 160, endPoint x: 660, endPoint y: 154, distance: 6.3
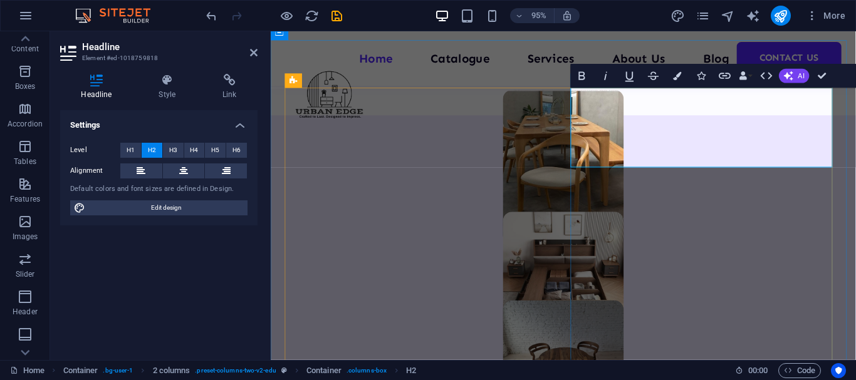
drag, startPoint x: 757, startPoint y: 153, endPoint x: 595, endPoint y: 160, distance: 162.4
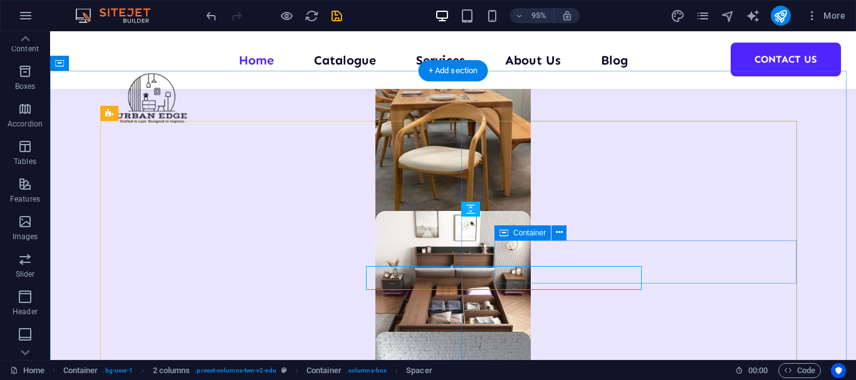
scroll to position [773, 0]
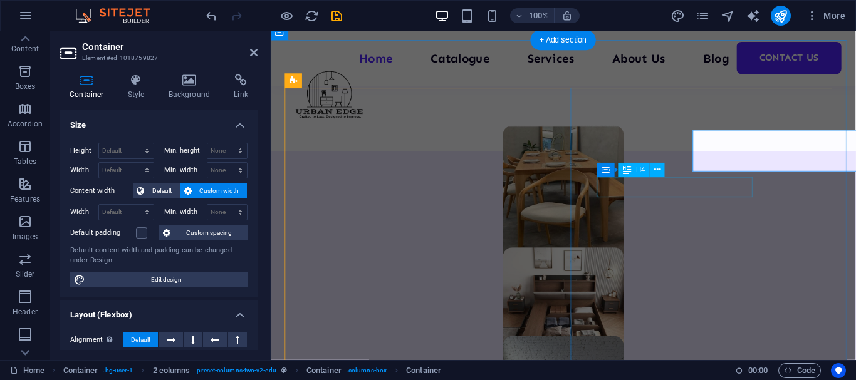
scroll to position [811, 0]
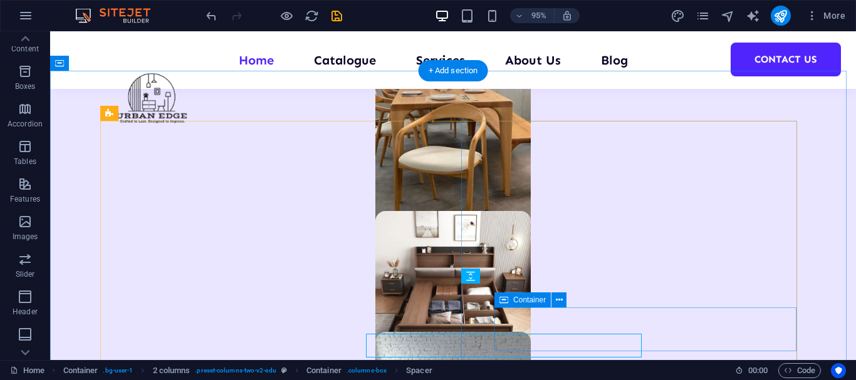
scroll to position [773, 0]
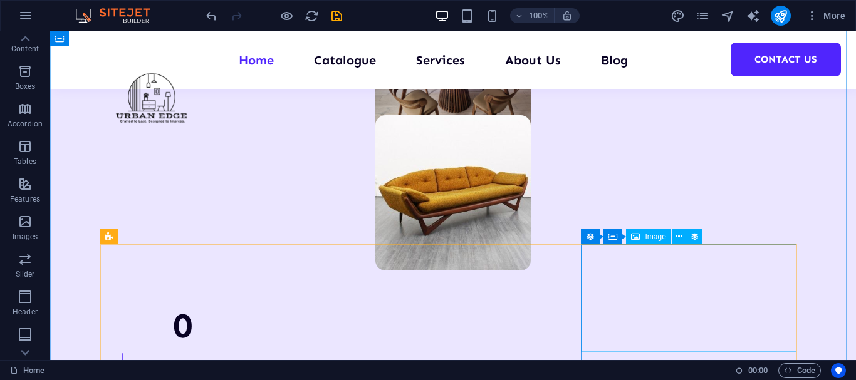
scroll to position [1133, 0]
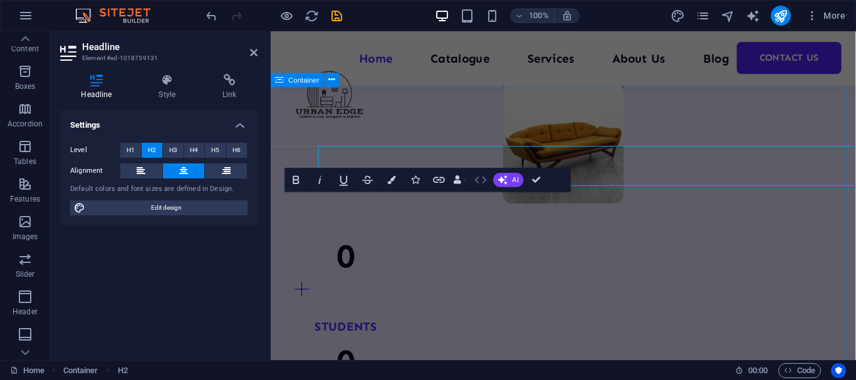
scroll to position [1140, 0]
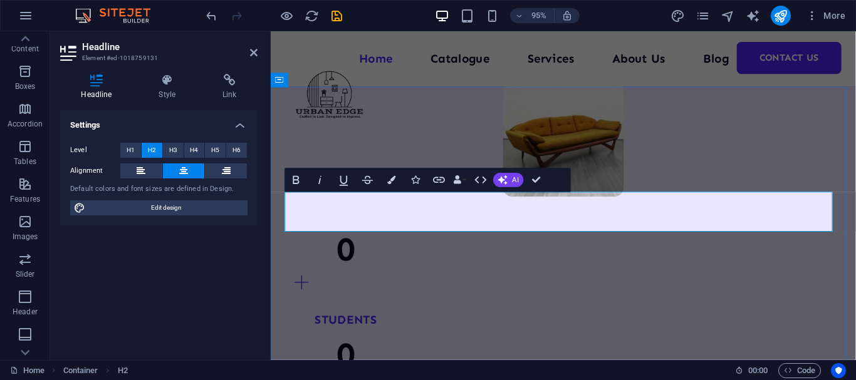
drag, startPoint x: 439, startPoint y: 223, endPoint x: 380, endPoint y: 221, distance: 59.0
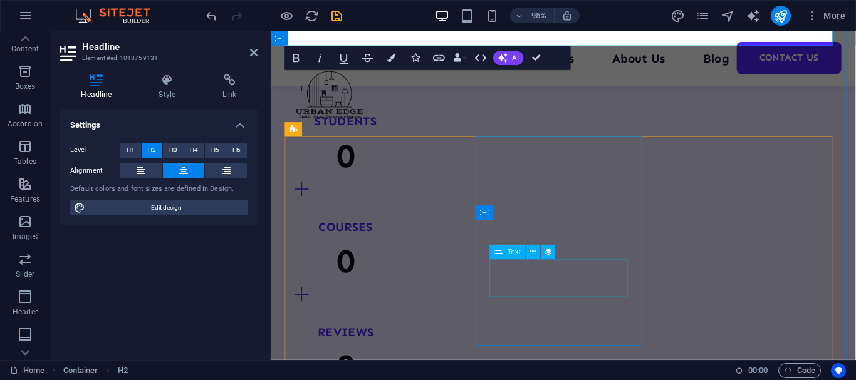
scroll to position [1250, 0]
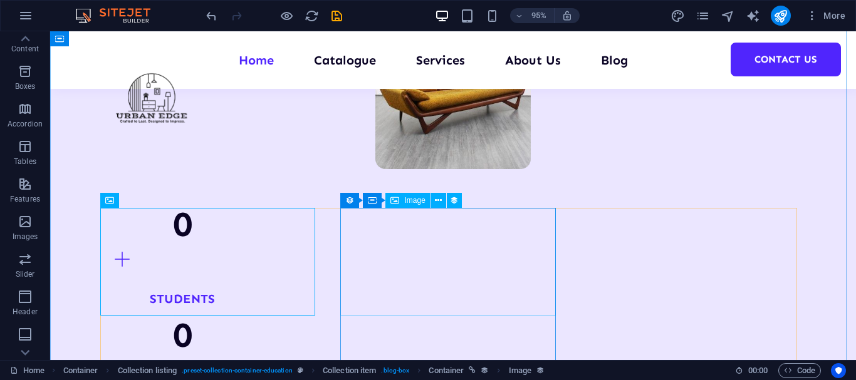
scroll to position [1202, 0]
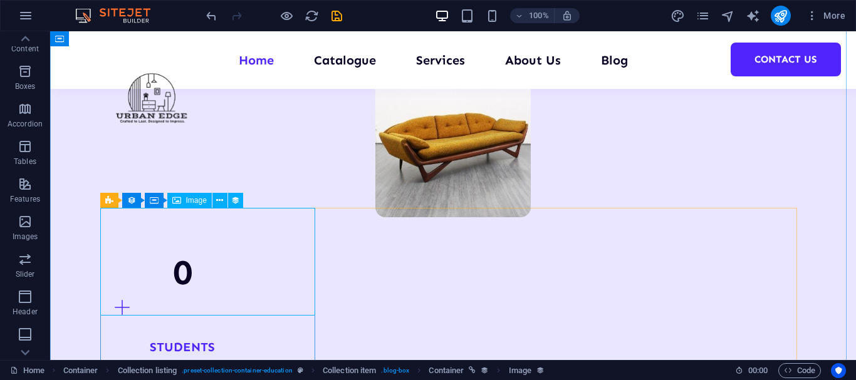
select select "%"
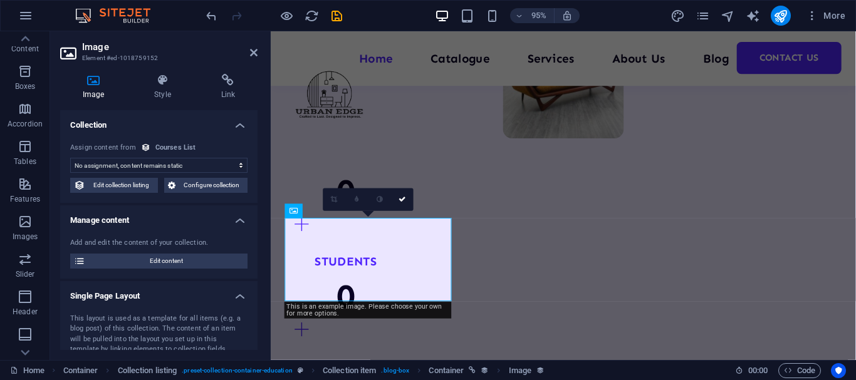
scroll to position [1250, 0]
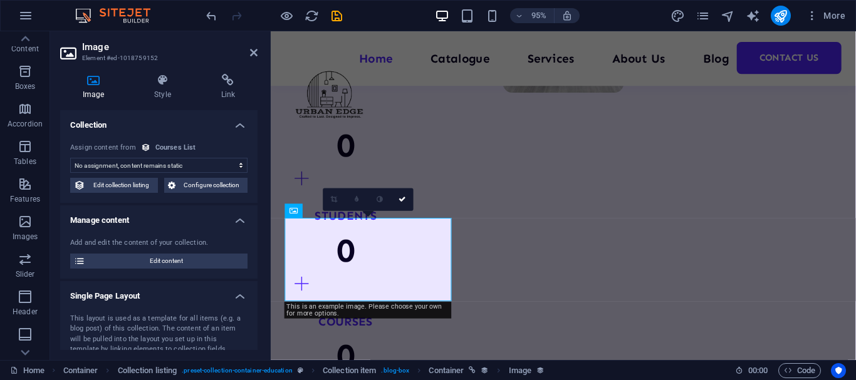
select select "our-course-image"
click at [95, 86] on h4 "Image" at bounding box center [95, 87] width 71 height 26
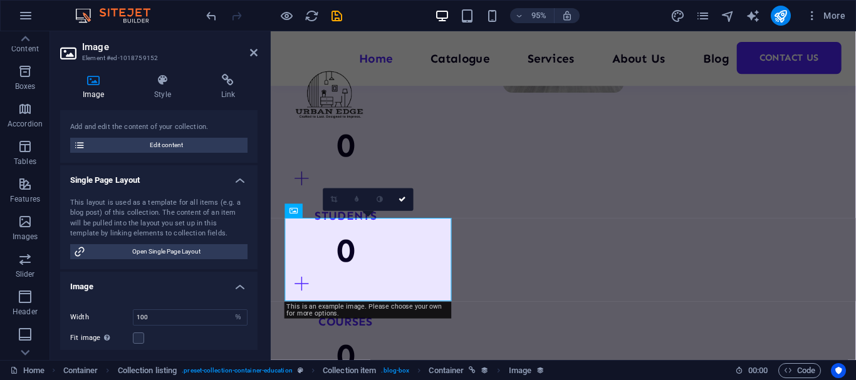
scroll to position [156, 0]
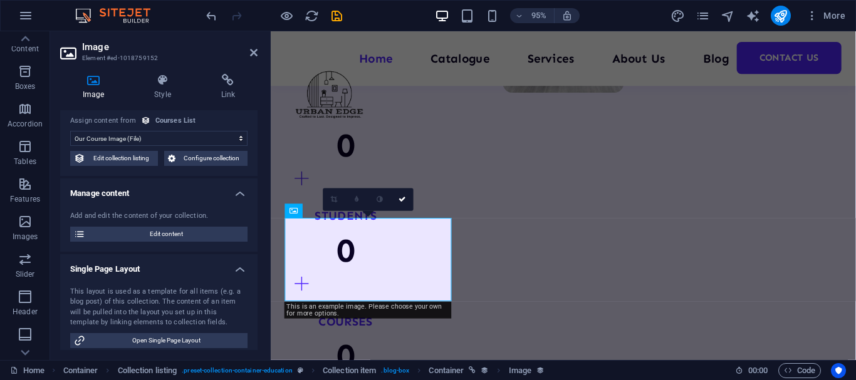
scroll to position [0, 0]
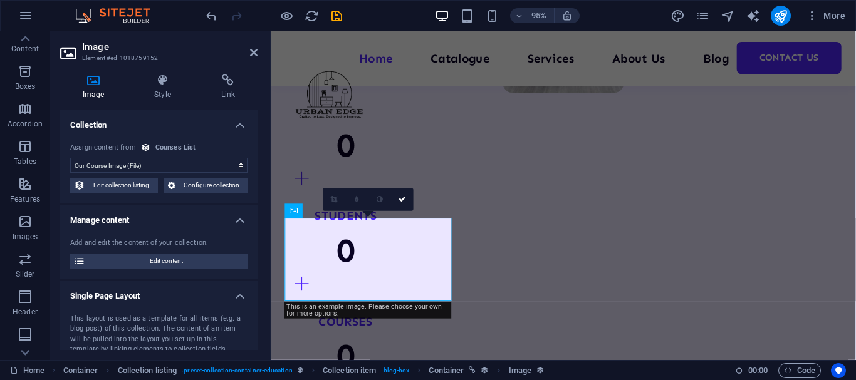
click at [90, 86] on icon at bounding box center [93, 80] width 66 height 13
click at [22, 230] on span "Images" at bounding box center [25, 229] width 50 height 30
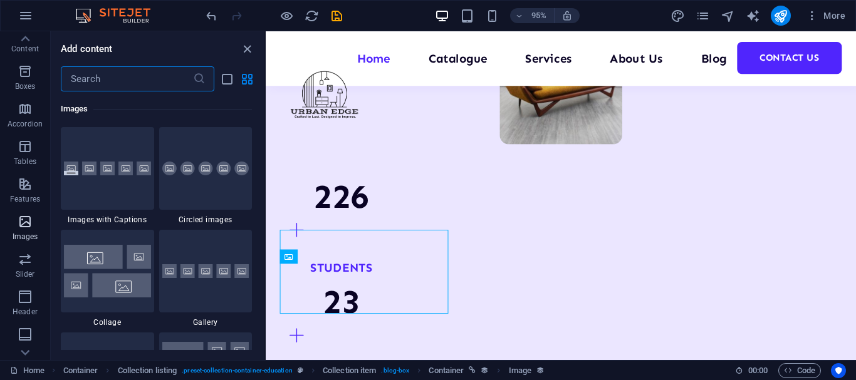
scroll to position [6354, 0]
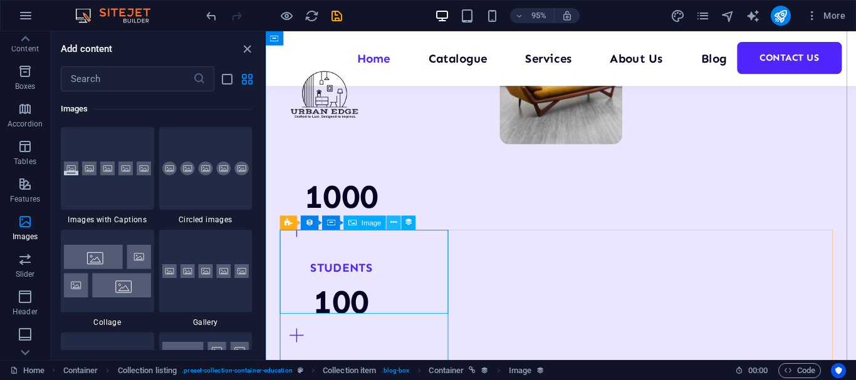
click at [392, 222] on icon at bounding box center [393, 223] width 6 height 13
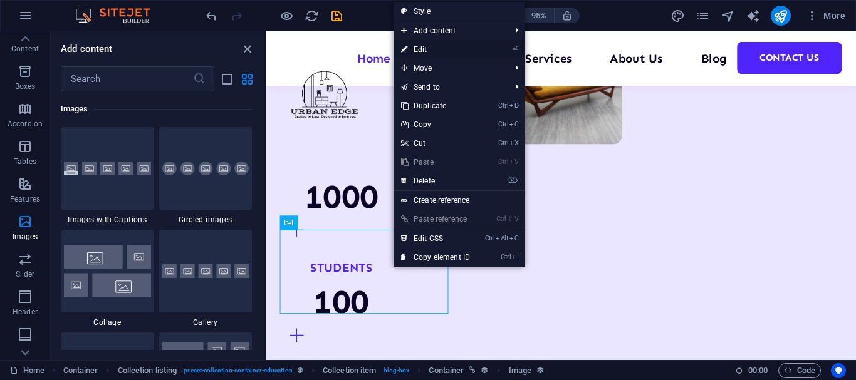
click at [418, 45] on link "⏎ Edit" at bounding box center [436, 49] width 84 height 19
select select "our-course-image"
select select "%"
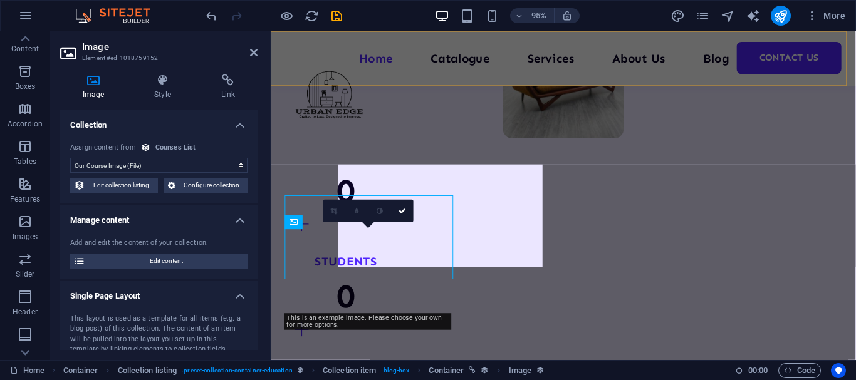
scroll to position [1238, 0]
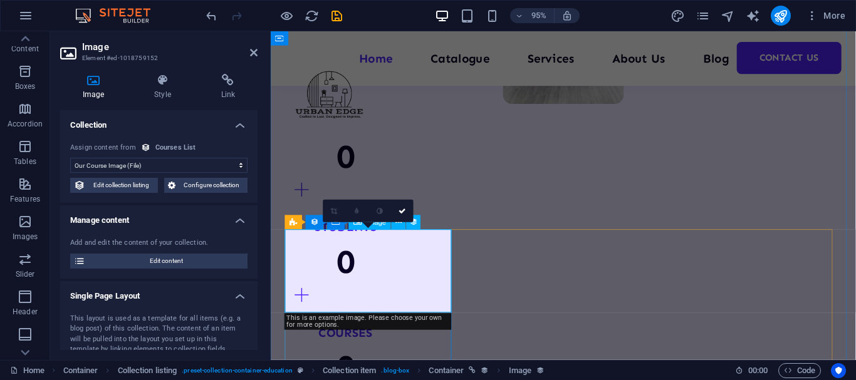
click at [310, 225] on span "Collection listing" at bounding box center [327, 222] width 51 height 7
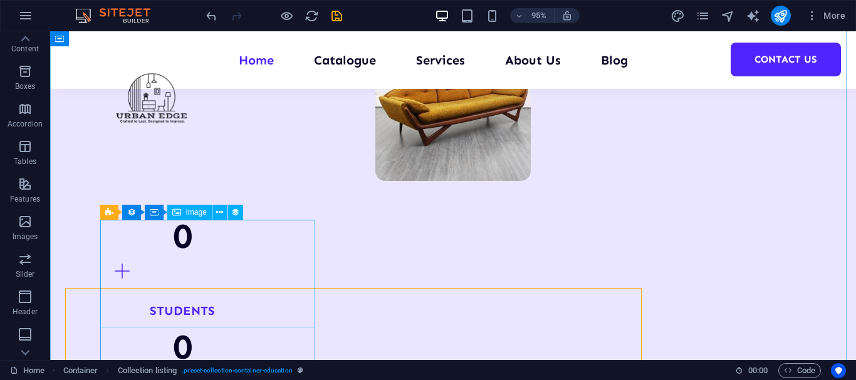
scroll to position [1190, 0]
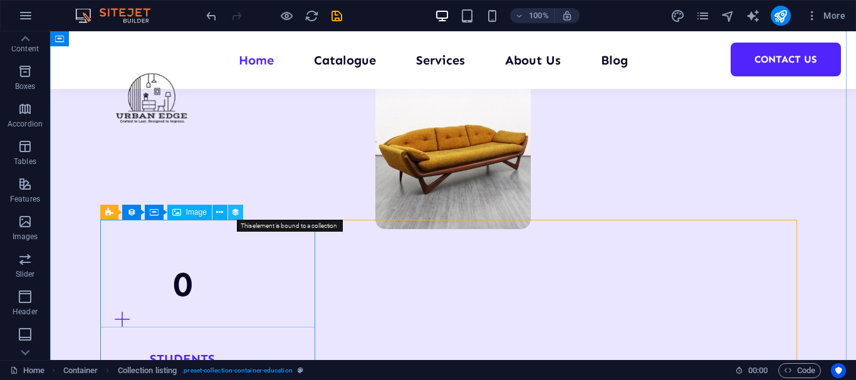
click at [234, 211] on icon at bounding box center [235, 212] width 9 height 13
select select "our-course-image"
select select "%"
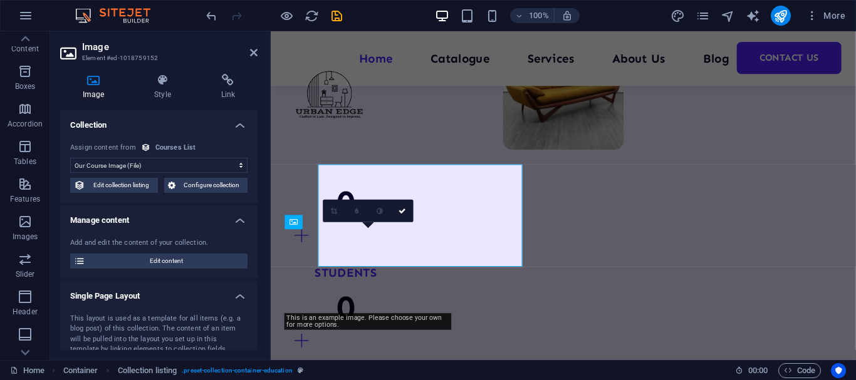
scroll to position [1238, 0]
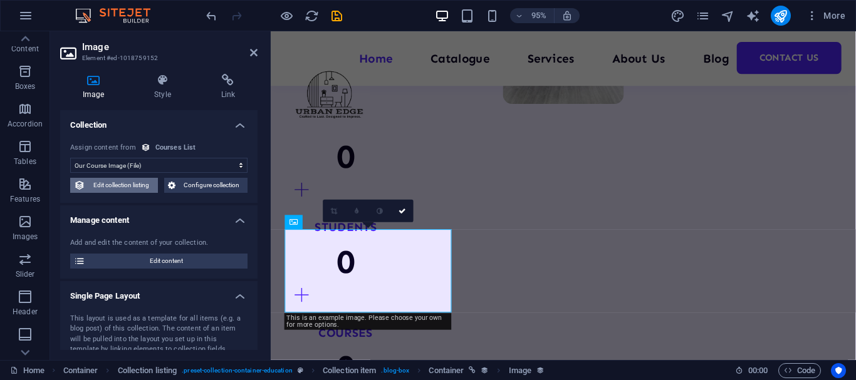
click at [136, 187] on span "Edit collection listing" at bounding box center [121, 185] width 65 height 15
select select "68e3b4ad79cf771f5e0e0c2d"
select select "createdAt_DESC"
select select "columns.our-top-course"
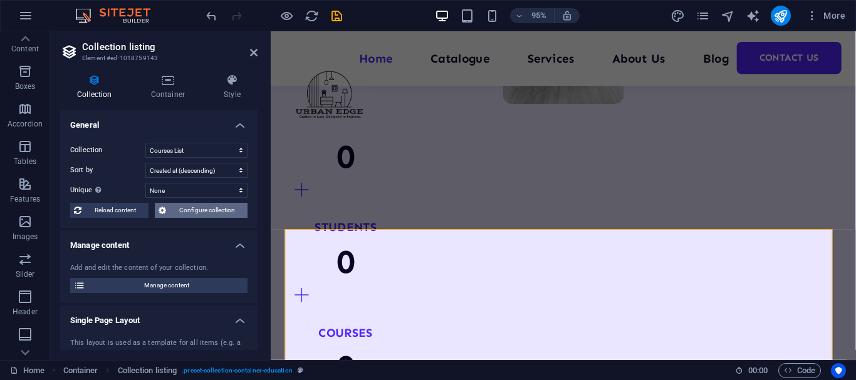
scroll to position [3, 0]
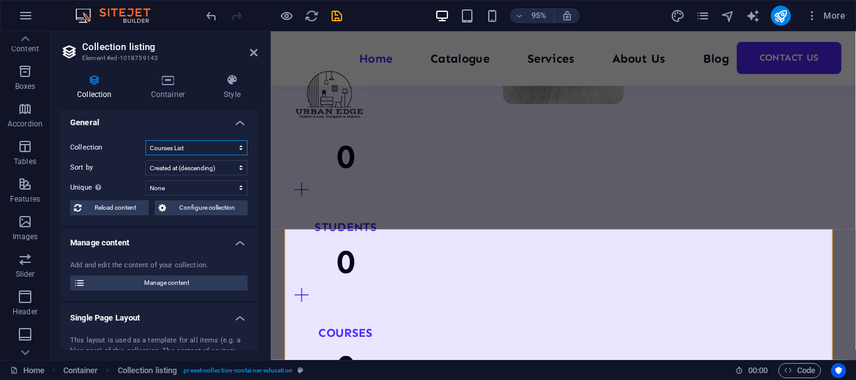
click at [204, 147] on select "Blog Articles Courses List Teachers List" at bounding box center [196, 147] width 102 height 15
click at [211, 154] on select "Blog Articles Courses List Teachers List" at bounding box center [196, 147] width 102 height 15
click at [115, 150] on label "Collection" at bounding box center [107, 147] width 75 height 15
click at [145, 150] on select "Blog Articles Courses List Teachers List" at bounding box center [196, 147] width 102 height 15
click at [252, 51] on icon at bounding box center [254, 53] width 8 height 10
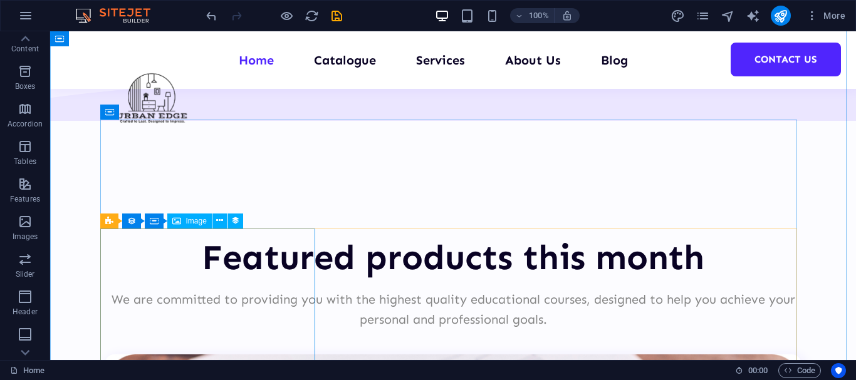
scroll to position [2654, 0]
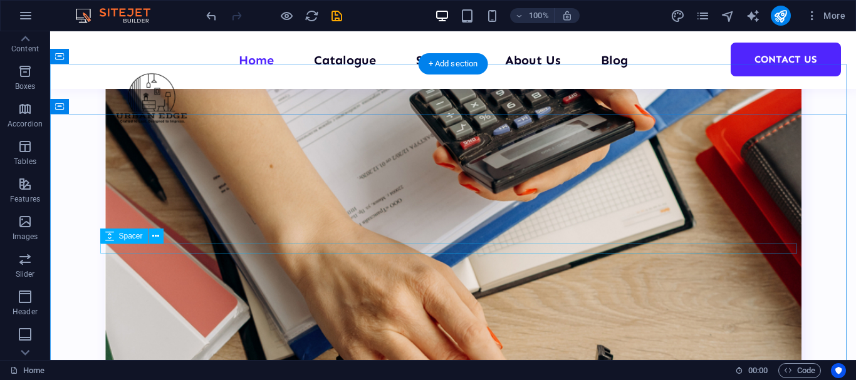
scroll to position [4025, 0]
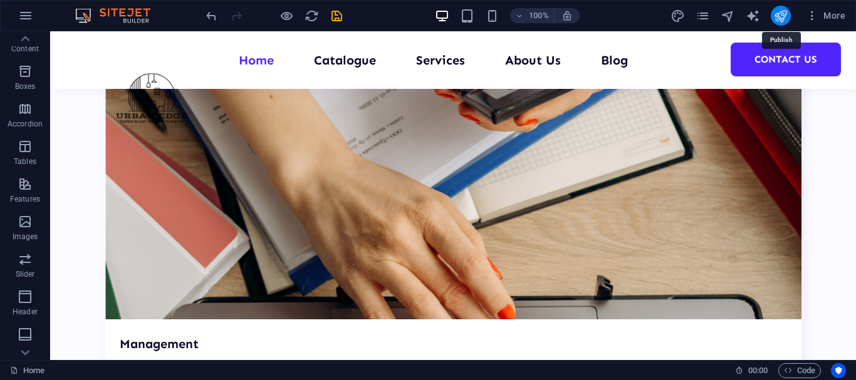
click at [781, 18] on icon "publish" at bounding box center [780, 16] width 14 height 14
click at [781, 19] on icon "publish" at bounding box center [780, 16] width 14 height 14
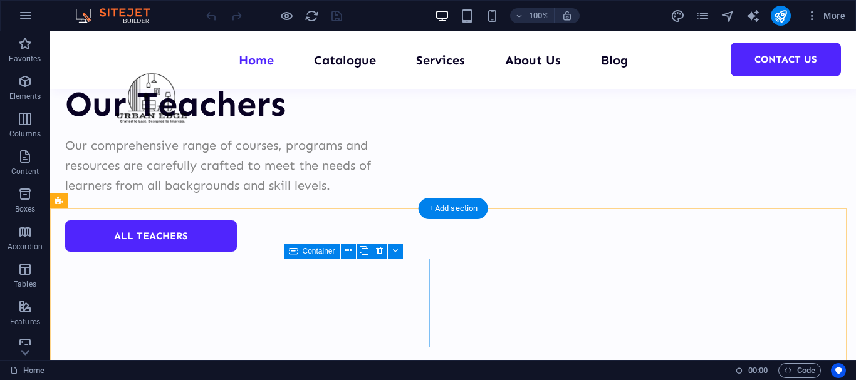
scroll to position [5010, 0]
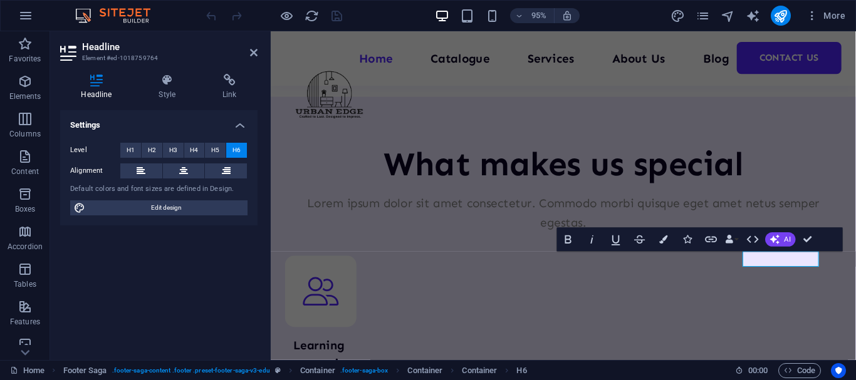
scroll to position [5128, 0]
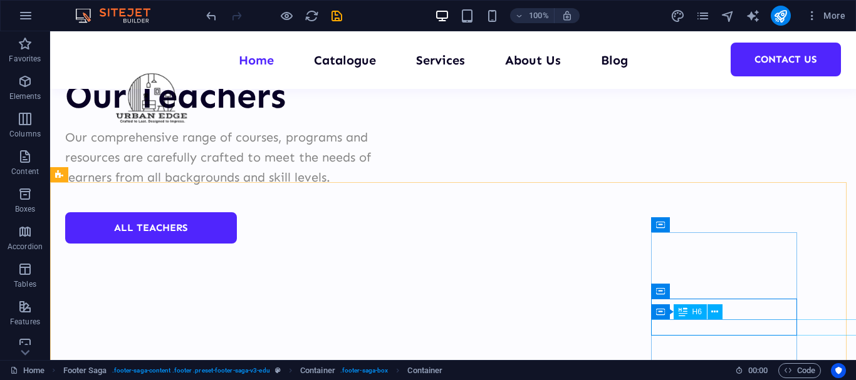
click at [708, 320] on div "Container H6" at bounding box center [691, 313] width 80 height 16
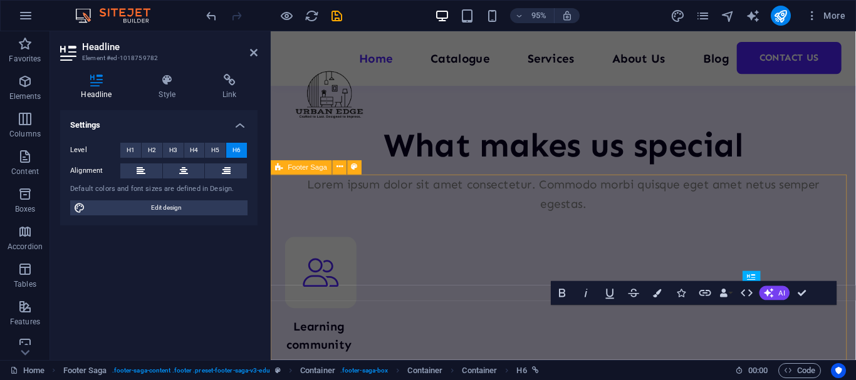
scroll to position [5128, 0]
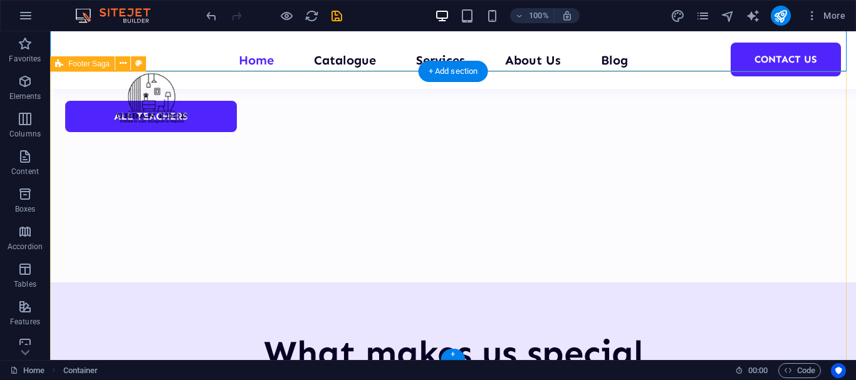
scroll to position [5120, 0]
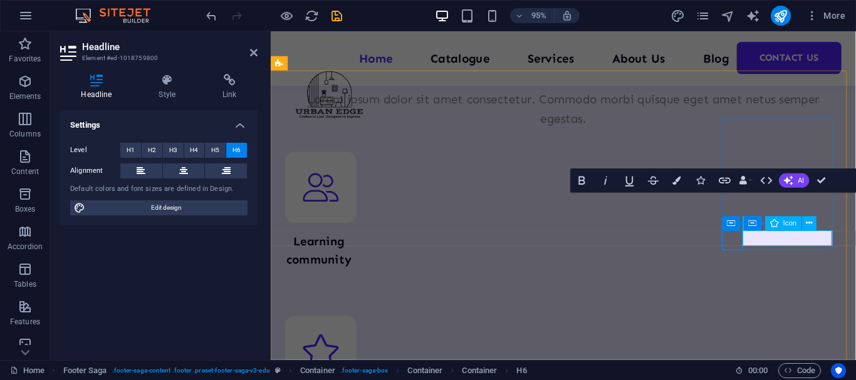
scroll to position [5237, 0]
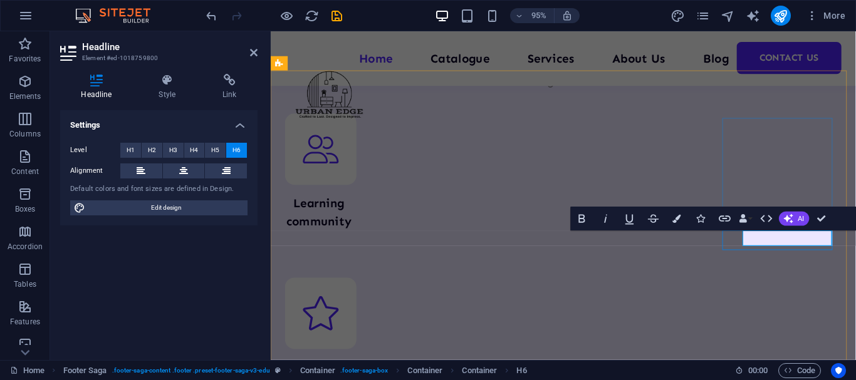
click at [523, 201] on icon at bounding box center [520, 201] width 8 height 14
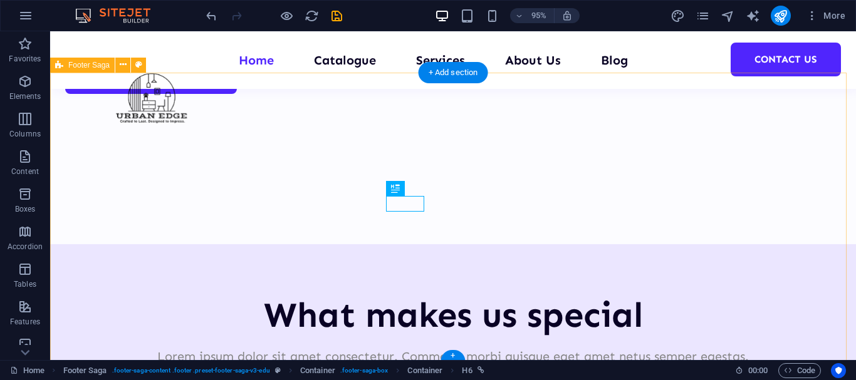
scroll to position [5120, 0]
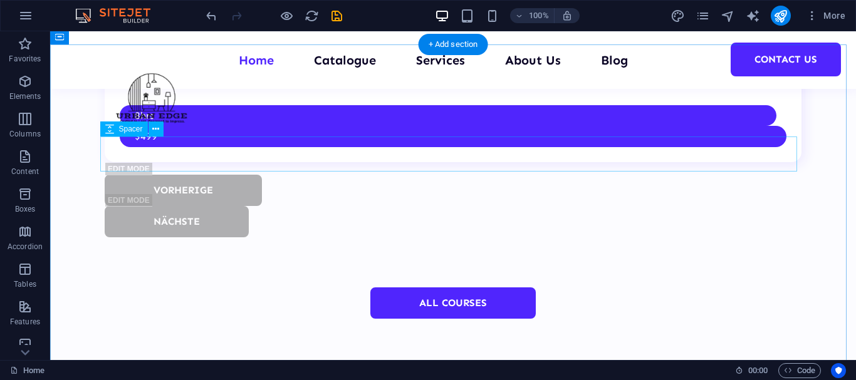
scroll to position [4314, 0]
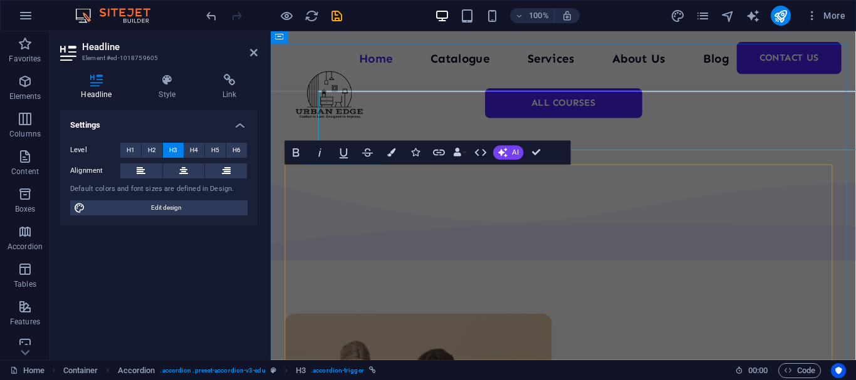
scroll to position [4432, 0]
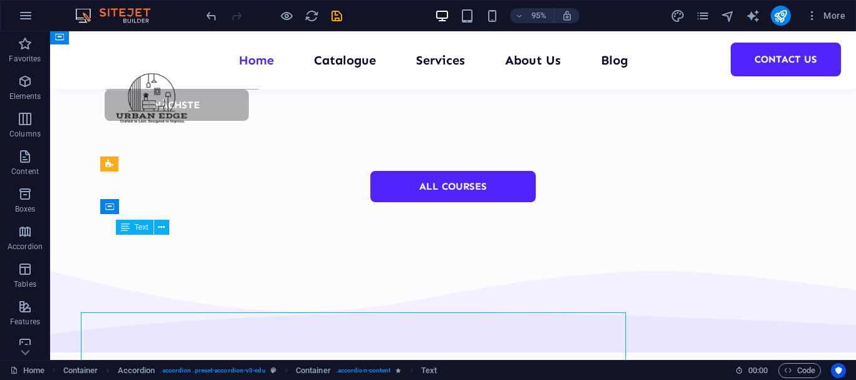
scroll to position [4314, 0]
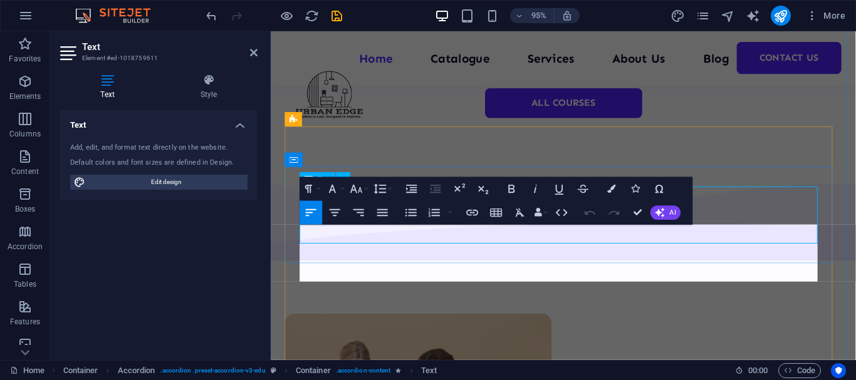
scroll to position [4432, 0]
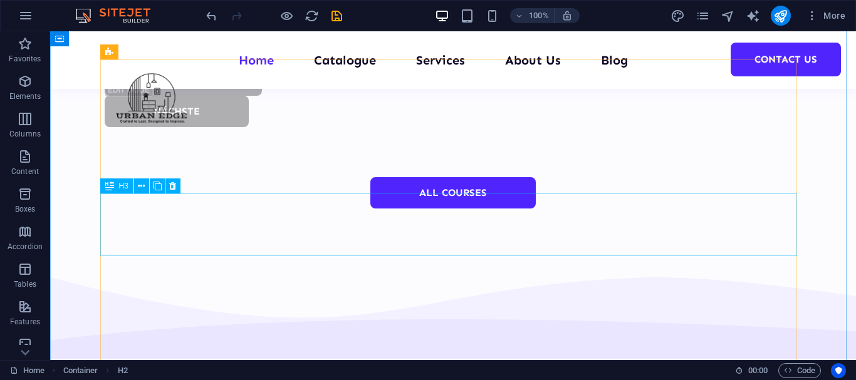
scroll to position [4425, 0]
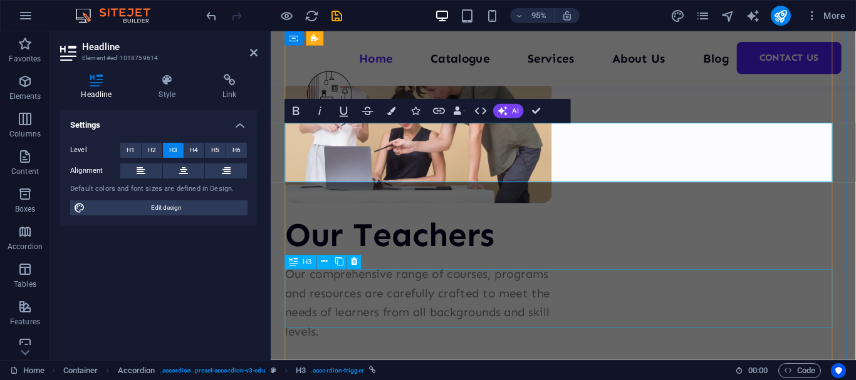
scroll to position [4630, 0]
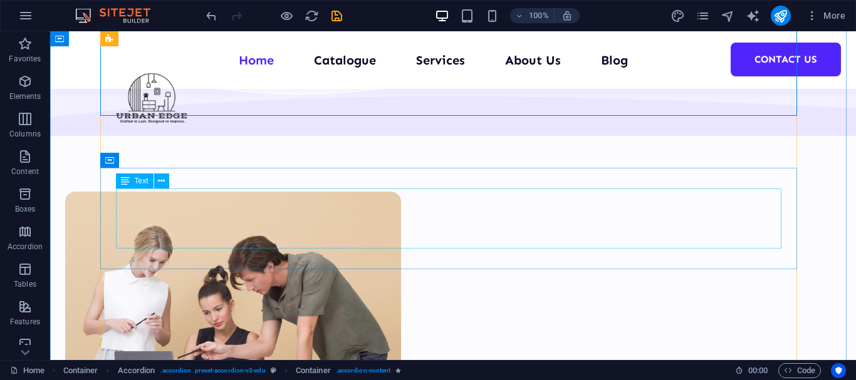
scroll to position [4648, 0]
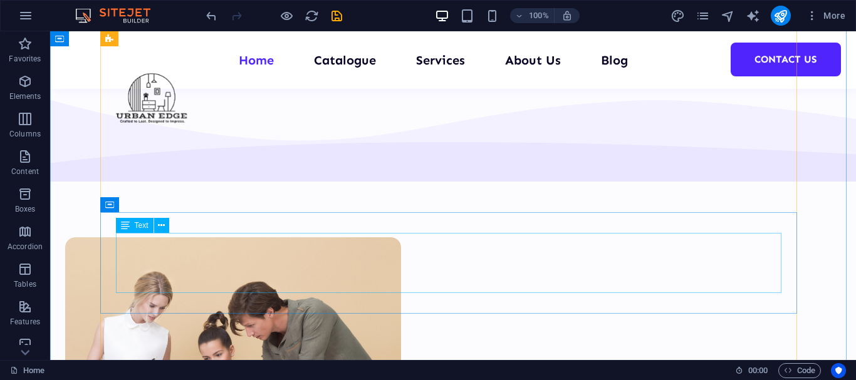
scroll to position [4604, 0]
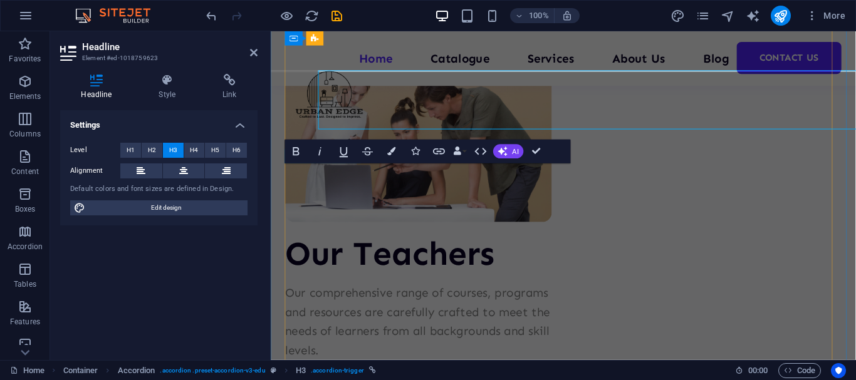
scroll to position [4742, 0]
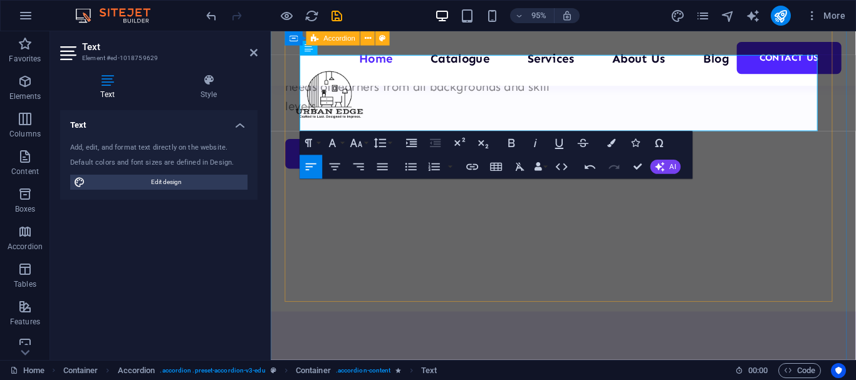
scroll to position [4920, 0]
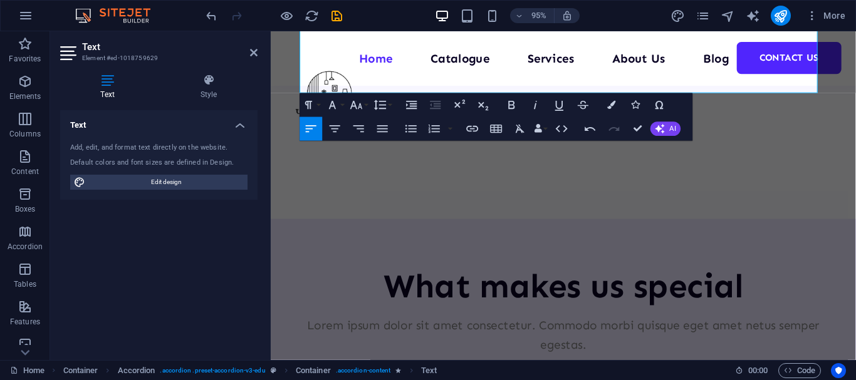
scroll to position [4959, 0]
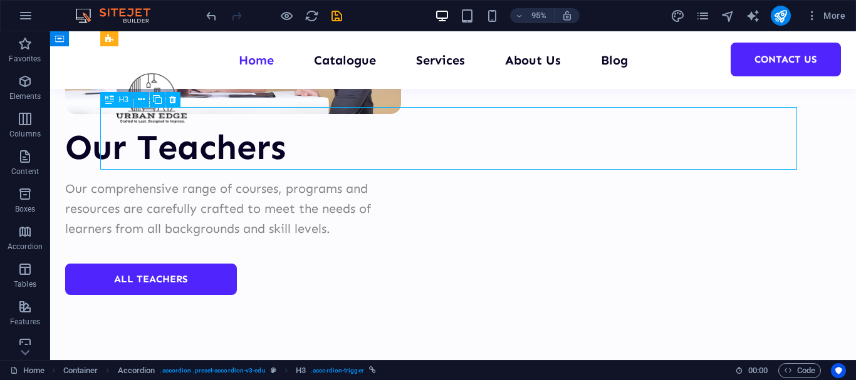
scroll to position [4821, 0]
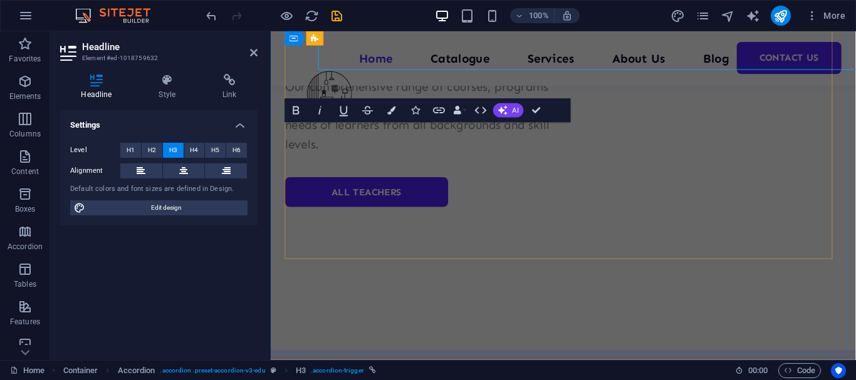
scroll to position [4959, 0]
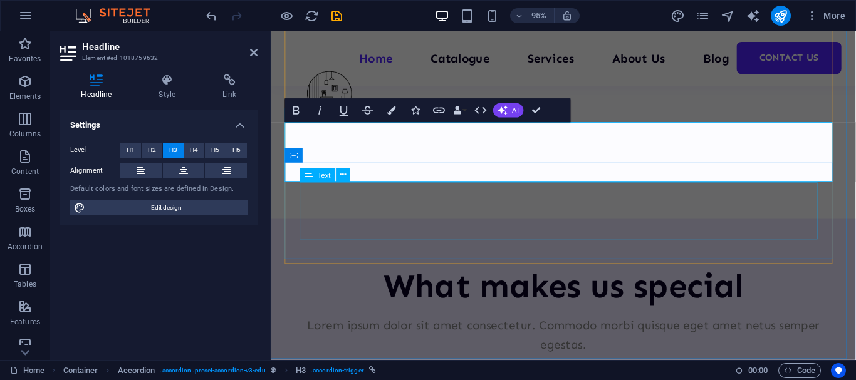
drag, startPoint x: 422, startPoint y: 212, endPoint x: 635, endPoint y: 204, distance: 213.2
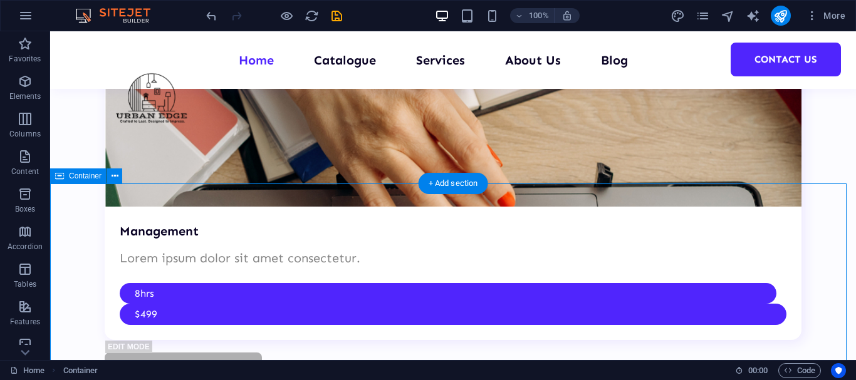
scroll to position [4137, 0]
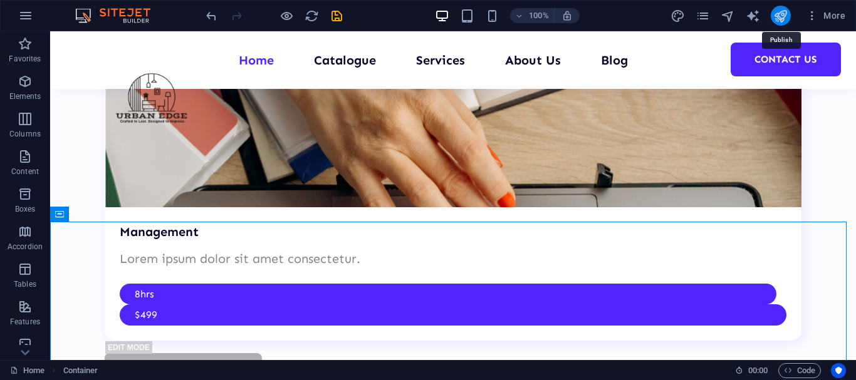
click at [779, 18] on icon "publish" at bounding box center [780, 16] width 14 height 14
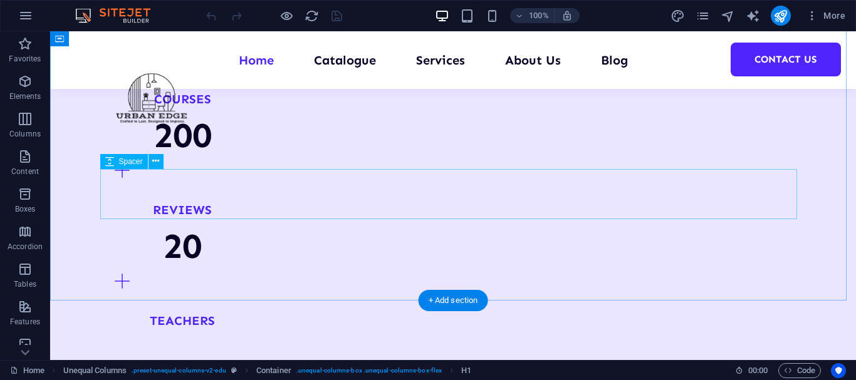
scroll to position [1531, 0]
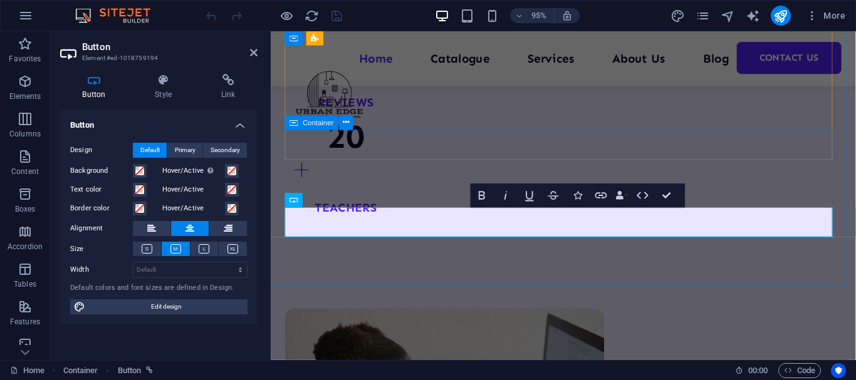
scroll to position [1589, 0]
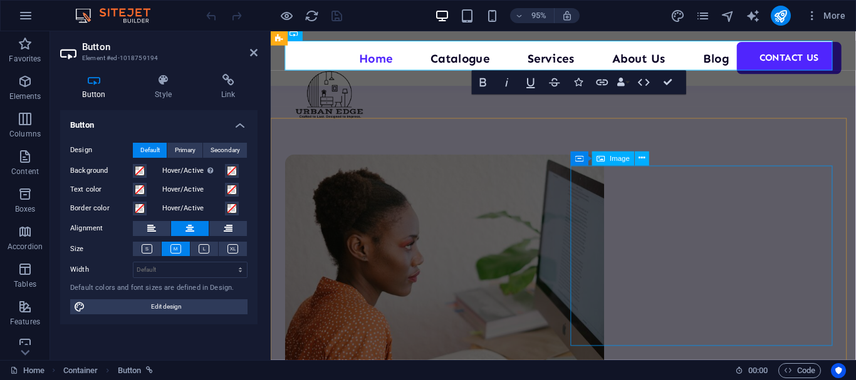
scroll to position [1753, 0]
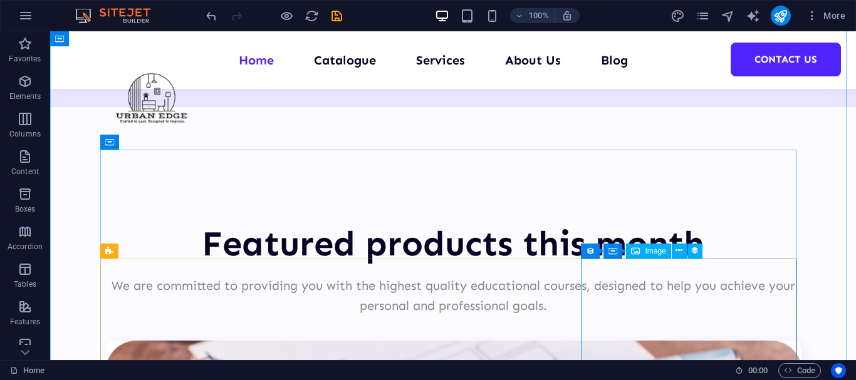
scroll to position [2620, 0]
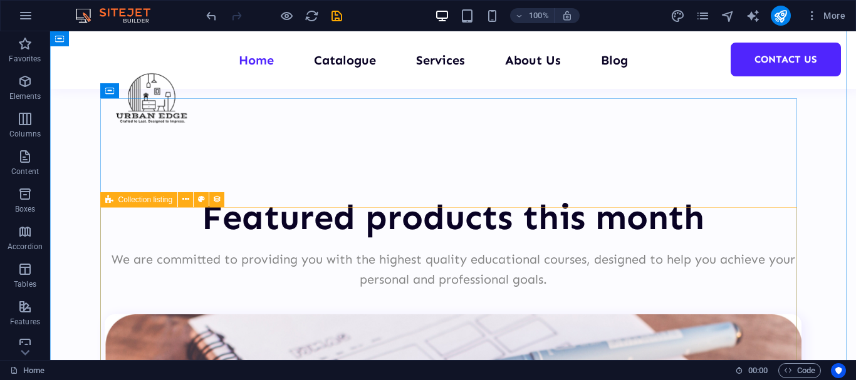
scroll to position [2635, 0]
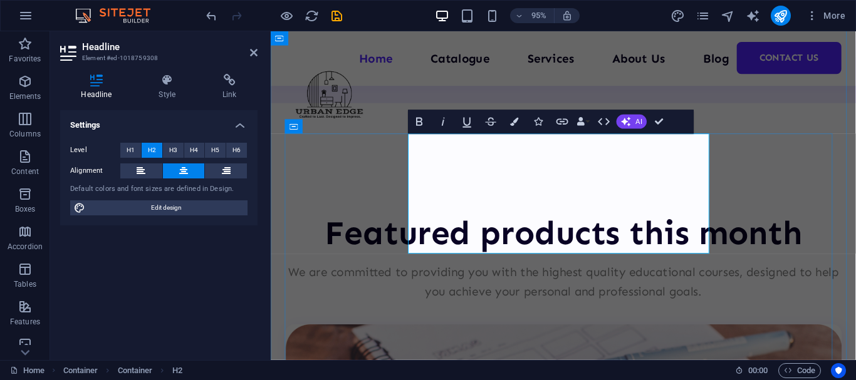
scroll to position [2661, 0]
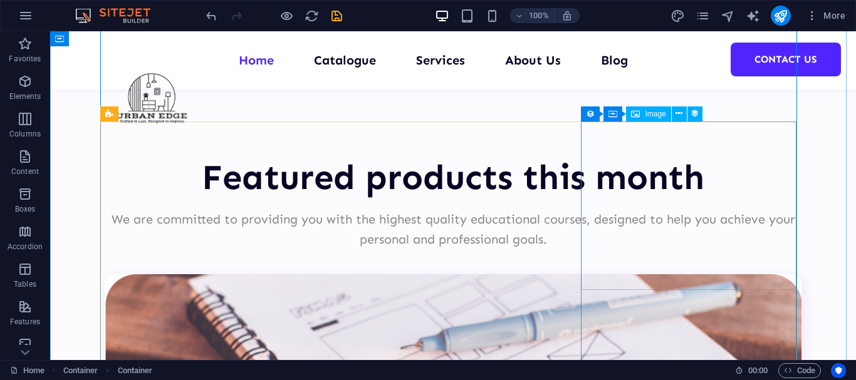
scroll to position [2812, 0]
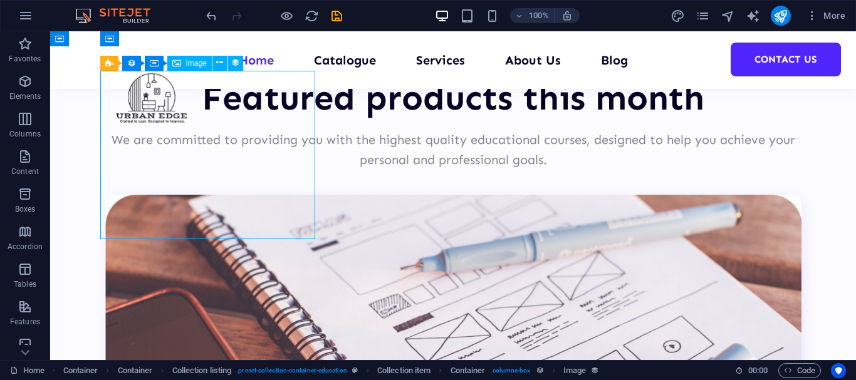
select select "%"
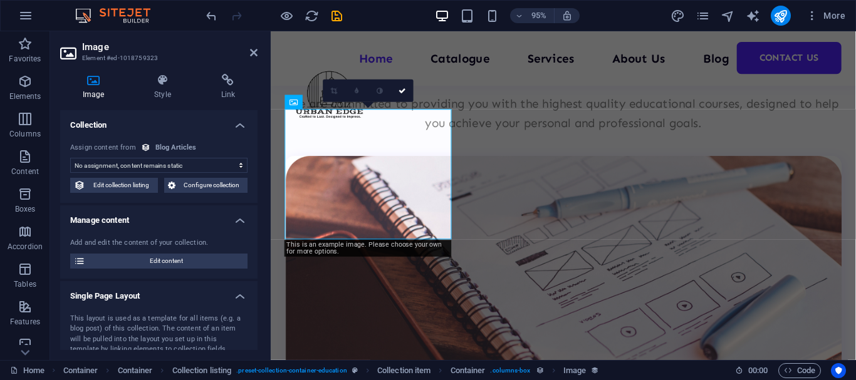
scroll to position [2839, 0]
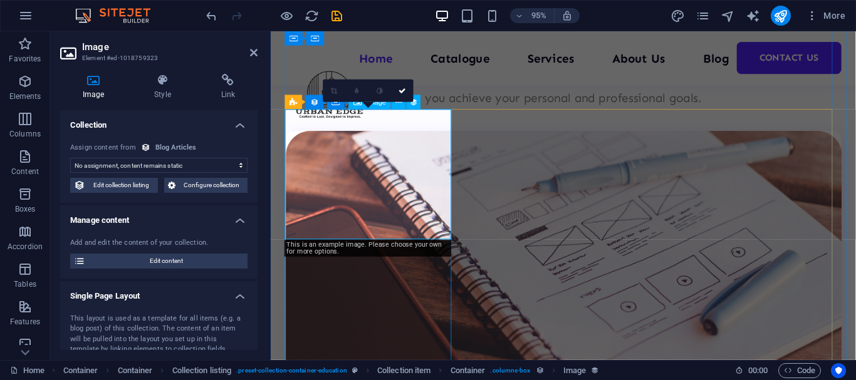
select select "article-image"
click at [310, 101] on span "Collection listing" at bounding box center [327, 101] width 51 height 7
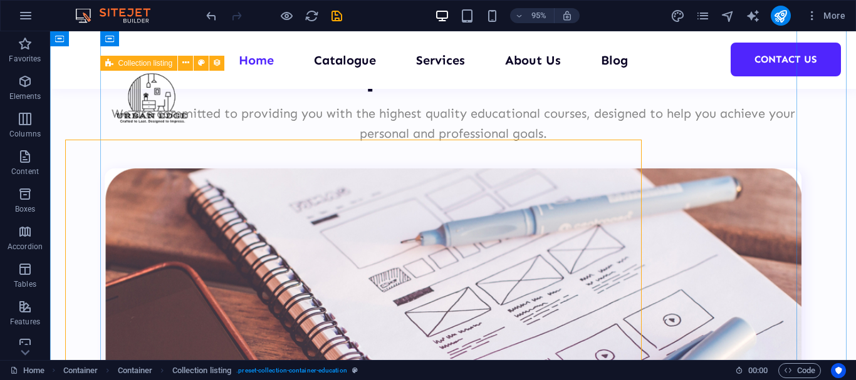
scroll to position [2812, 0]
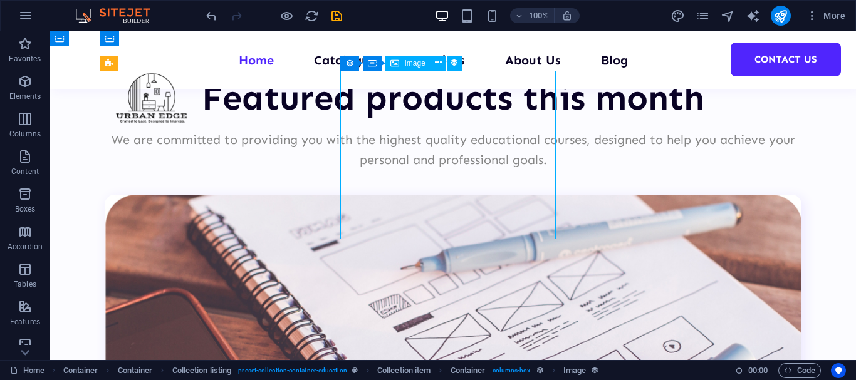
select select "article-image"
select select "%"
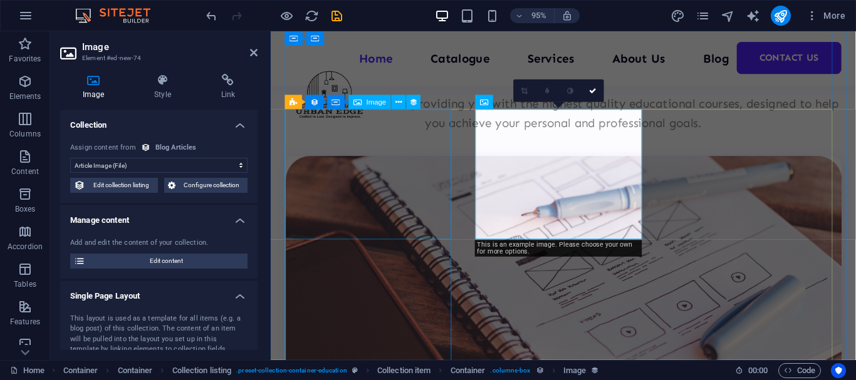
scroll to position [2839, 0]
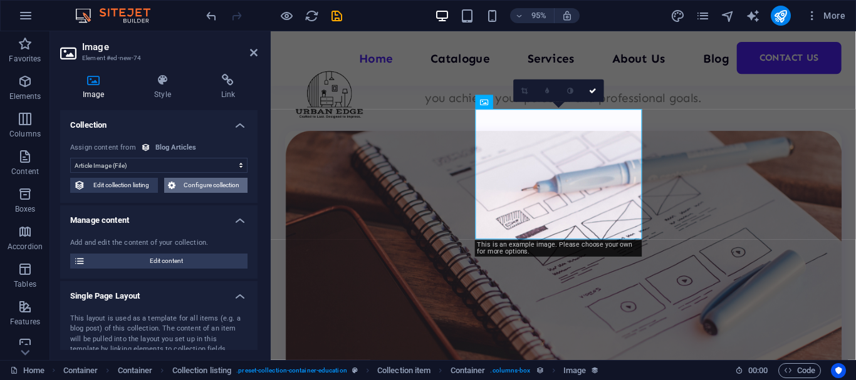
click at [216, 184] on span "Configure collection" at bounding box center [211, 185] width 65 height 15
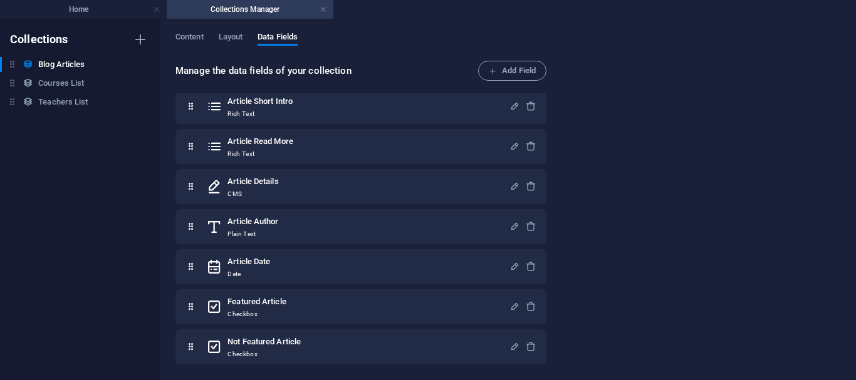
scroll to position [132, 0]
click at [189, 37] on span "Content" at bounding box center [189, 38] width 28 height 18
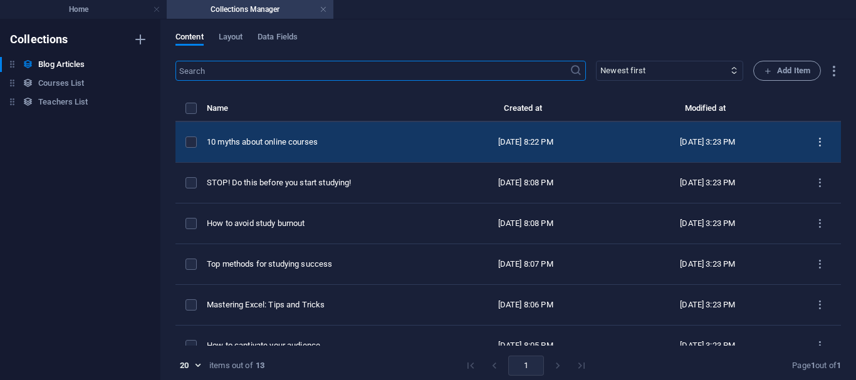
click at [814, 138] on icon "items list" at bounding box center [820, 143] width 12 height 12
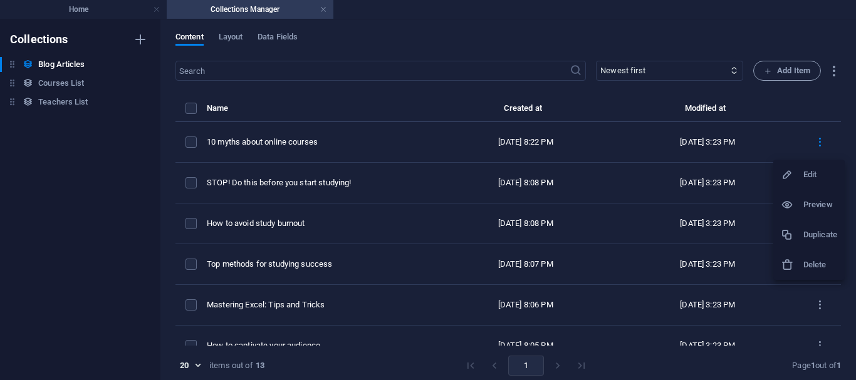
click at [806, 176] on h6 "Edit" at bounding box center [820, 174] width 34 height 15
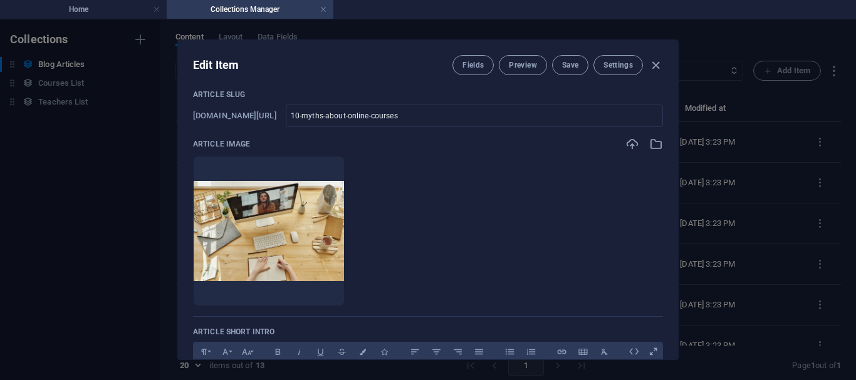
scroll to position [51, 0]
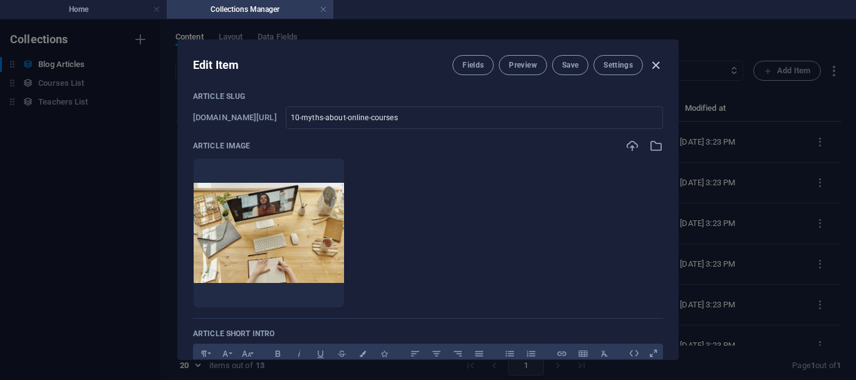
click at [654, 63] on icon "button" at bounding box center [656, 65] width 14 height 14
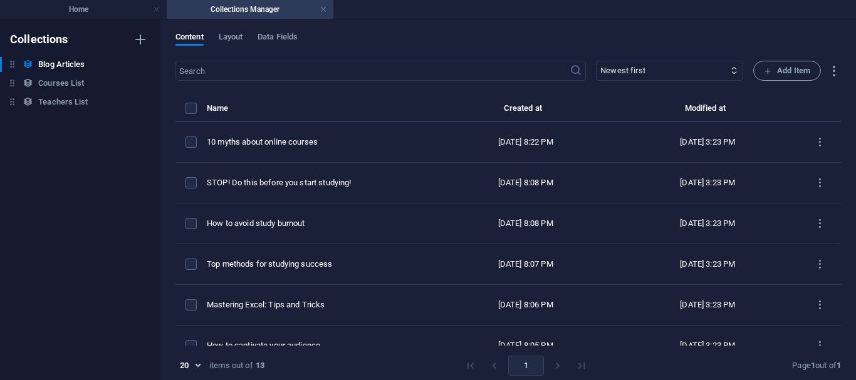
type input "[DATE]"
checkbox input "false"
type input "10-myths-about-online-courses"
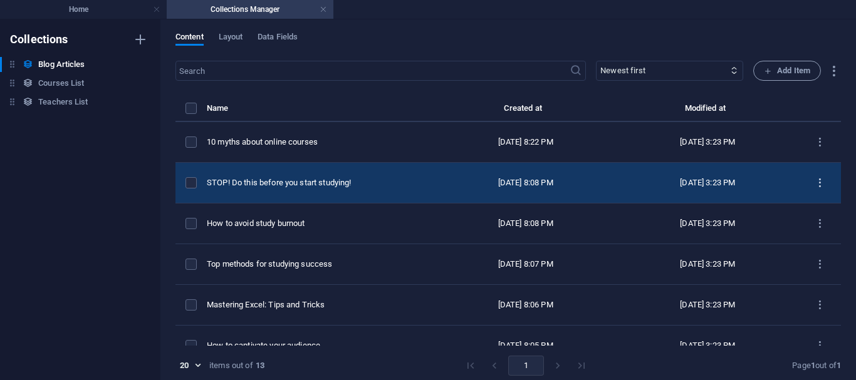
click at [817, 182] on icon "items list" at bounding box center [820, 183] width 12 height 12
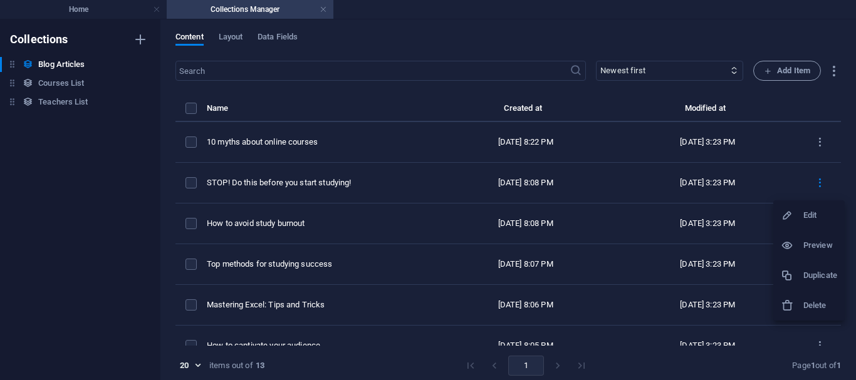
click at [803, 211] on h6 "Edit" at bounding box center [820, 215] width 34 height 15
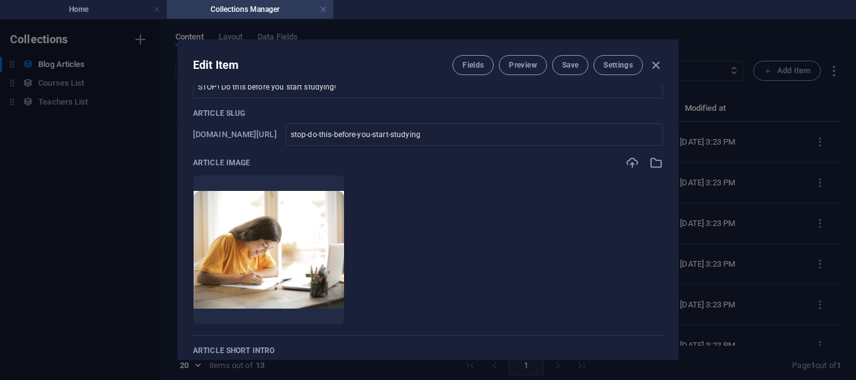
scroll to position [34, 0]
click at [625, 164] on icon "button" at bounding box center [632, 164] width 14 height 14
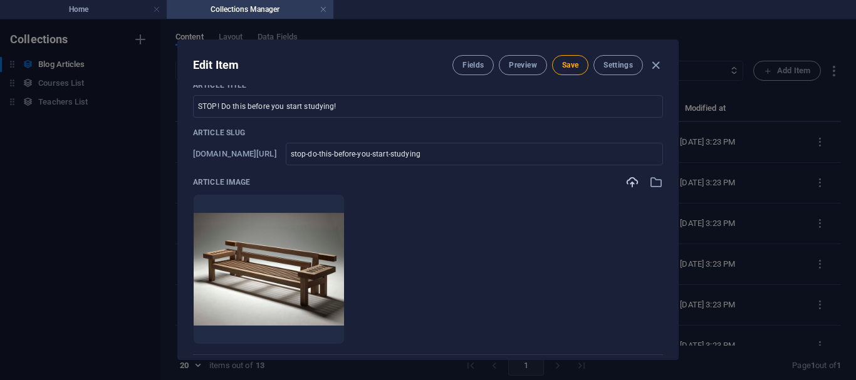
scroll to position [0, 0]
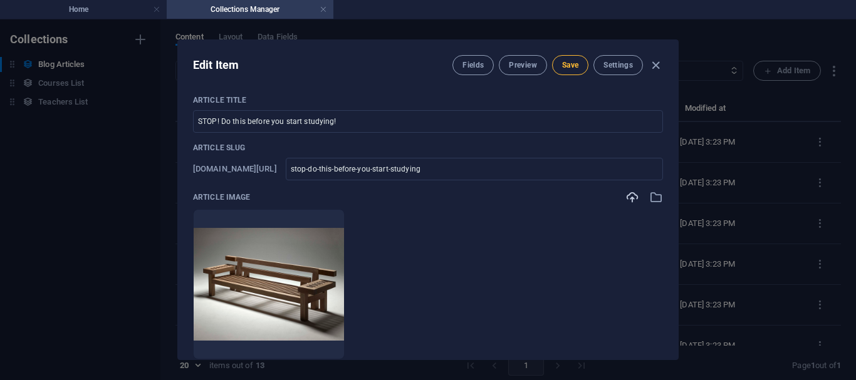
click at [568, 63] on span "Save" at bounding box center [570, 65] width 16 height 10
click at [655, 66] on icon "button" at bounding box center [656, 65] width 14 height 14
type input "[DATE]"
checkbox input "false"
type input "stop-do-this-before-you-start-studying"
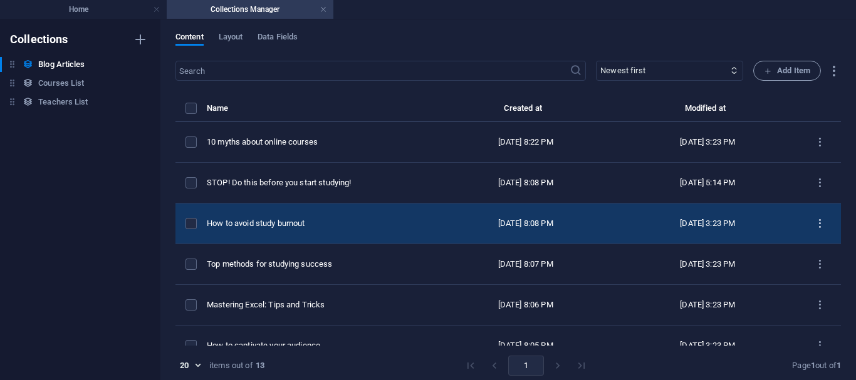
click at [817, 225] on icon "items list" at bounding box center [820, 224] width 12 height 12
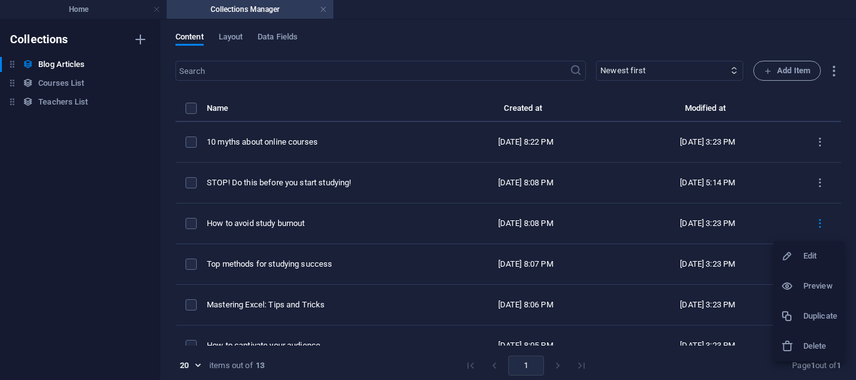
click at [818, 264] on li "Edit" at bounding box center [808, 256] width 71 height 30
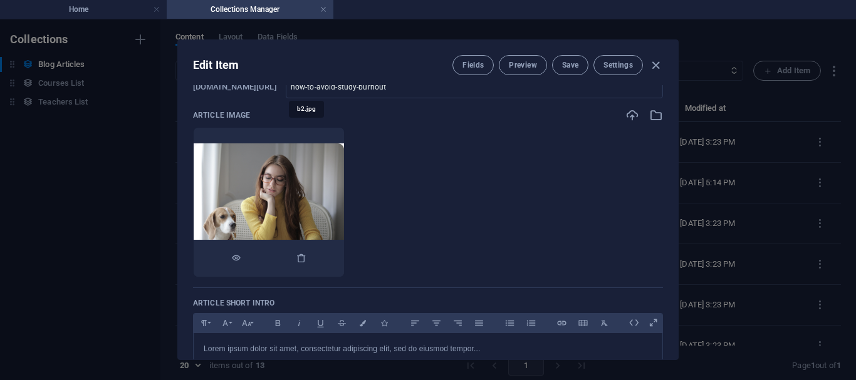
scroll to position [81, 0]
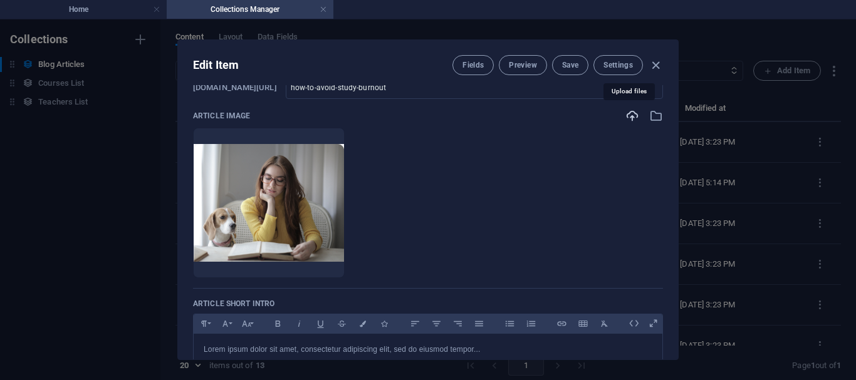
drag, startPoint x: 617, startPoint y: 121, endPoint x: 632, endPoint y: 118, distance: 15.9
click at [632, 118] on div "Article Image" at bounding box center [428, 116] width 470 height 14
click at [632, 118] on icon "button" at bounding box center [632, 116] width 14 height 14
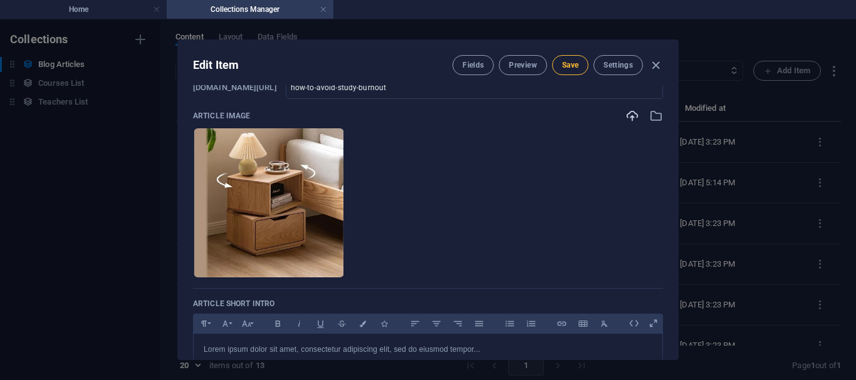
click at [571, 66] on span "Save" at bounding box center [570, 65] width 16 height 10
click at [656, 66] on icon "button" at bounding box center [656, 65] width 14 height 14
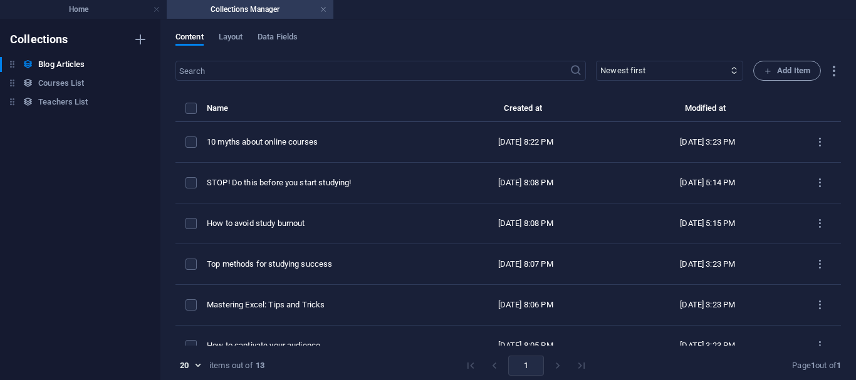
type input "[DATE]"
checkbox input "false"
type input "how-to-avoid-study-burnout"
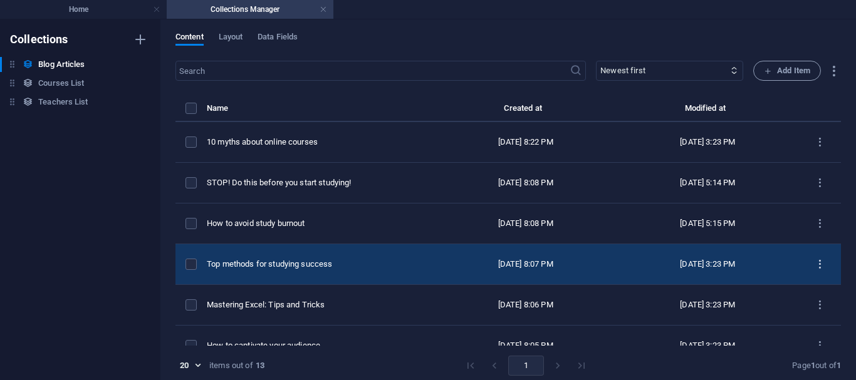
click at [818, 262] on icon "items list" at bounding box center [820, 265] width 12 height 12
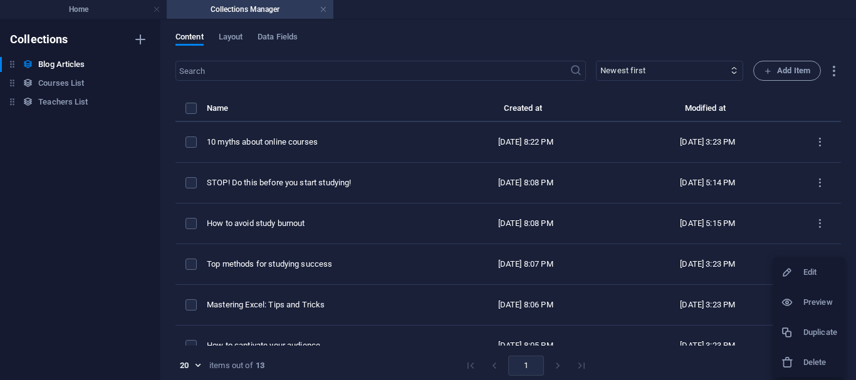
click at [805, 273] on h6 "Edit" at bounding box center [820, 272] width 34 height 15
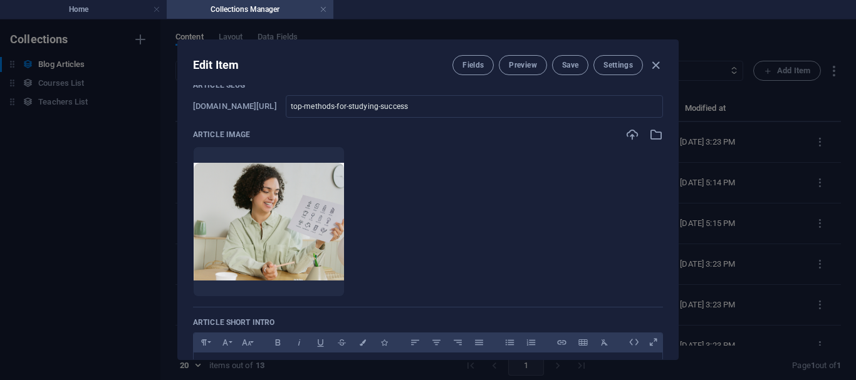
scroll to position [63, 0]
click at [628, 133] on icon "button" at bounding box center [632, 134] width 14 height 14
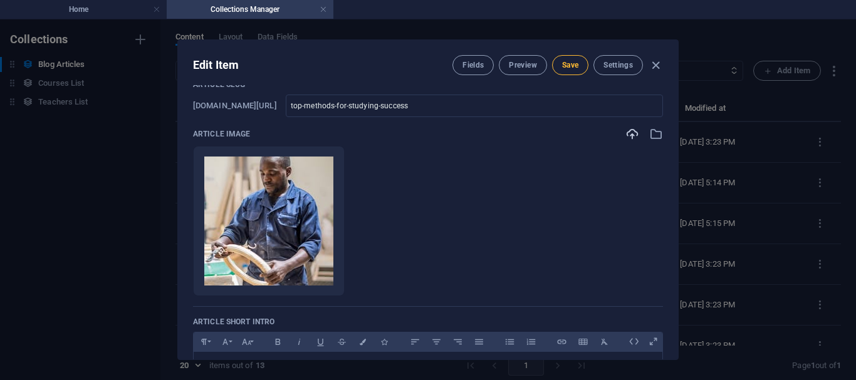
click at [571, 68] on span "Save" at bounding box center [570, 65] width 16 height 10
click at [630, 132] on icon "button" at bounding box center [632, 134] width 14 height 14
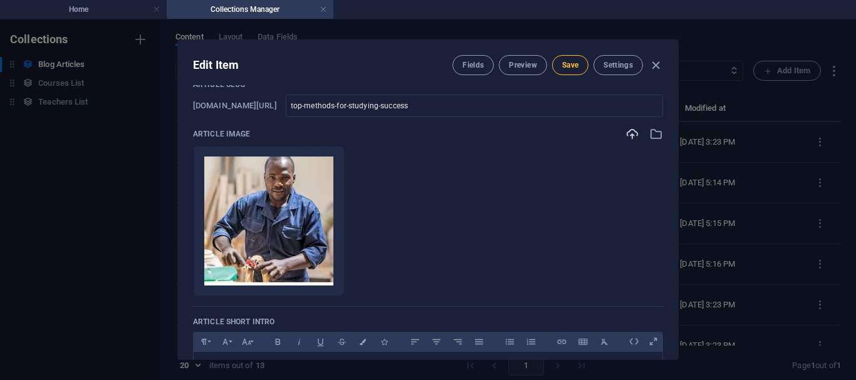
click at [574, 63] on span "Save" at bounding box center [570, 65] width 16 height 10
click at [657, 65] on icon "button" at bounding box center [656, 65] width 14 height 14
type input "[DATE]"
checkbox input "false"
type input "top-methods-for-studying-success"
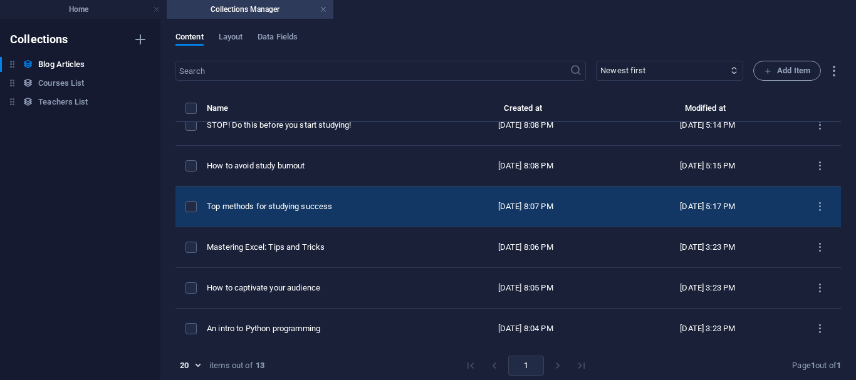
scroll to position [56, 0]
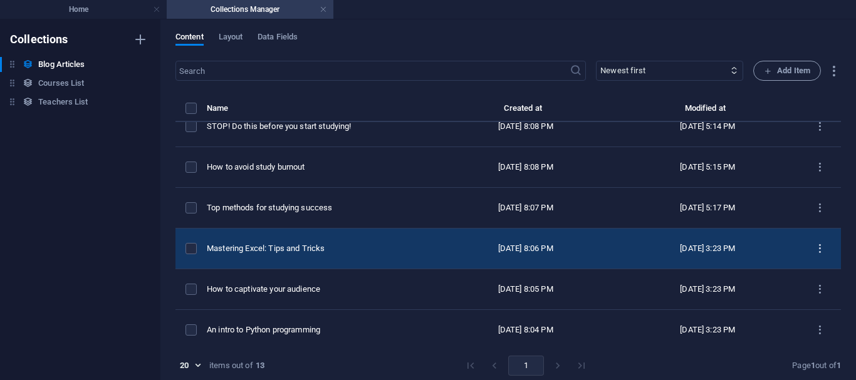
click at [816, 248] on icon "items list" at bounding box center [820, 249] width 12 height 12
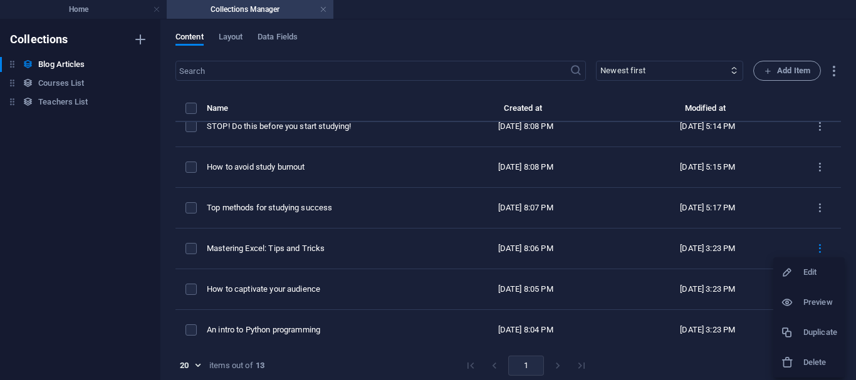
click at [813, 266] on h6 "Edit" at bounding box center [820, 272] width 34 height 15
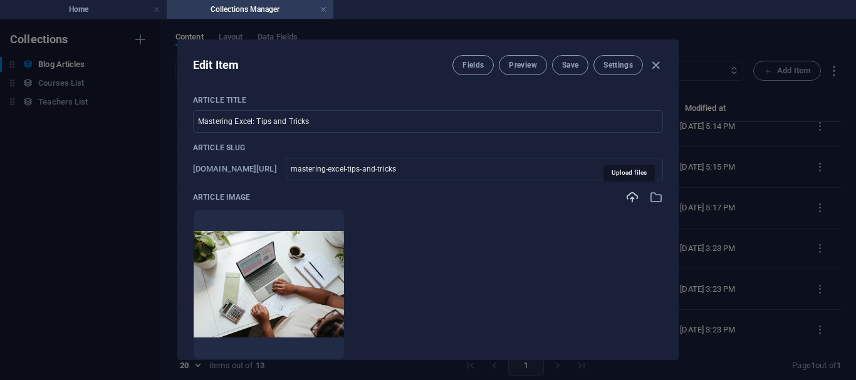
click at [628, 195] on icon "button" at bounding box center [632, 197] width 14 height 14
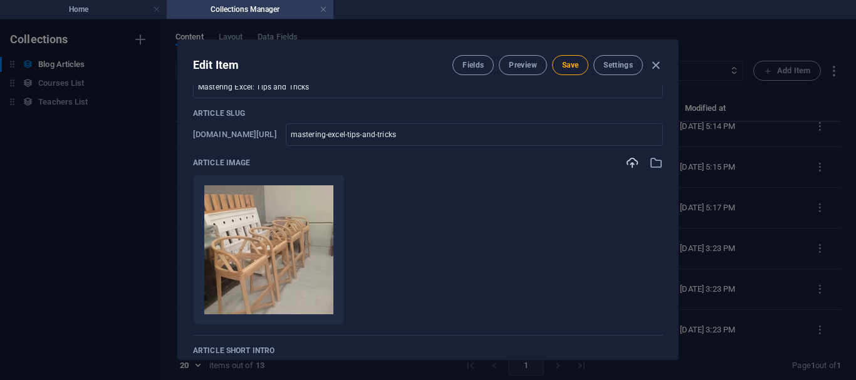
scroll to position [0, 0]
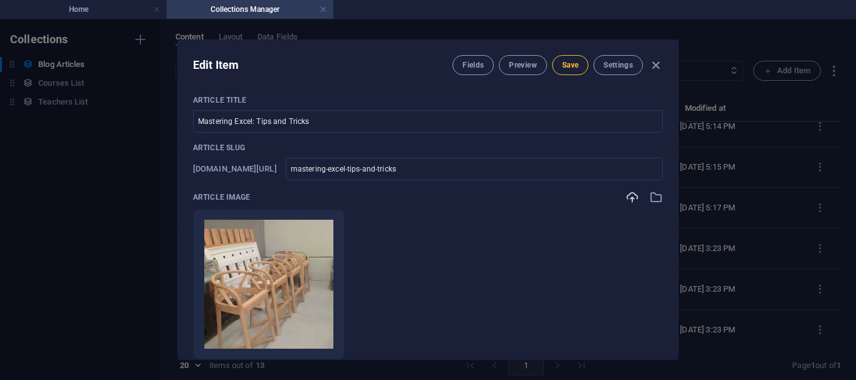
click at [566, 67] on span "Save" at bounding box center [570, 65] width 16 height 10
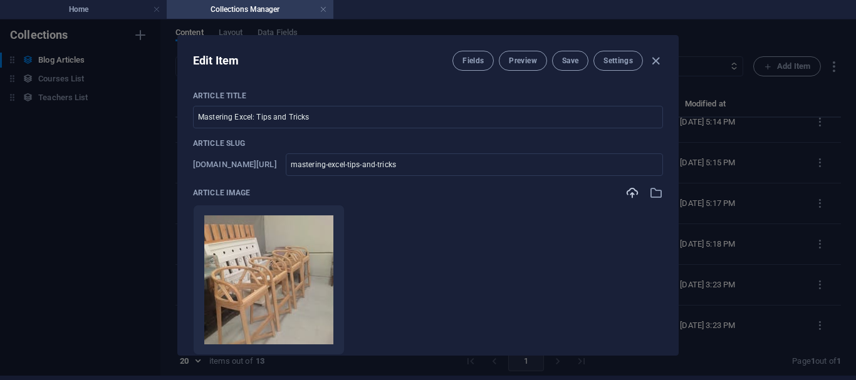
scroll to position [6, 0]
click at [655, 58] on icon "button" at bounding box center [656, 60] width 14 height 14
type input "[DATE]"
checkbox input "false"
type input "mastering-excel-tips-and-tricks"
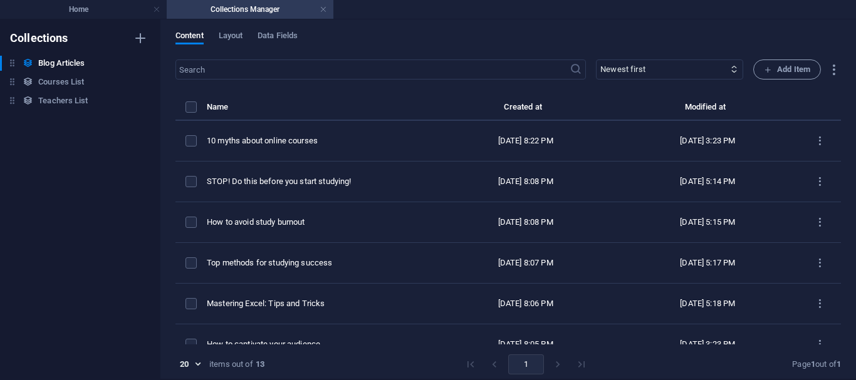
scroll to position [0, 0]
click at [323, 9] on link at bounding box center [324, 10] width 8 height 12
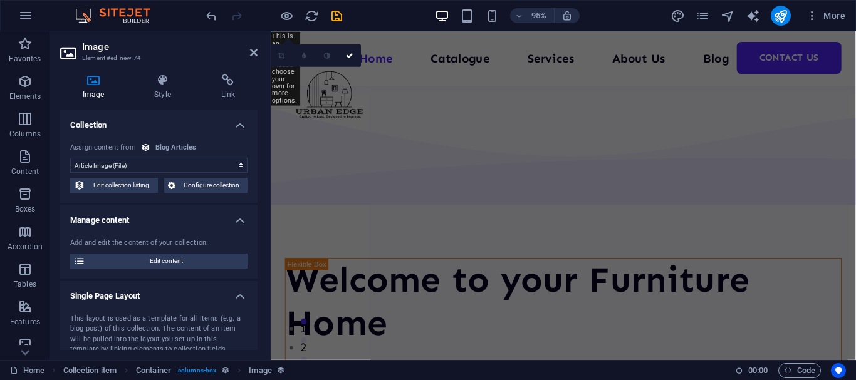
scroll to position [2839, 0]
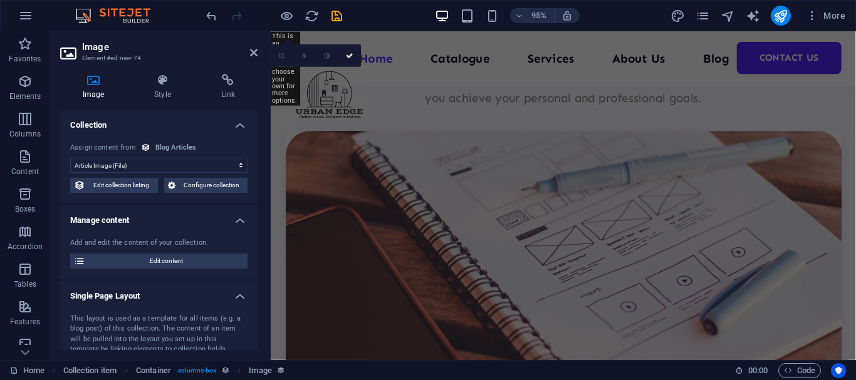
select select "DISABLED_OPTION_VALUE"
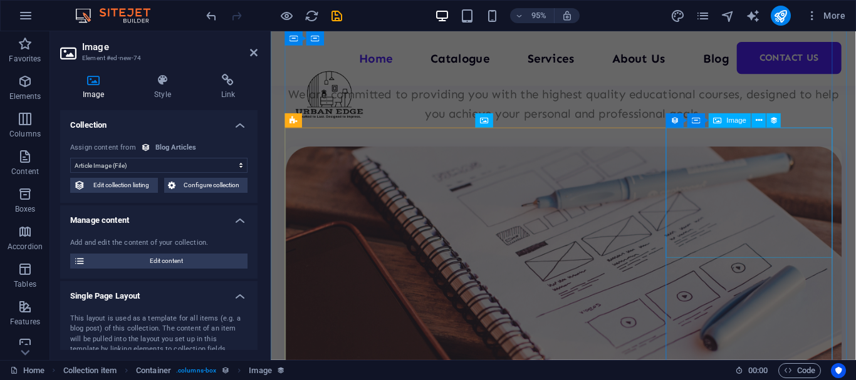
scroll to position [2813, 0]
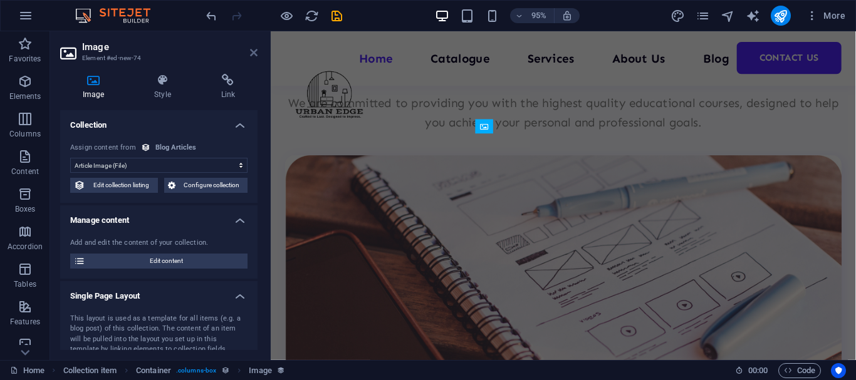
click at [252, 51] on icon at bounding box center [254, 53] width 8 height 10
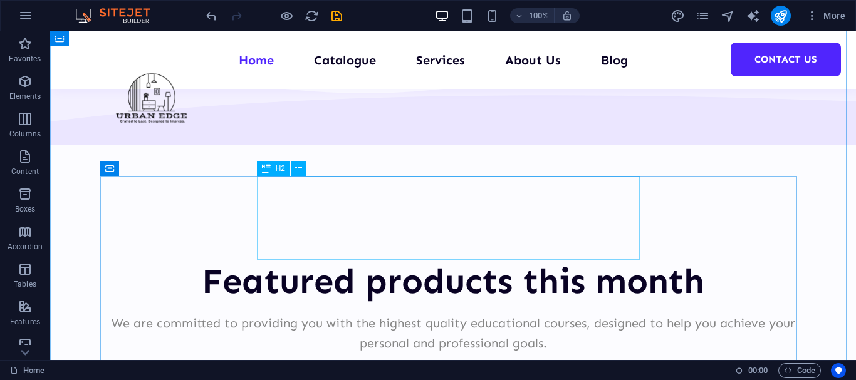
scroll to position [2597, 0]
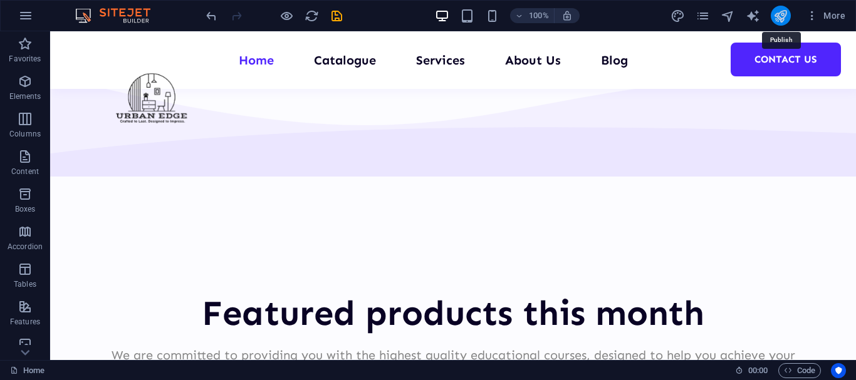
click at [779, 9] on icon "publish" at bounding box center [780, 16] width 14 height 14
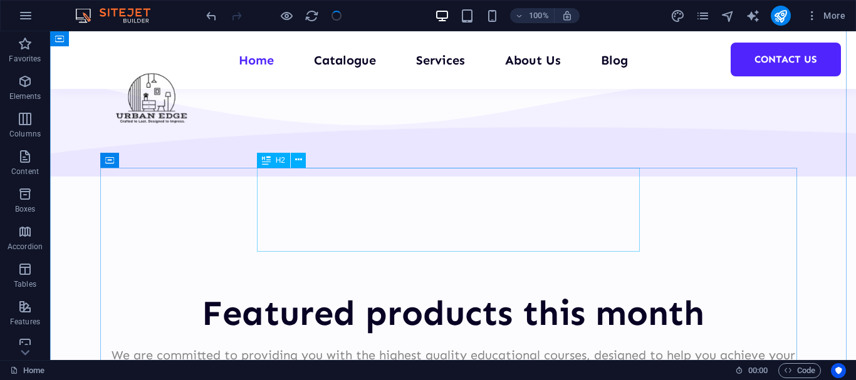
scroll to position [2755, 0]
